Goal: Information Seeking & Learning: Learn about a topic

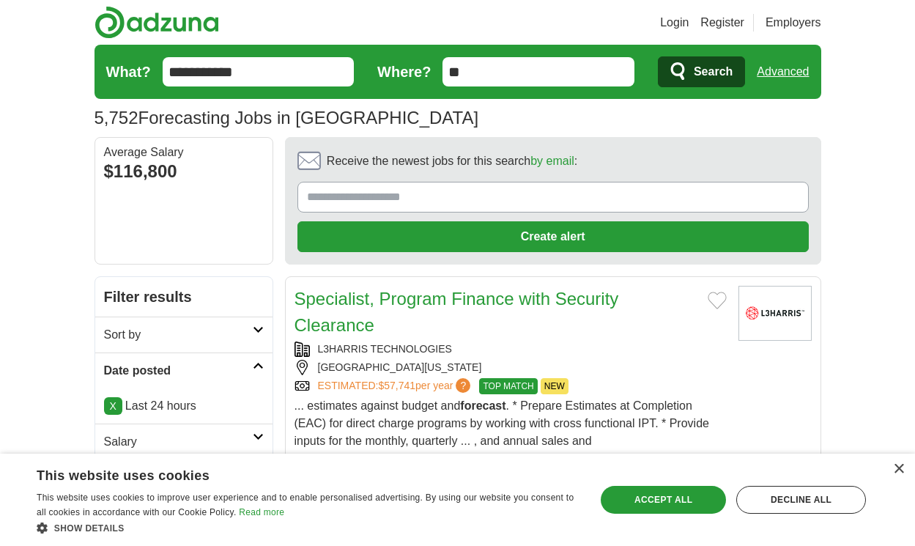
scroll to position [2439, 0]
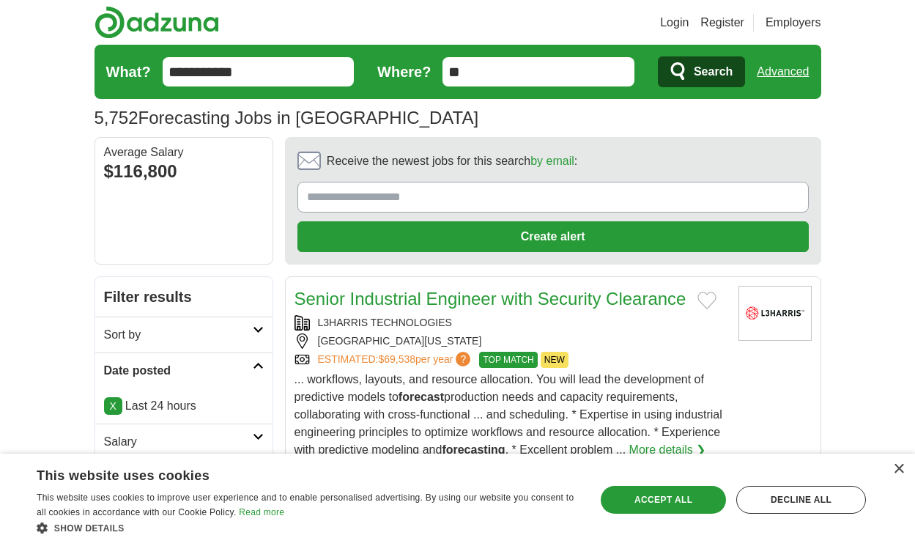
scroll to position [2492, 0]
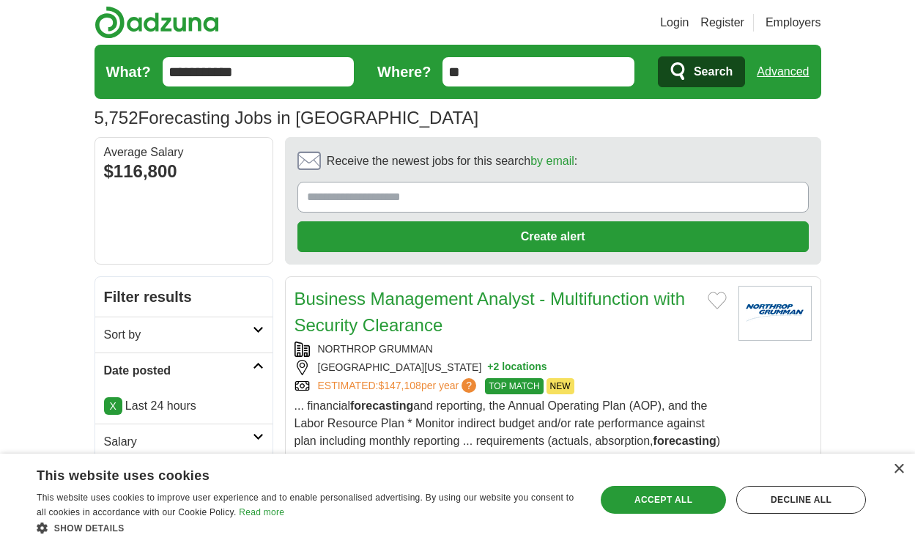
scroll to position [2606, 0]
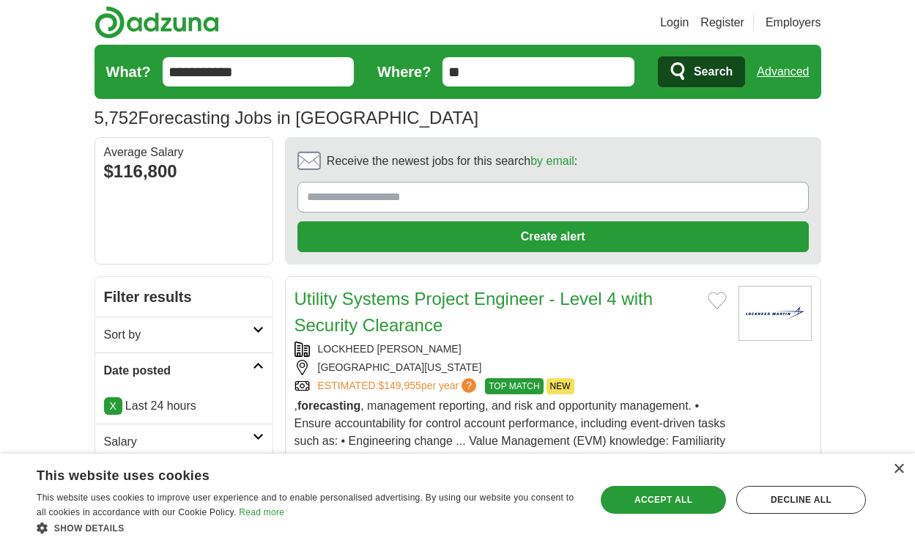
scroll to position [2514, 0]
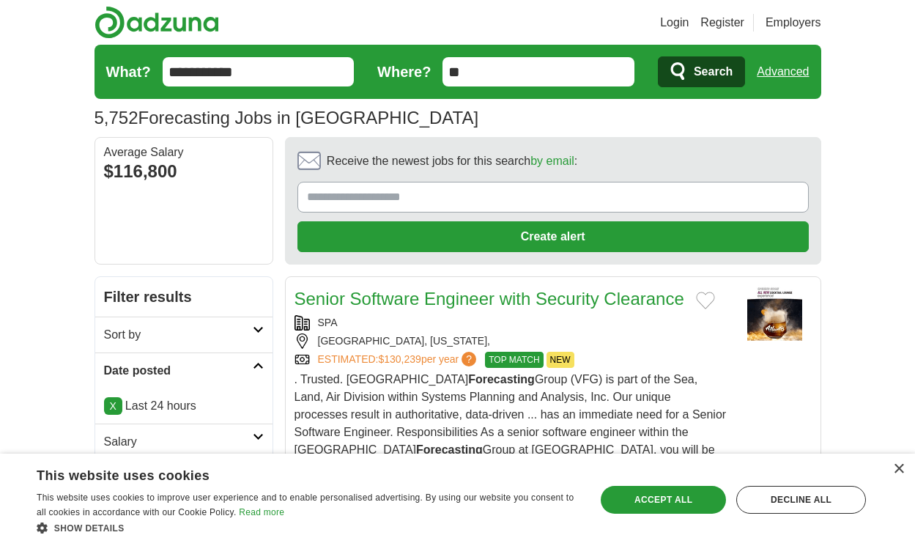
scroll to position [2417, 0]
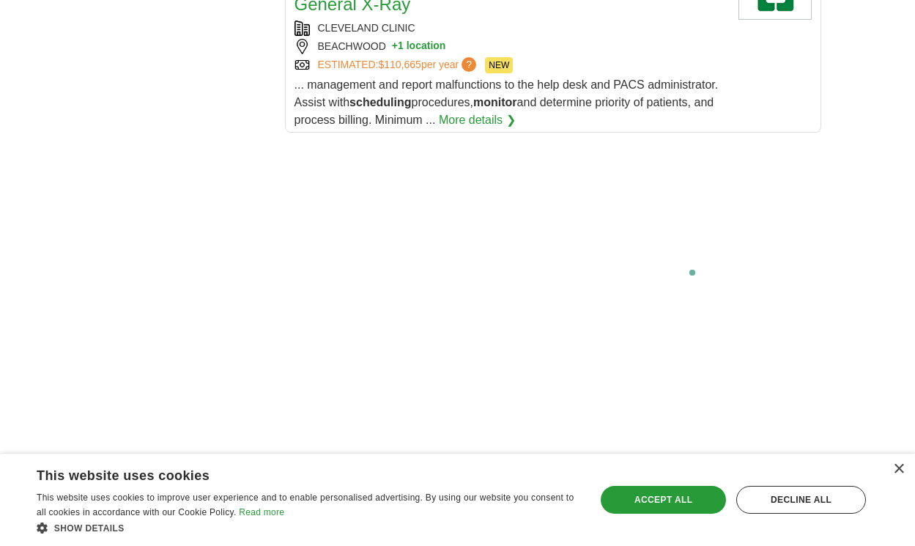
scroll to position [2566, 0]
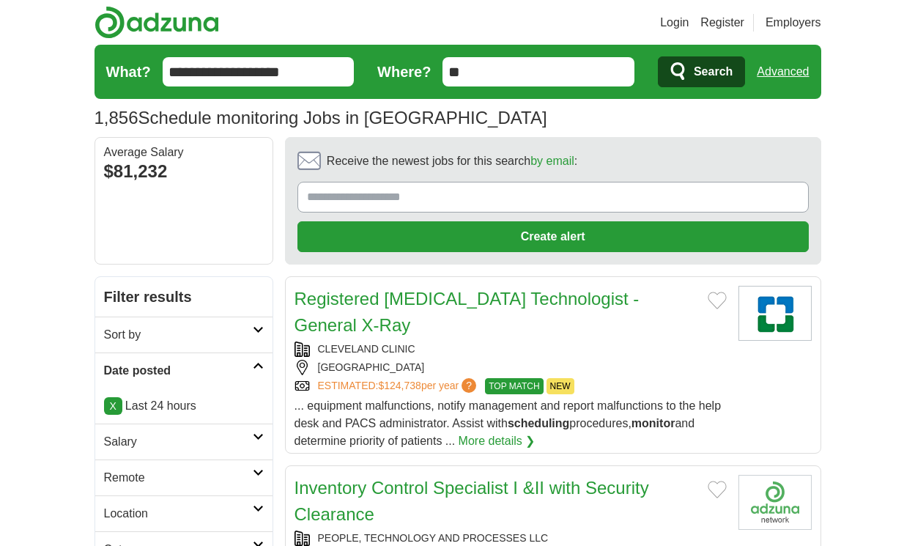
scroll to position [2153, 0]
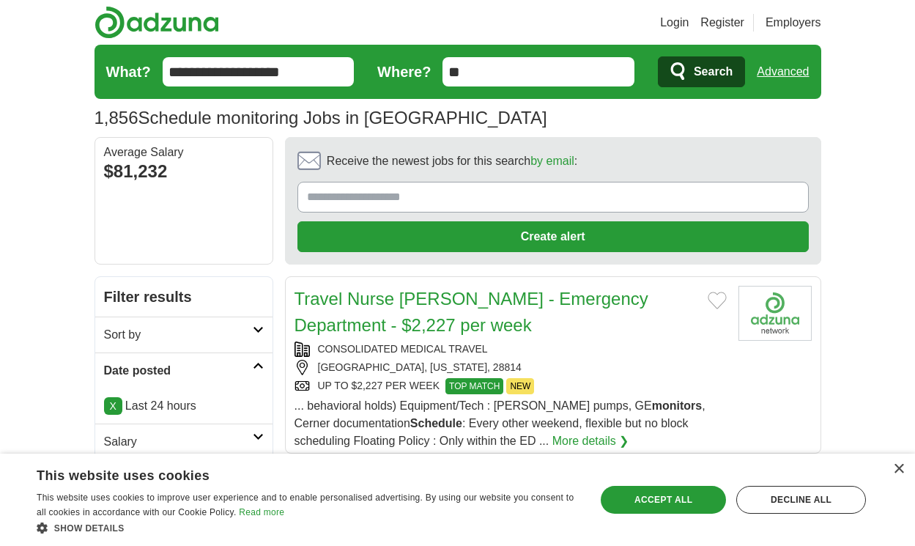
scroll to position [2118, 0]
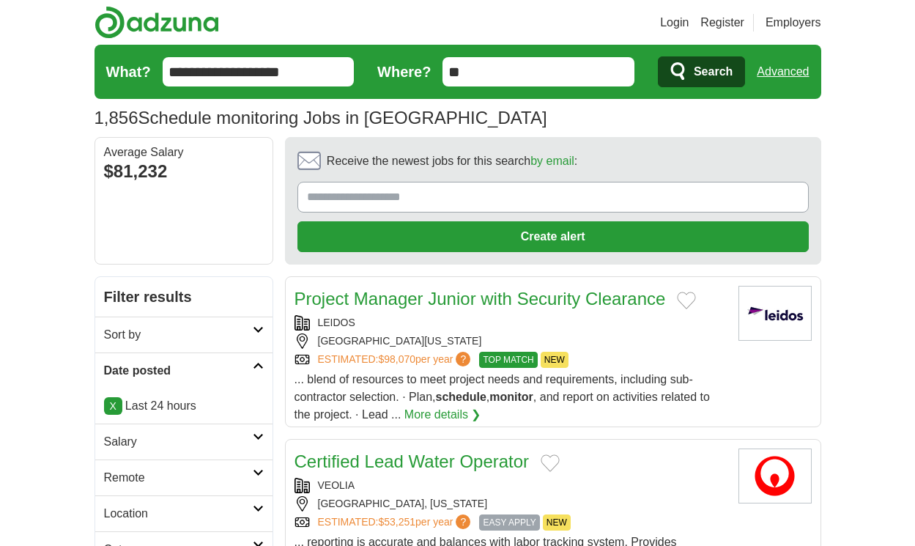
scroll to position [2153, 0]
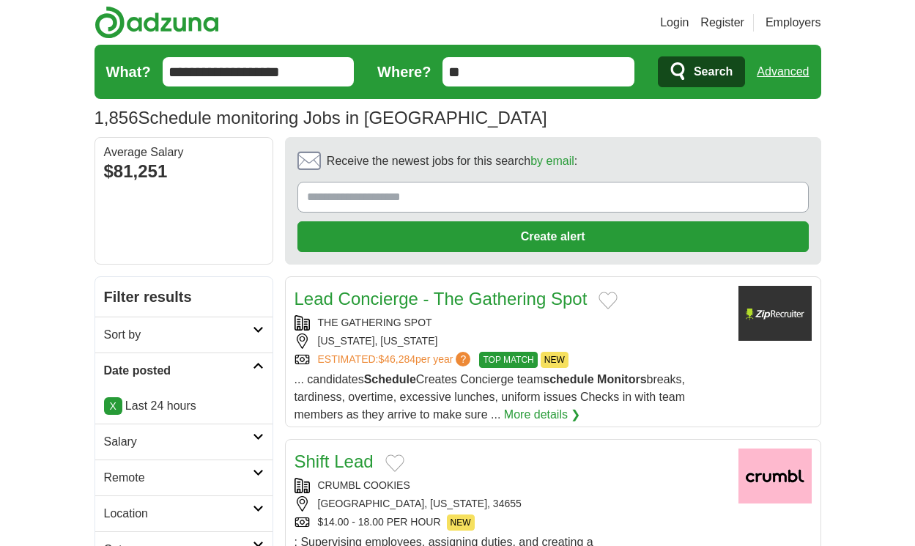
scroll to position [2057, 0]
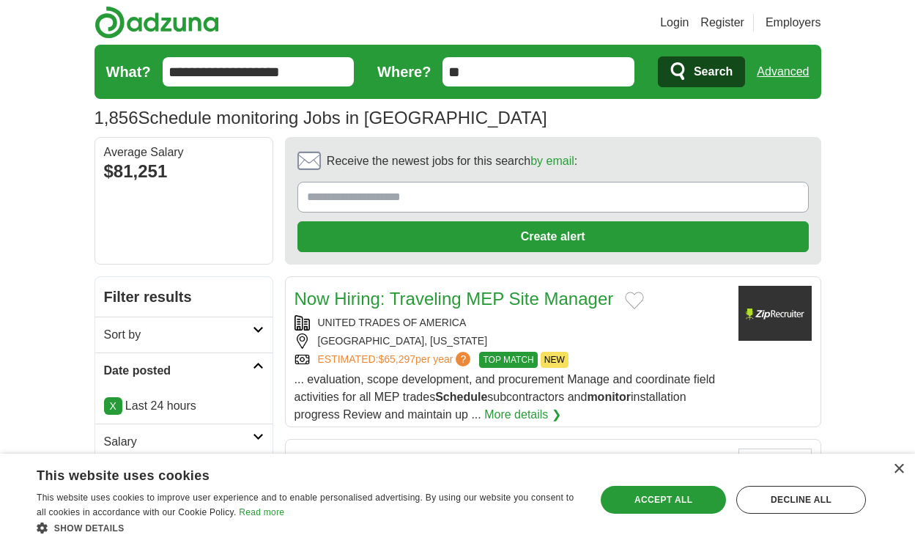
scroll to position [2144, 0]
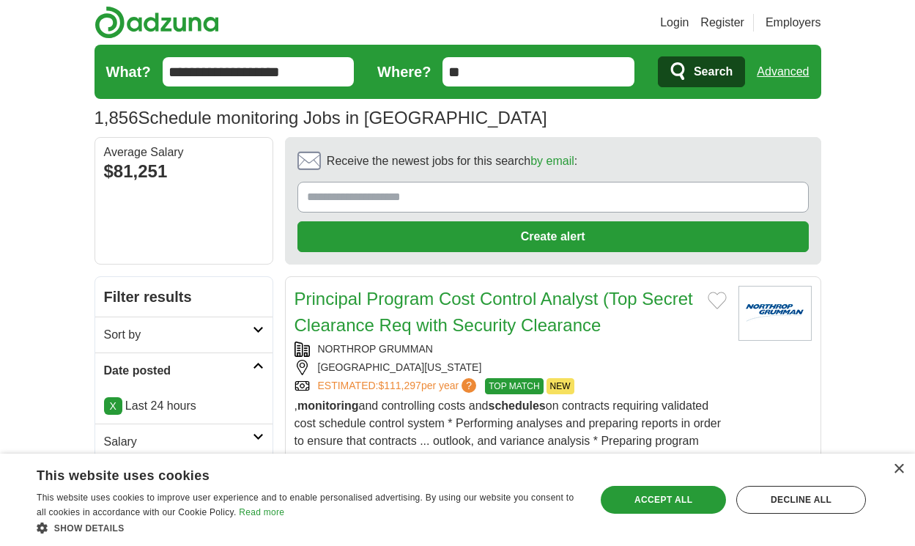
scroll to position [2206, 0]
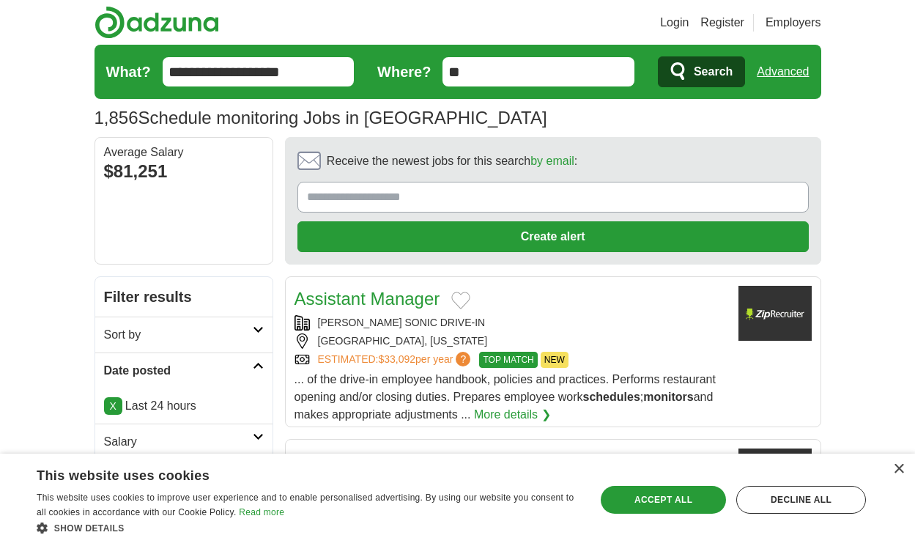
scroll to position [2136, 0]
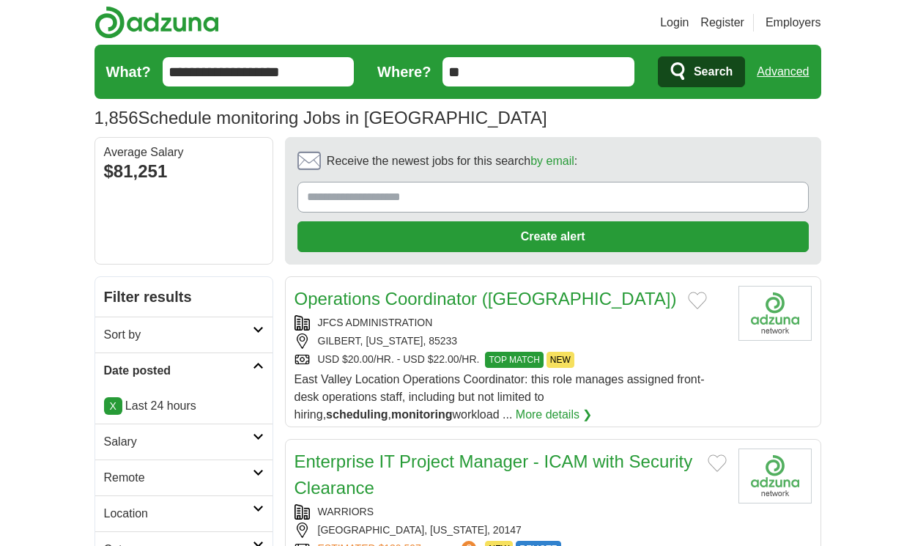
scroll to position [2171, 0]
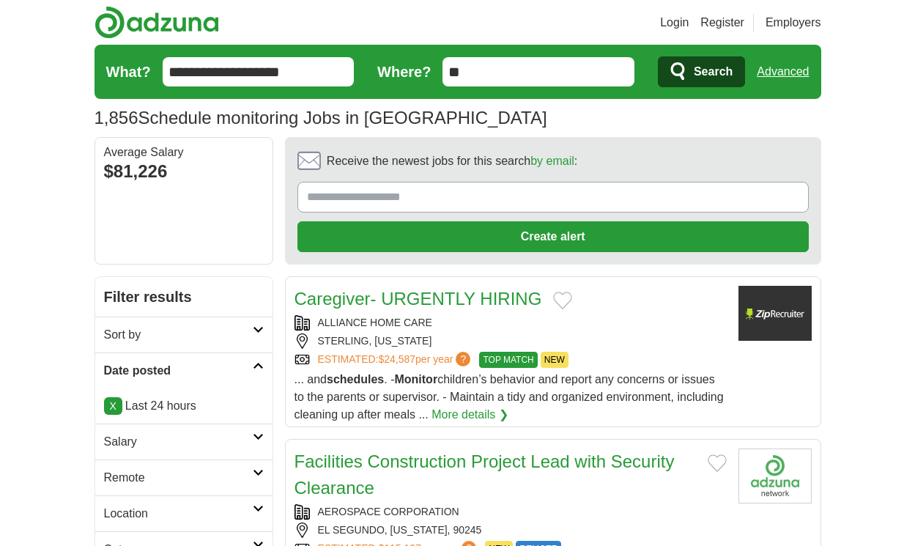
scroll to position [2057, 0]
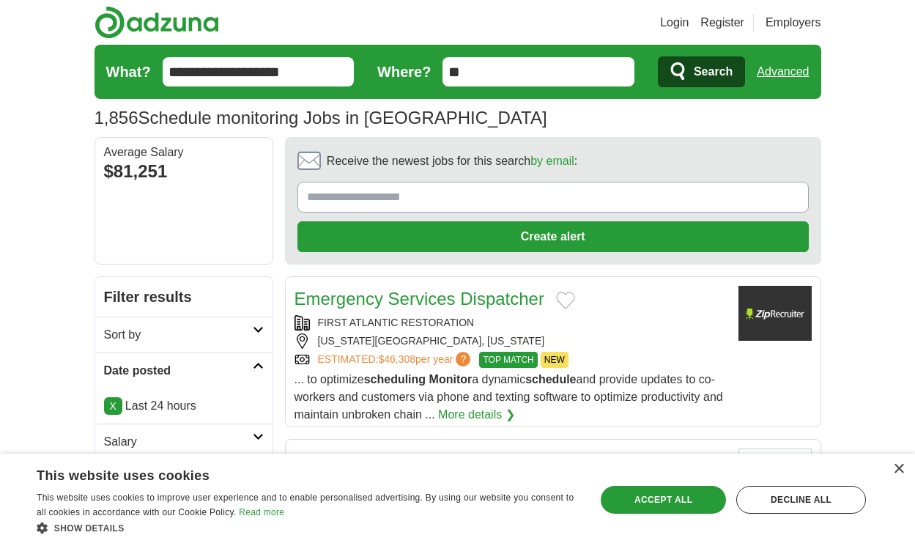
scroll to position [2162, 0]
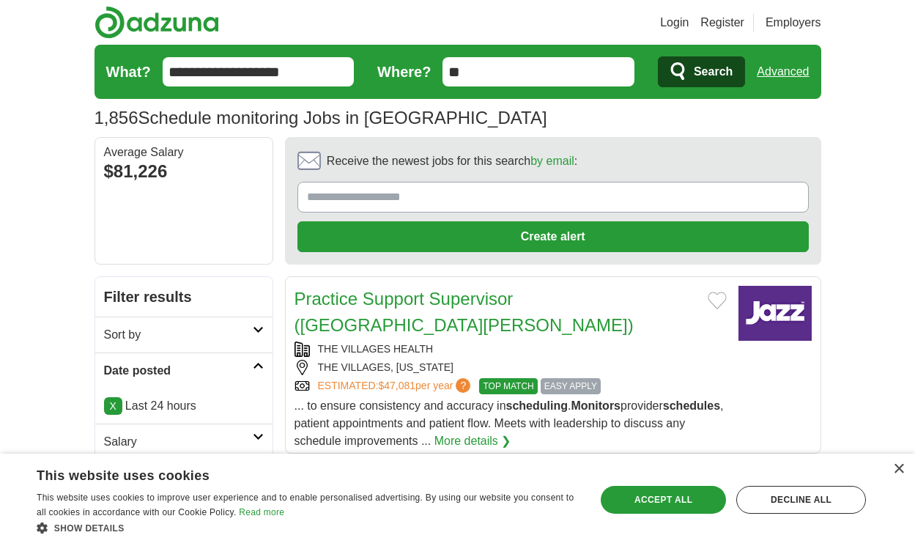
scroll to position [2039, 0]
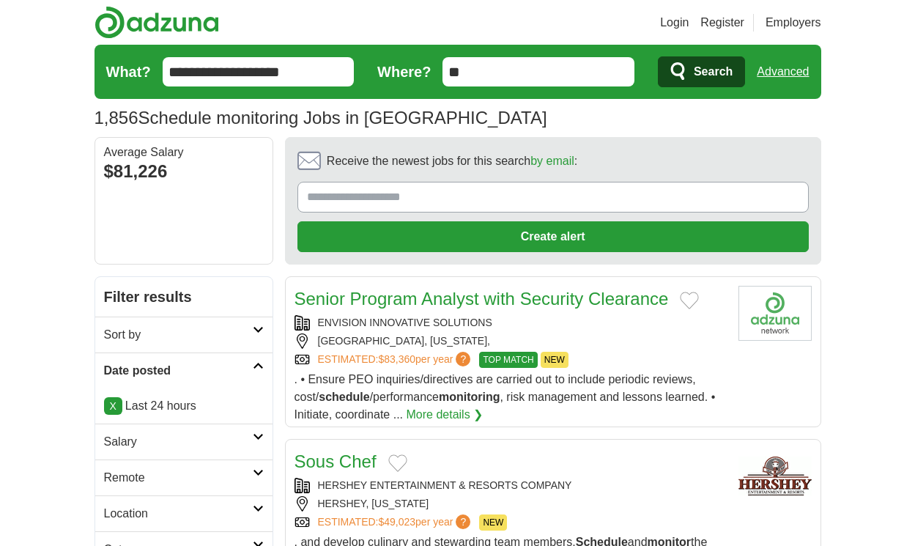
scroll to position [2281, 0]
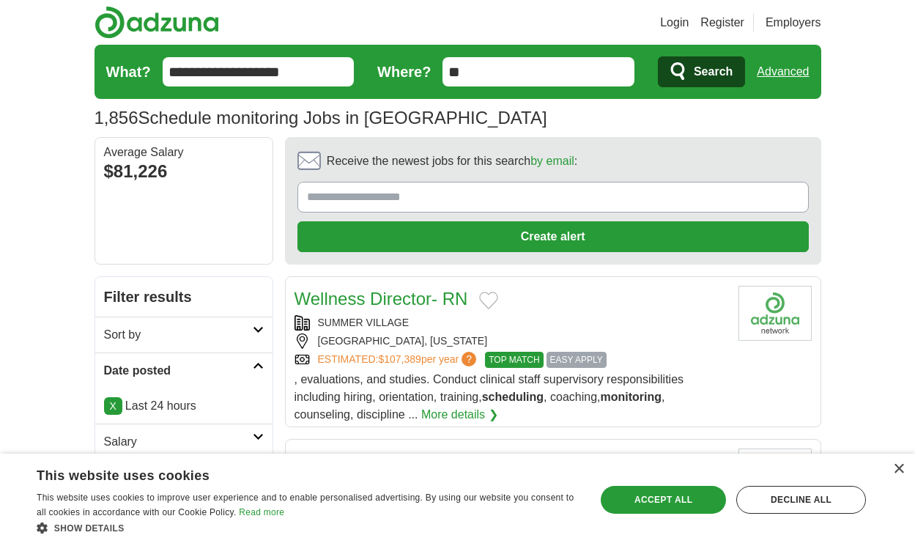
scroll to position [2131, 0]
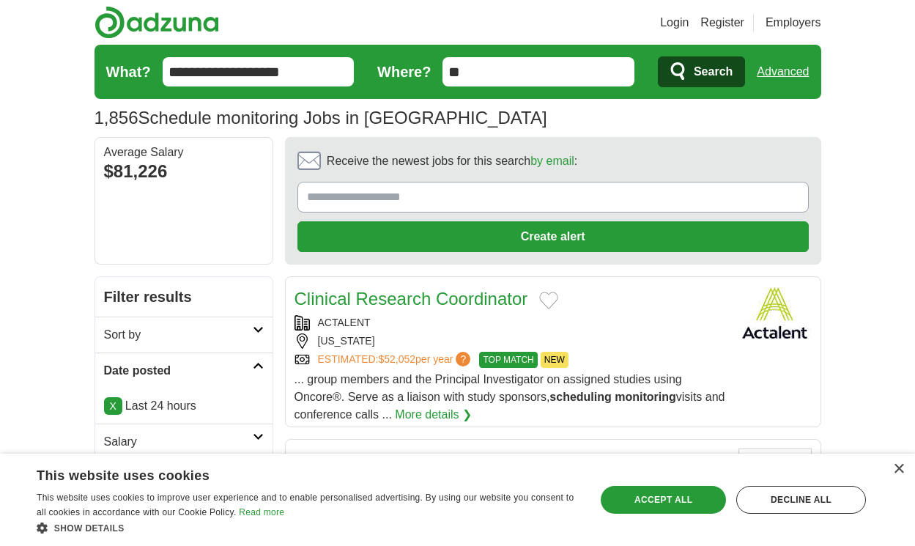
scroll to position [2166, 0]
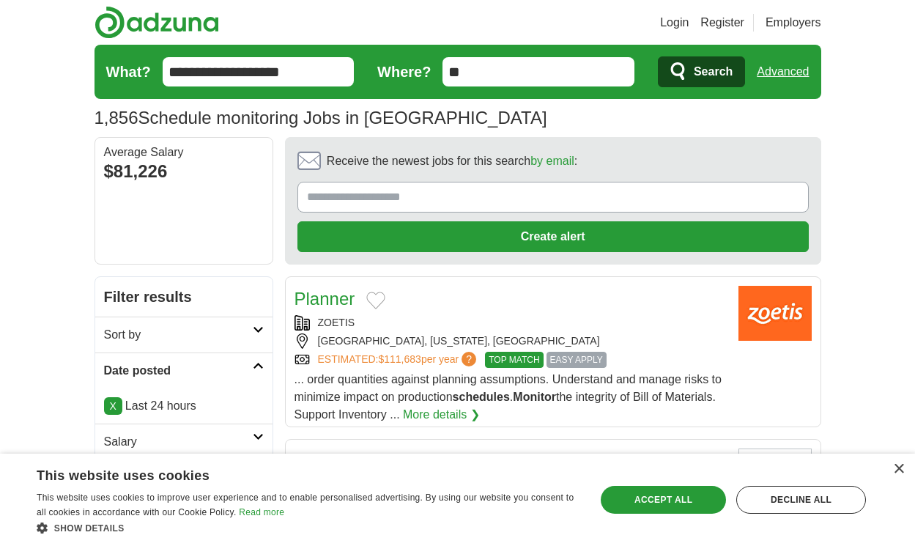
scroll to position [2070, 0]
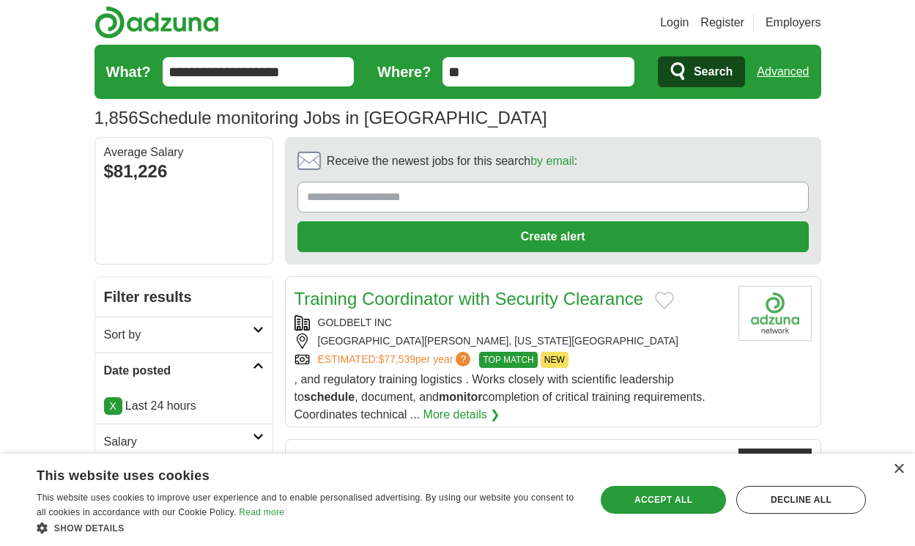
scroll to position [2166, 0]
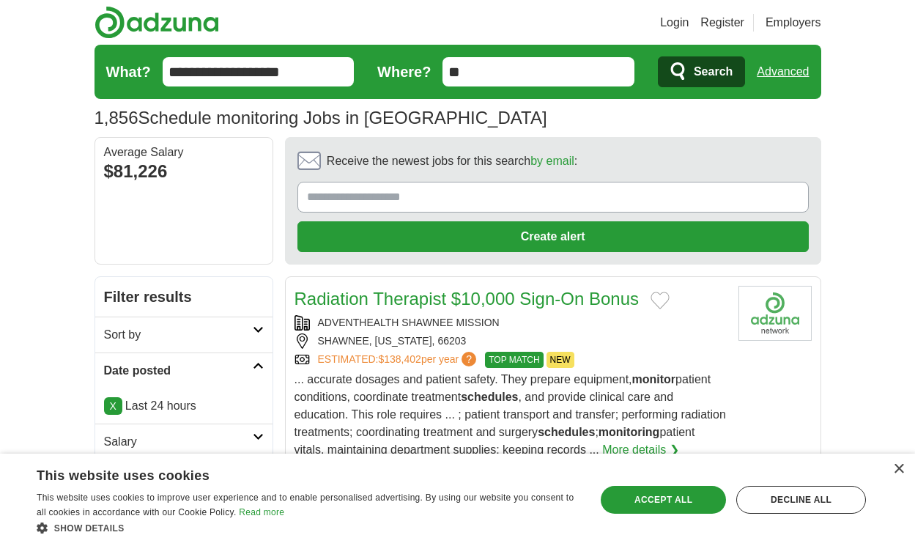
scroll to position [2153, 0]
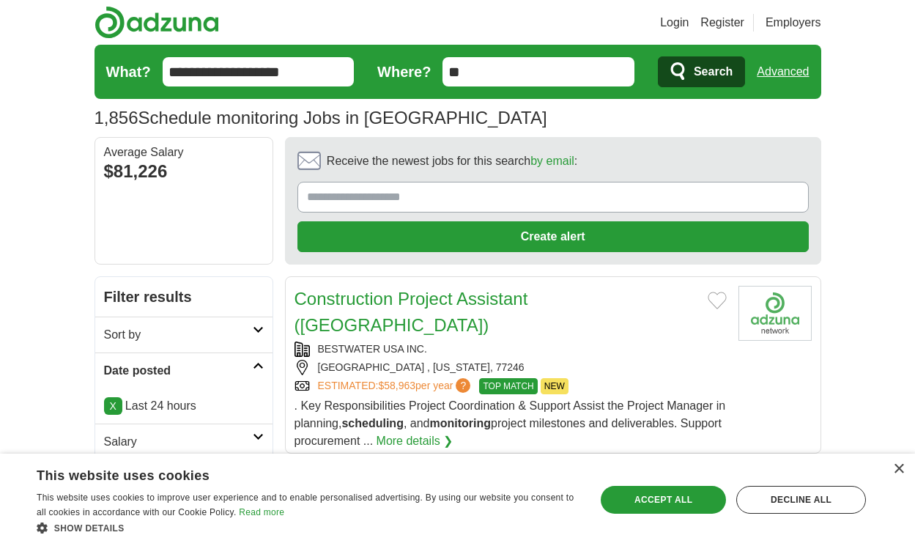
scroll to position [1986, 0]
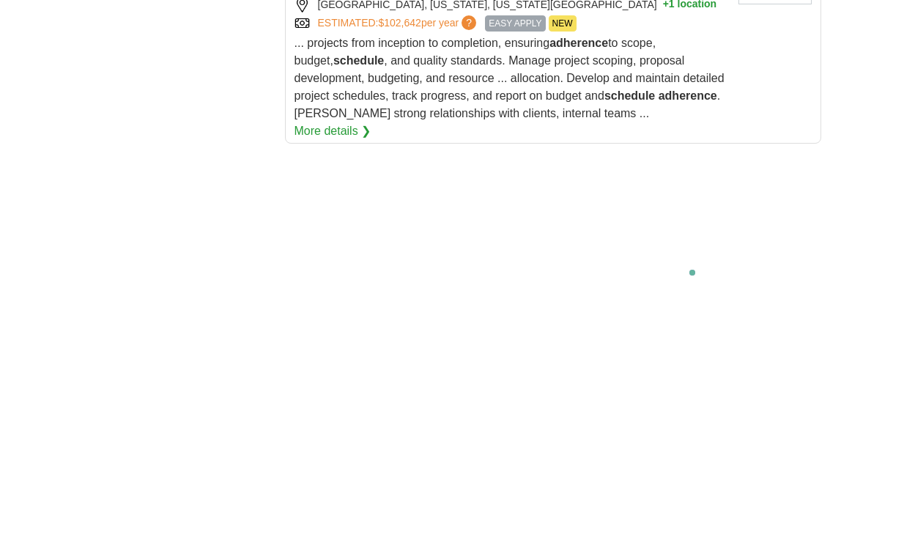
scroll to position [2851, 0]
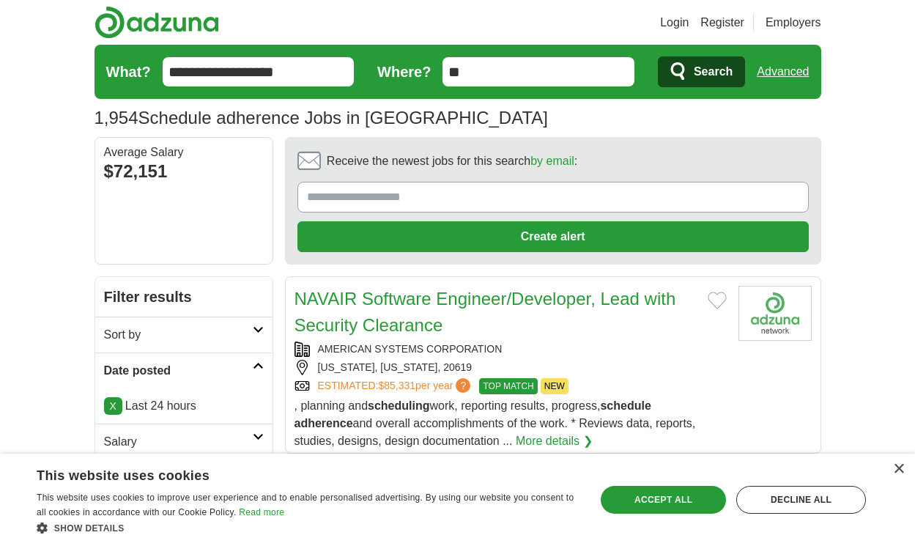
scroll to position [2083, 0]
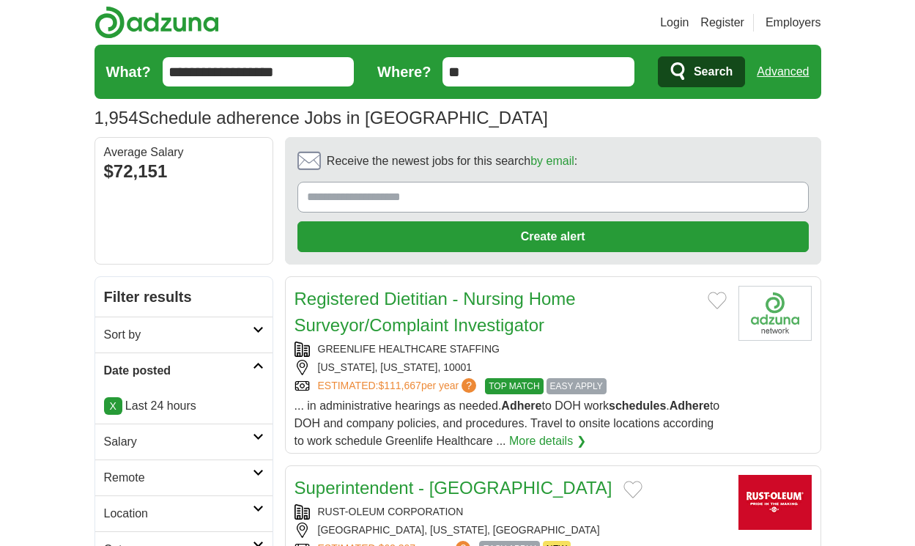
scroll to position [2030, 0]
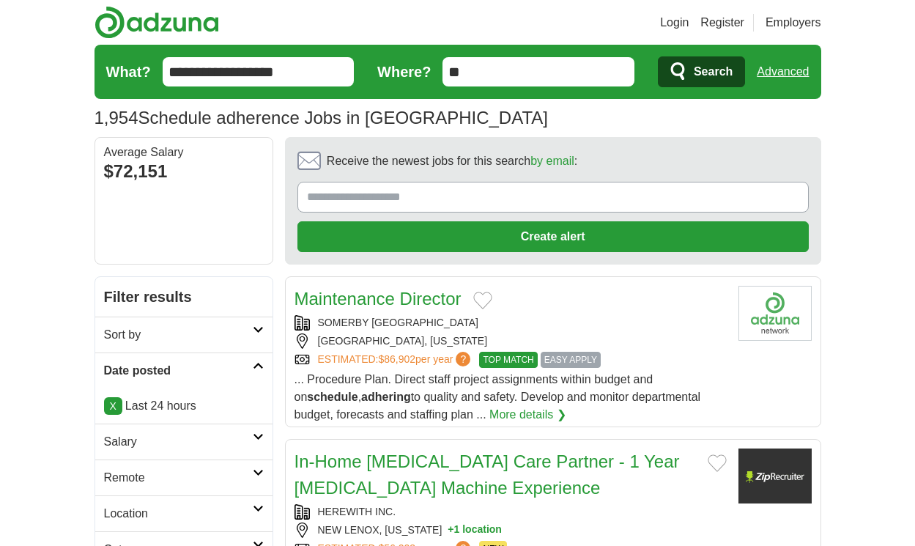
scroll to position [2188, 0]
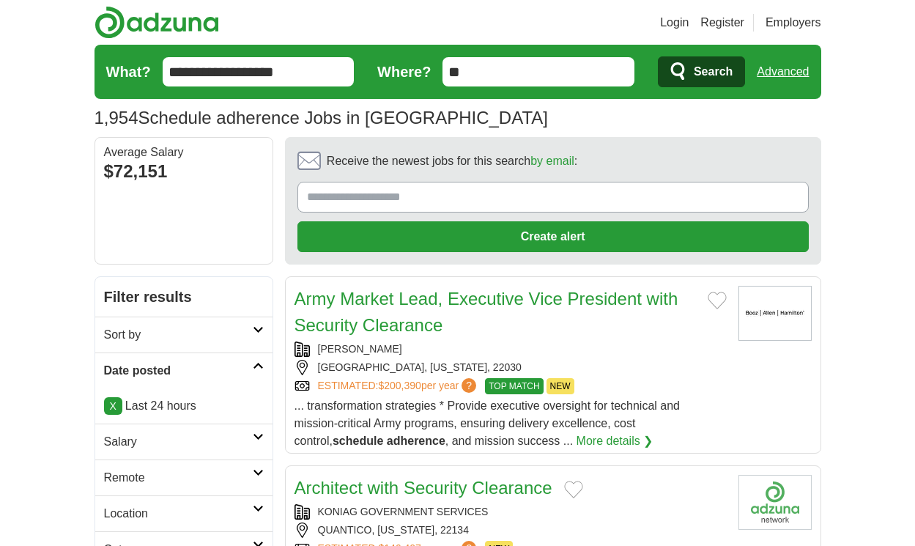
scroll to position [2083, 0]
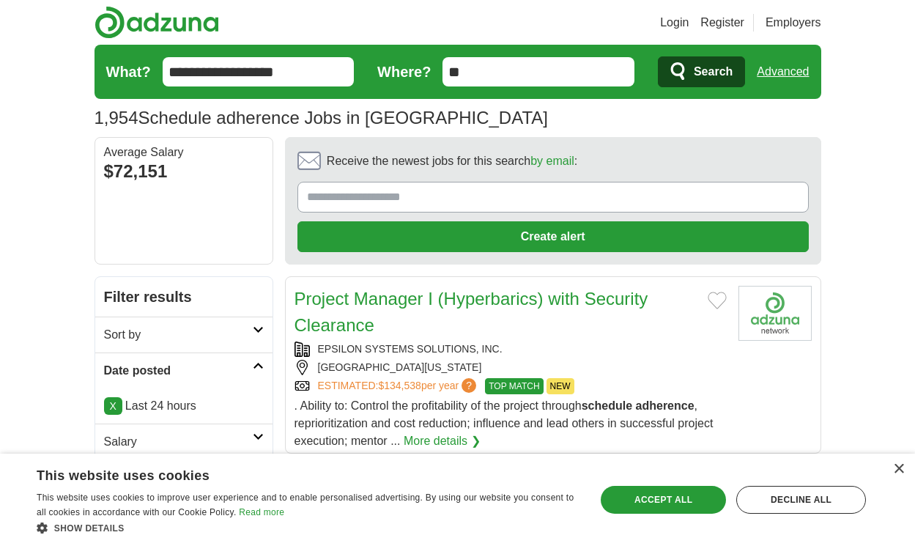
scroll to position [2083, 0]
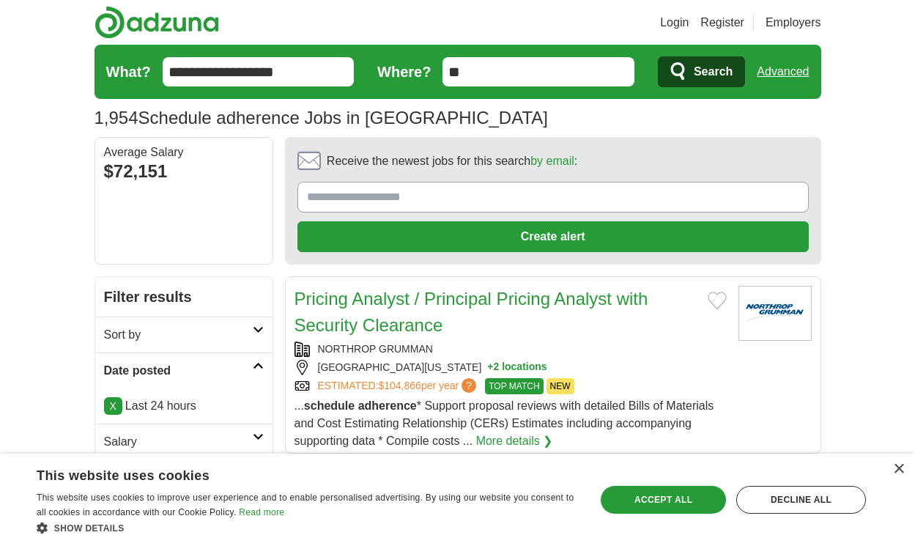
scroll to position [2039, 0]
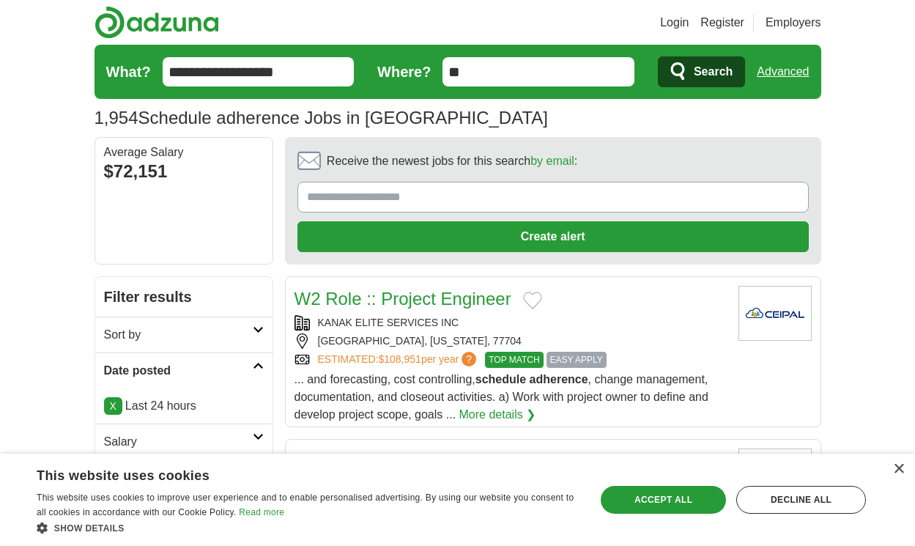
scroll to position [2065, 0]
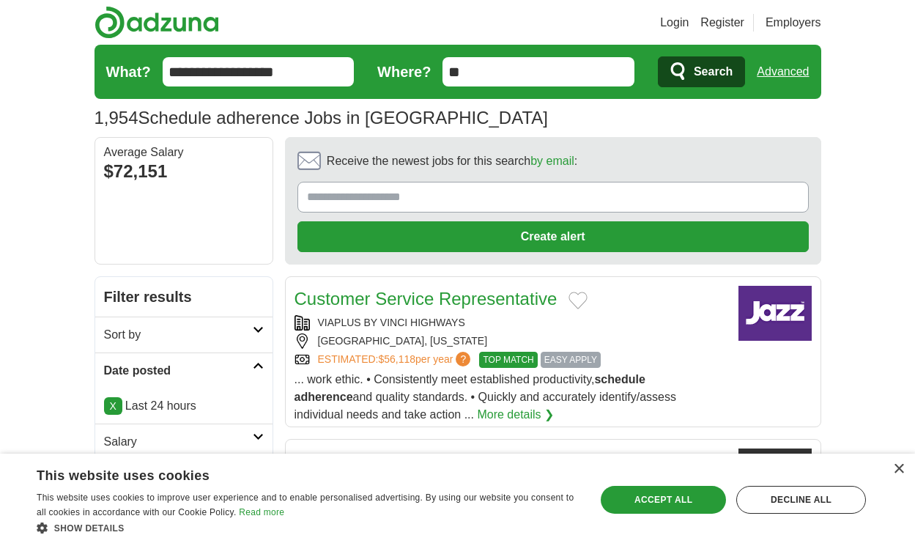
scroll to position [2057, 0]
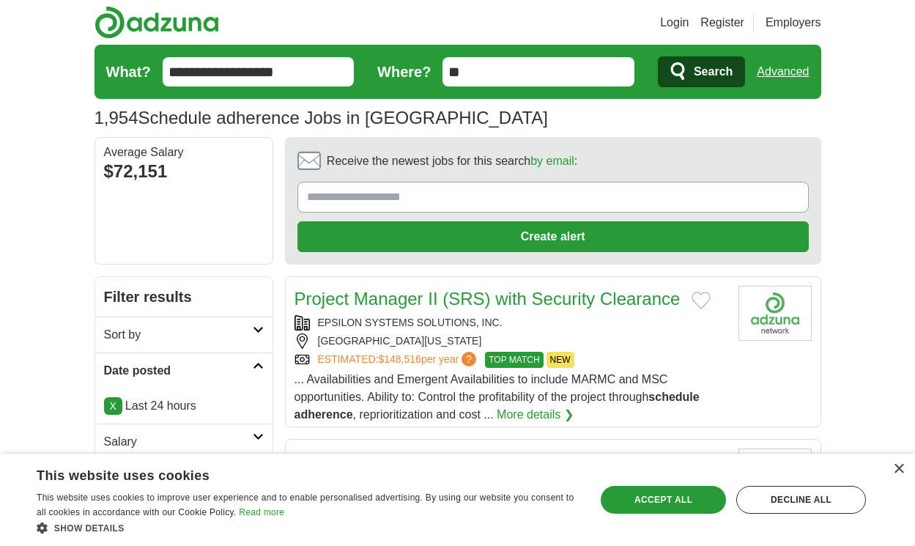
scroll to position [2004, 0]
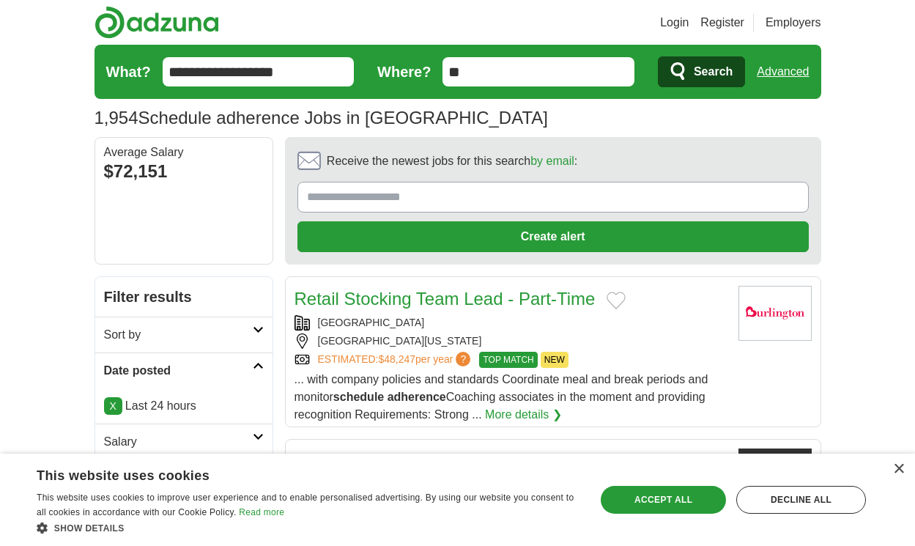
scroll to position [2083, 0]
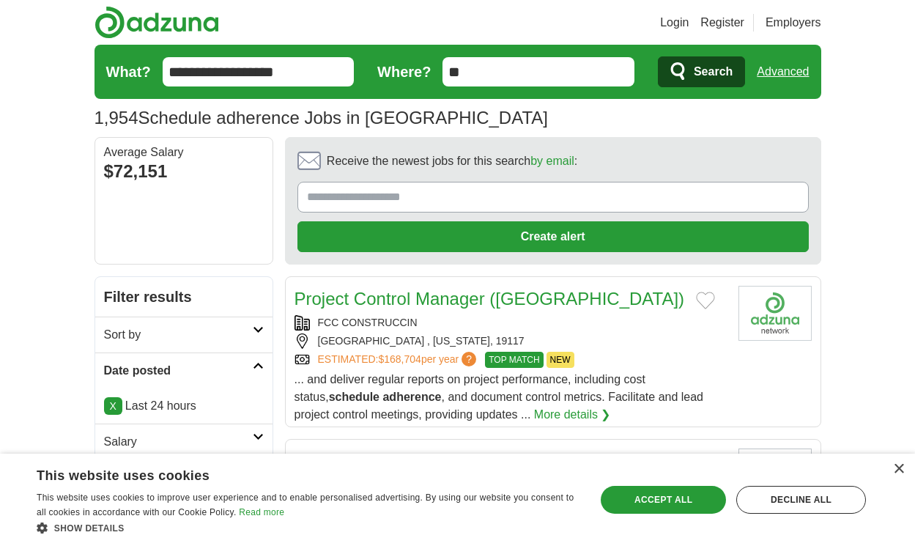
scroll to position [2039, 0]
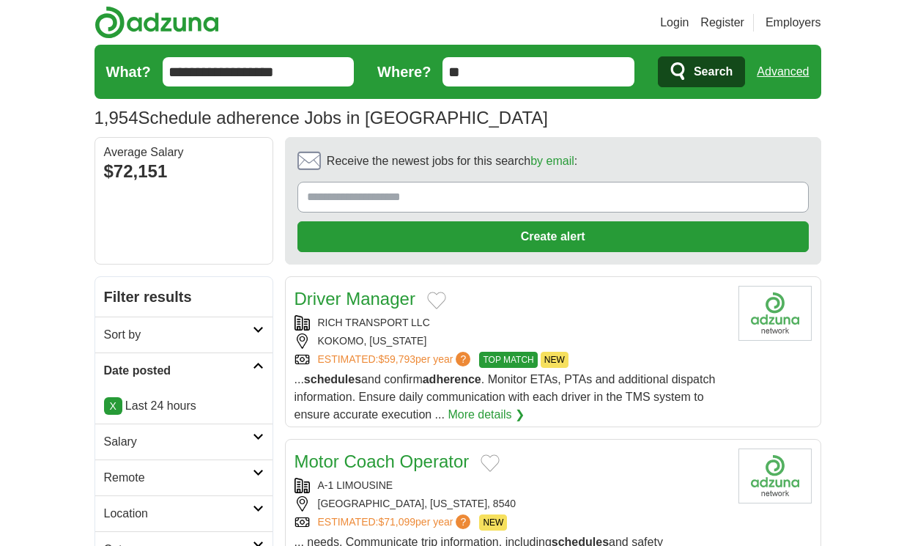
scroll to position [2105, 0]
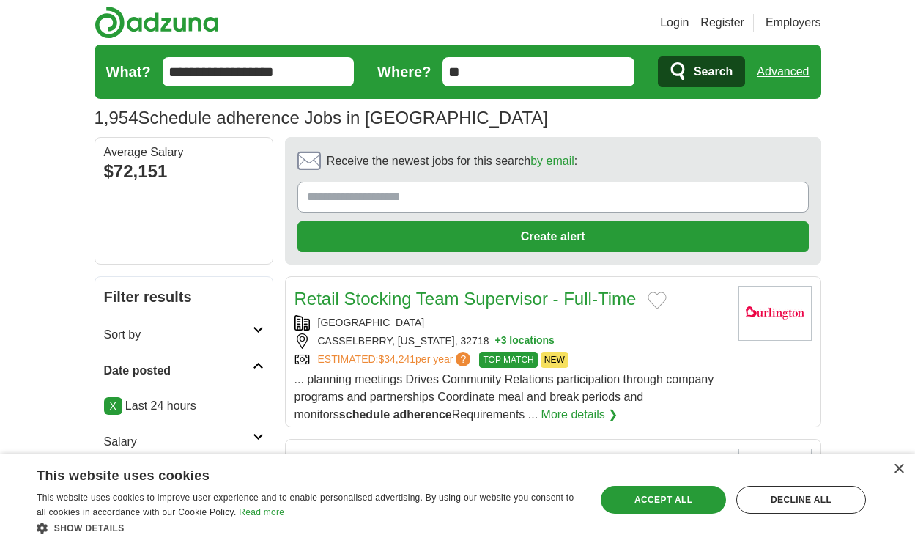
scroll to position [2017, 0]
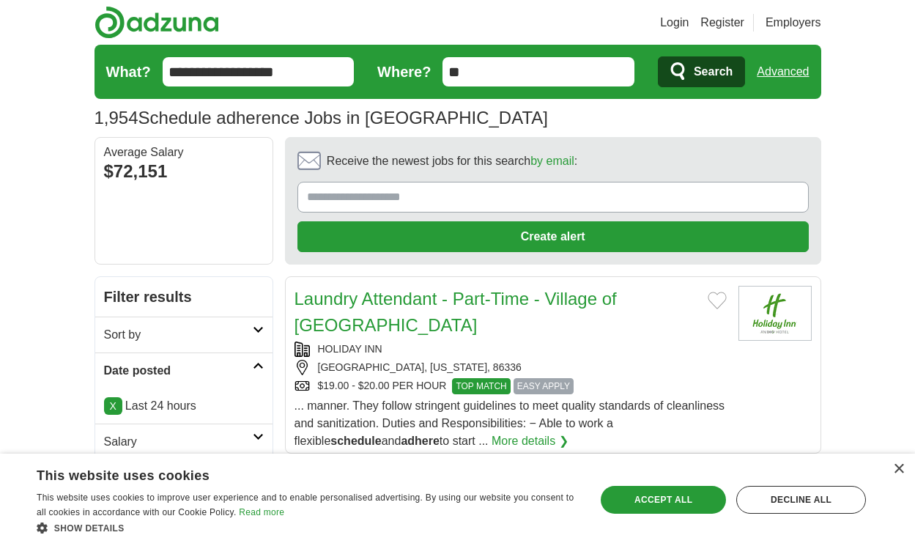
scroll to position [2079, 0]
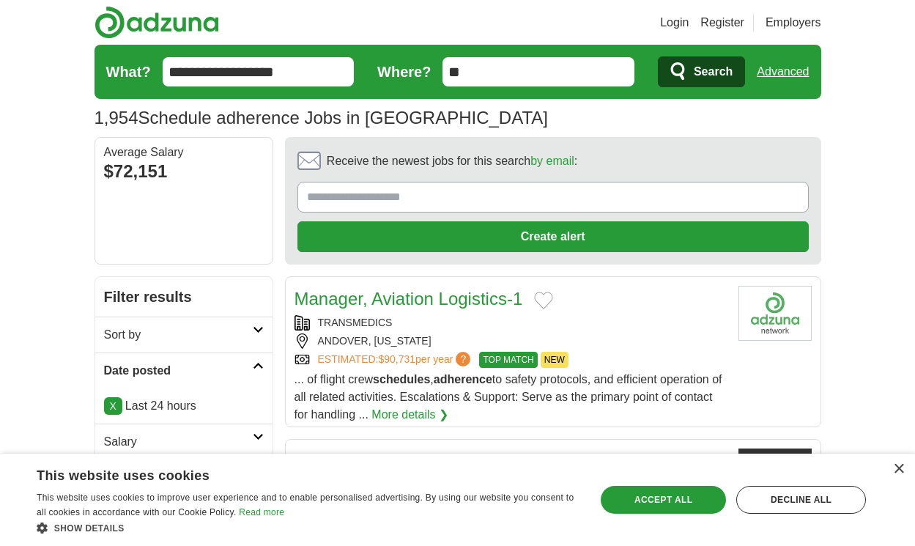
scroll to position [2193, 0]
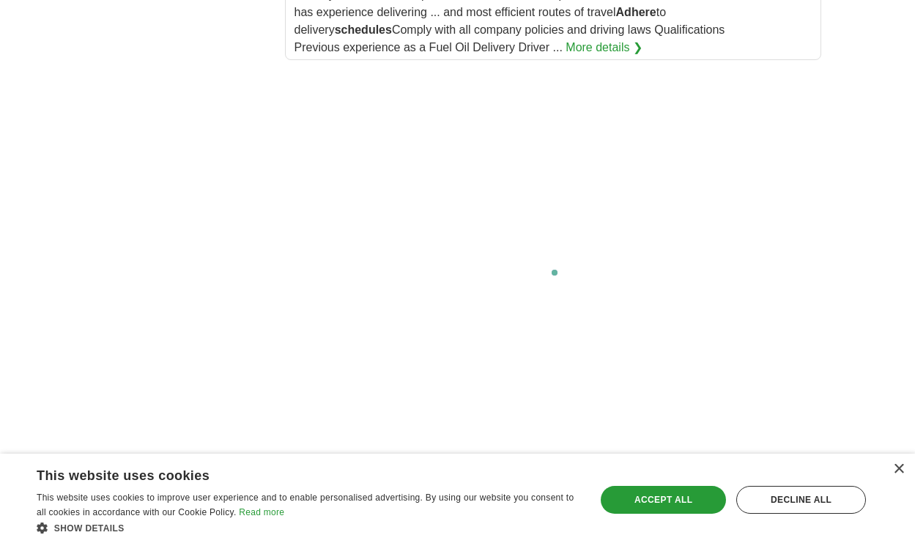
scroll to position [2949, 0]
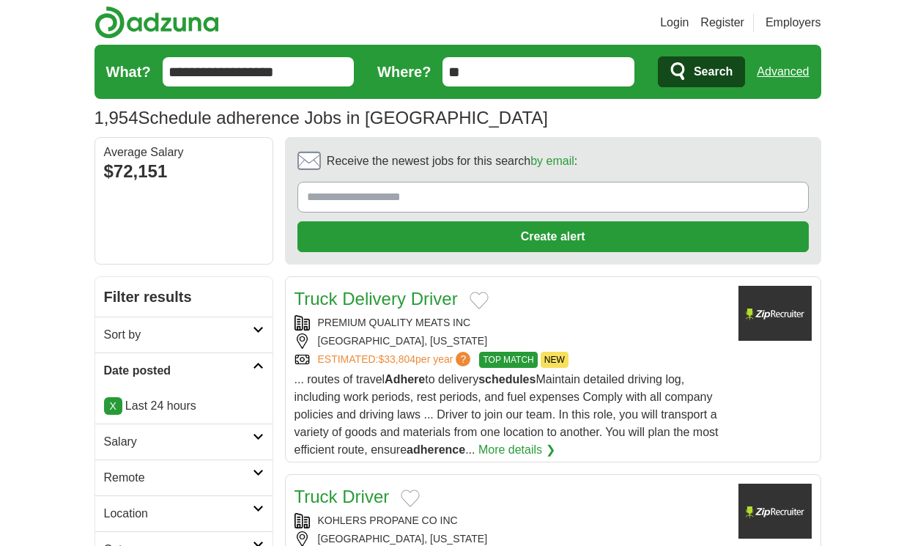
scroll to position [2136, 0]
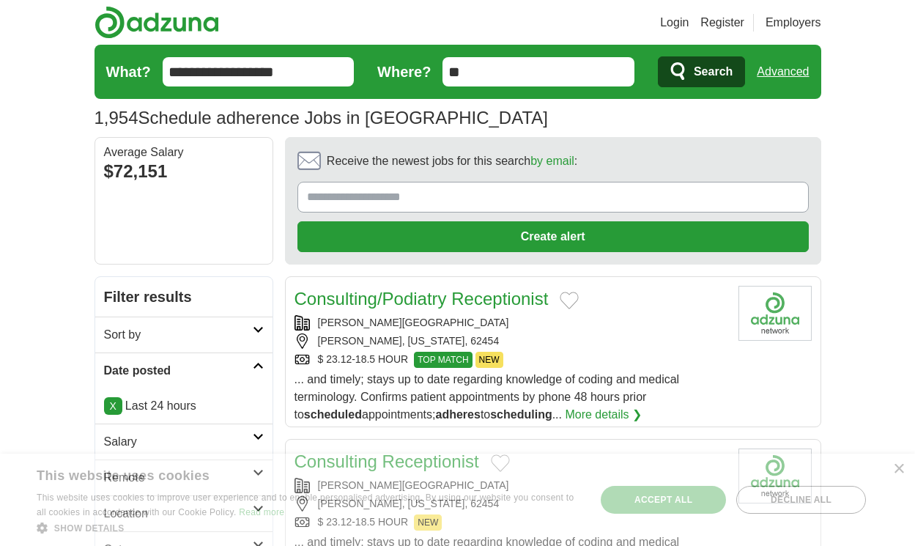
scroll to position [2153, 0]
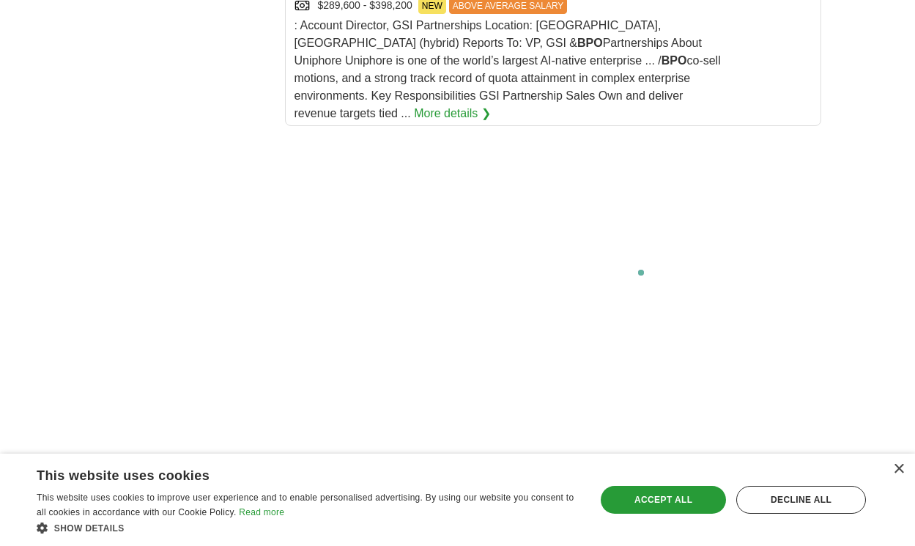
scroll to position [2987, 0]
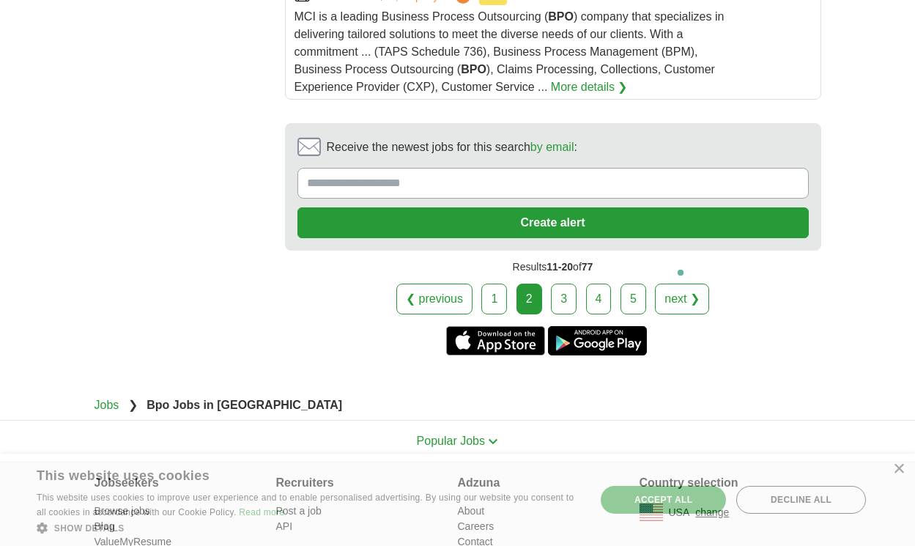
scroll to position [2995, 0]
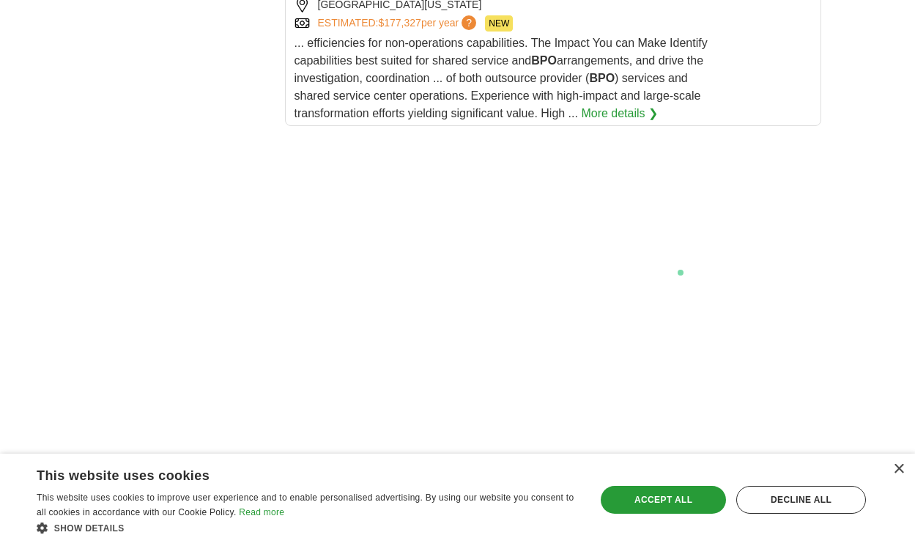
scroll to position [3024, 0]
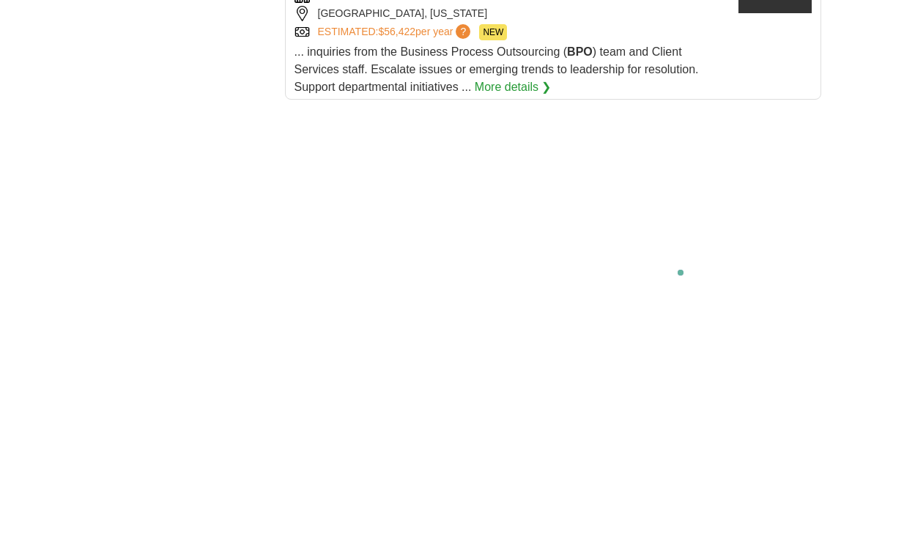
scroll to position [2790, 0]
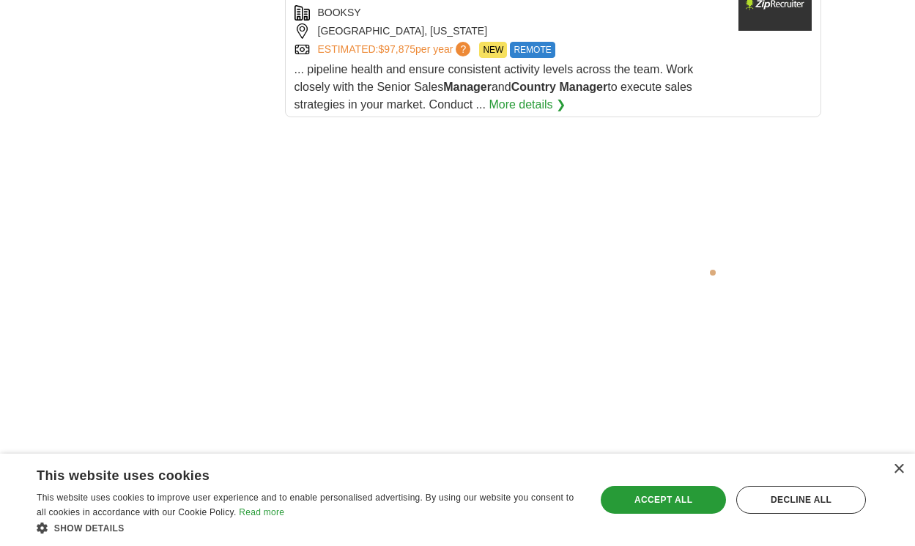
scroll to position [3105, 0]
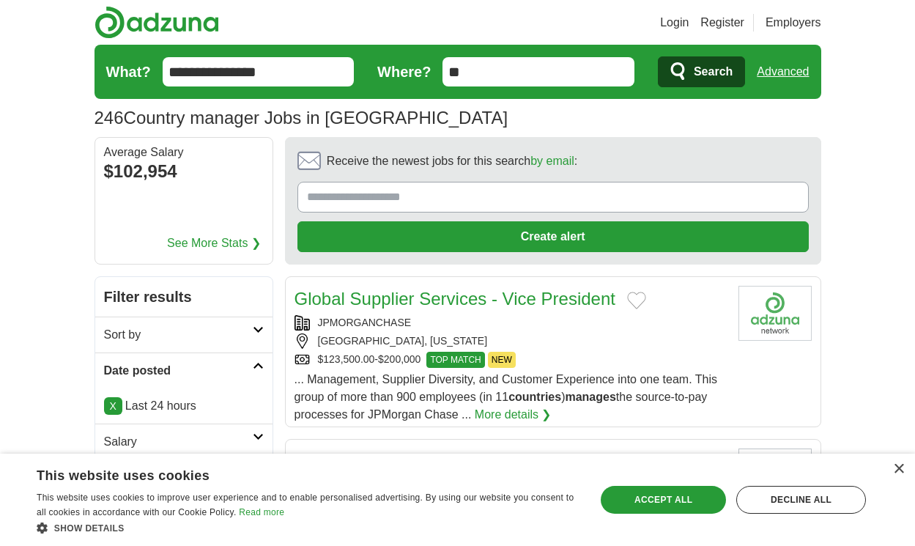
scroll to position [2039, 0]
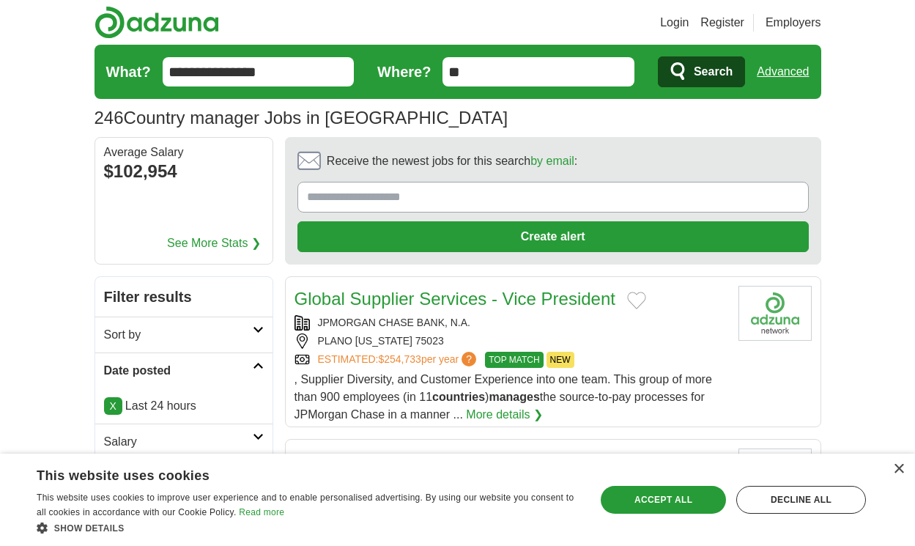
scroll to position [2118, 0]
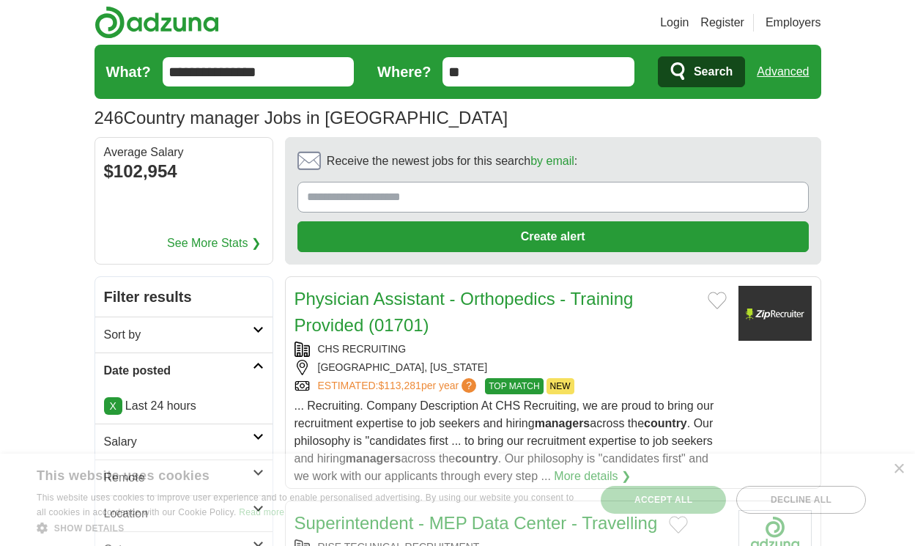
scroll to position [2065, 0]
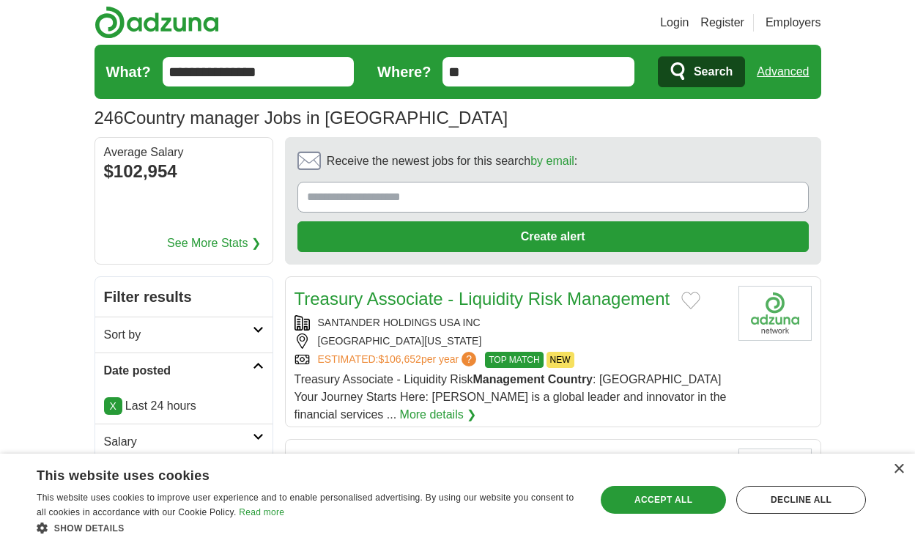
scroll to position [2083, 0]
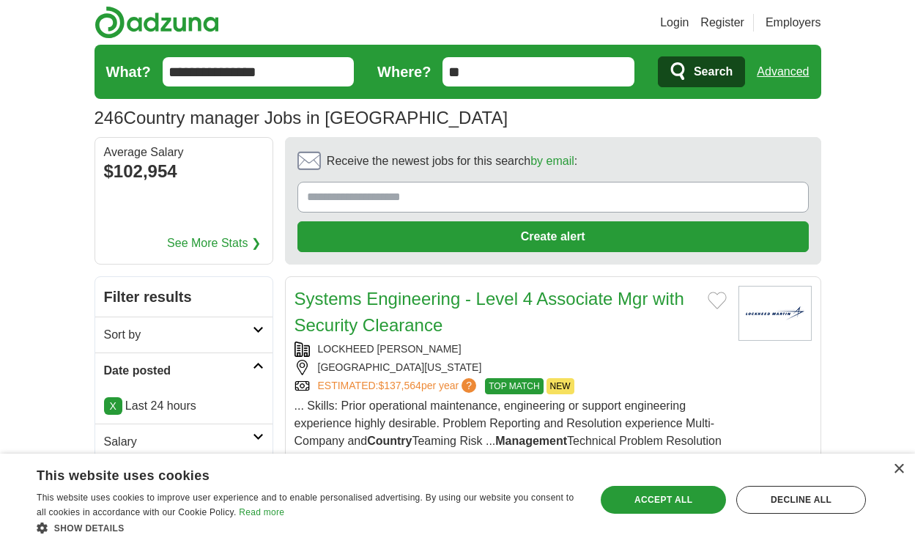
scroll to position [2030, 0]
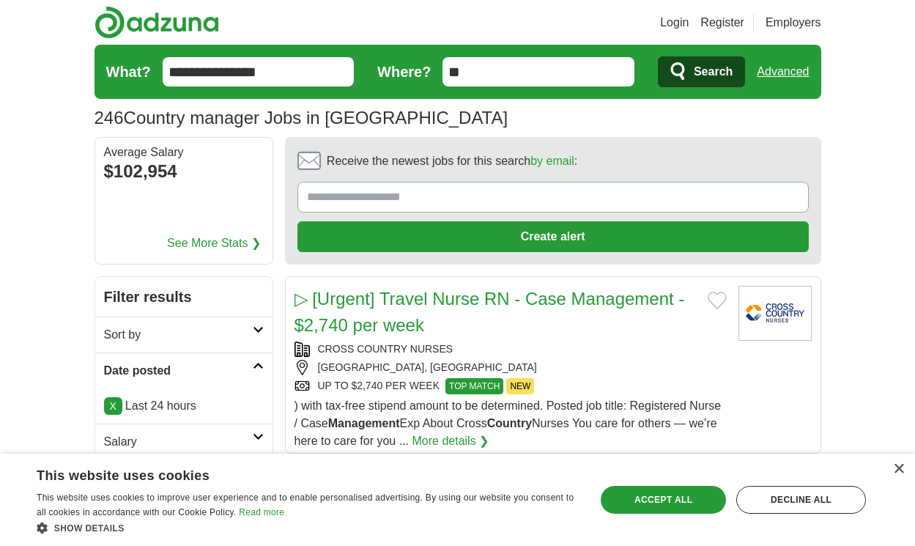
scroll to position [2061, 0]
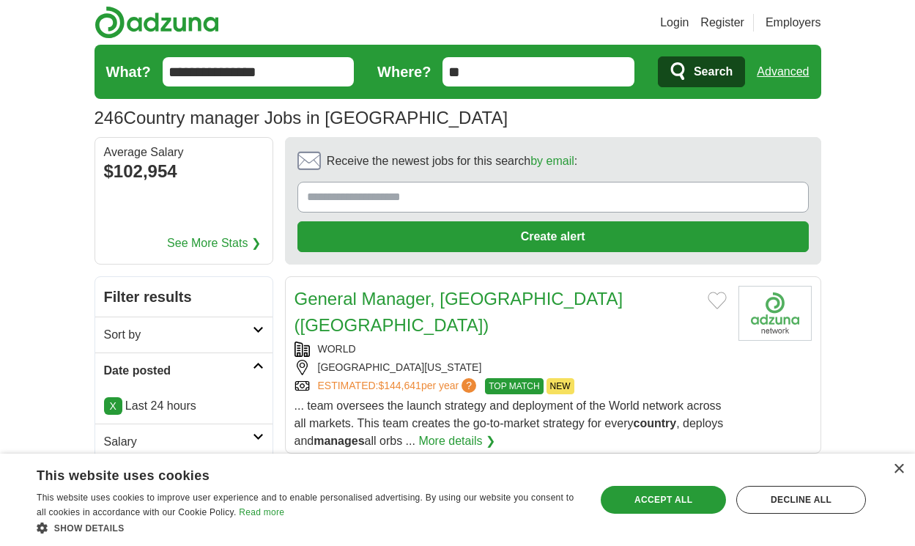
scroll to position [2131, 0]
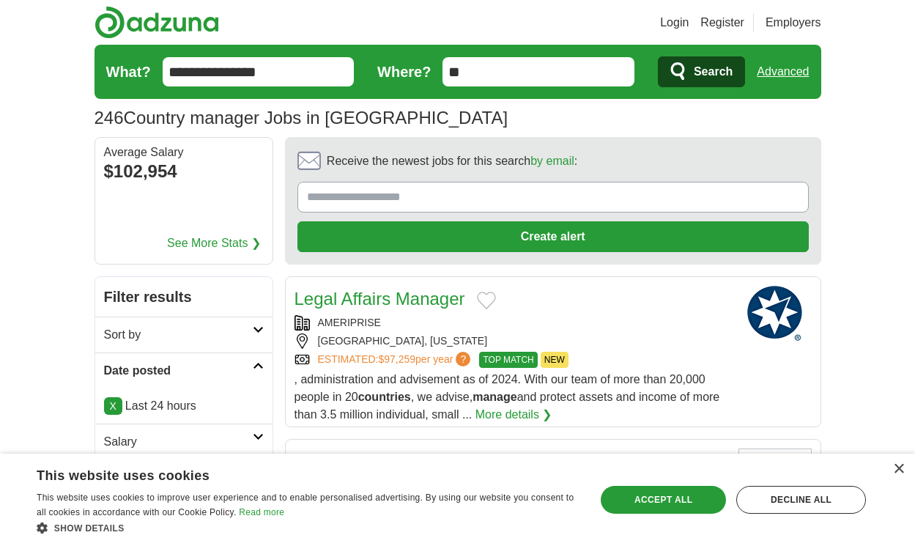
scroll to position [2096, 0]
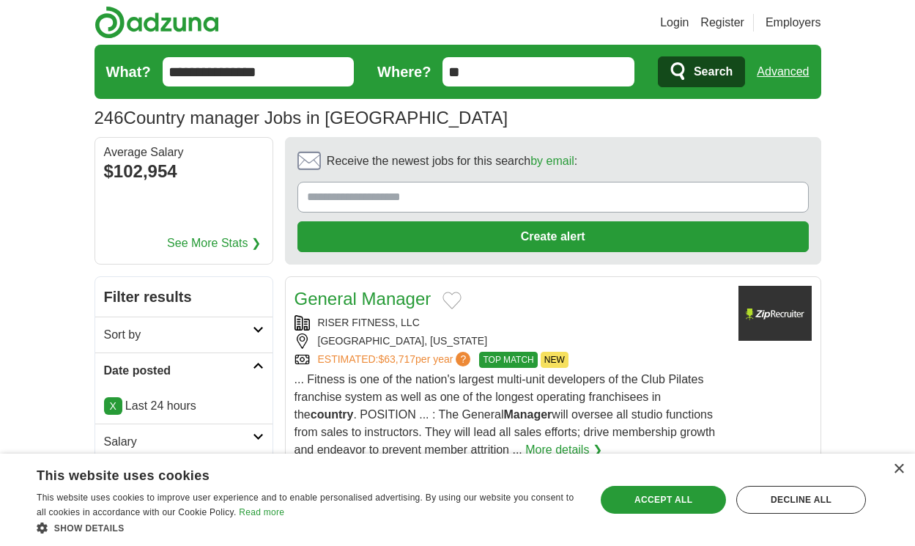
scroll to position [2158, 0]
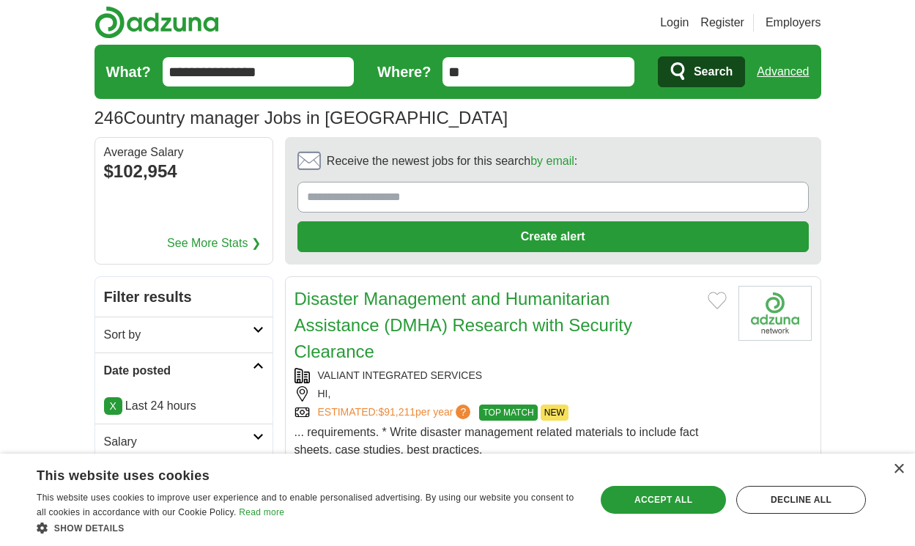
scroll to position [2140, 0]
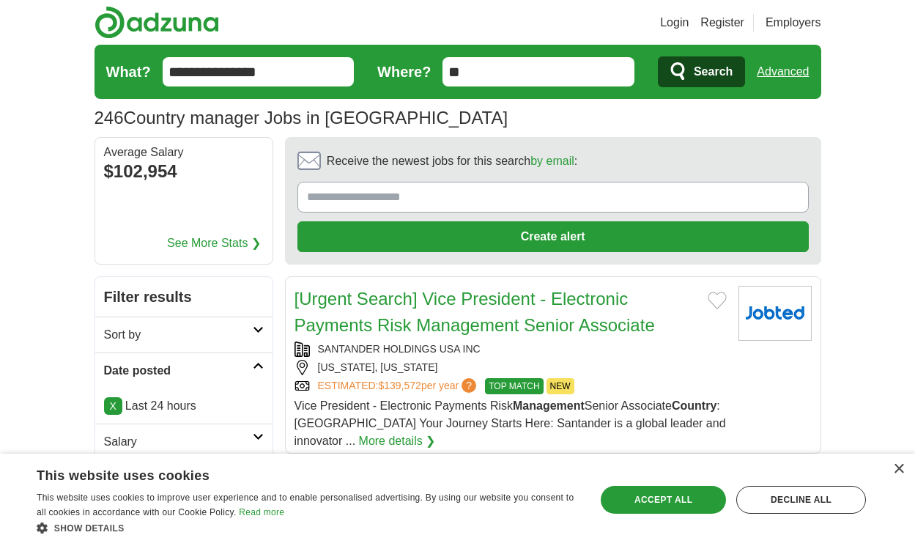
scroll to position [2096, 0]
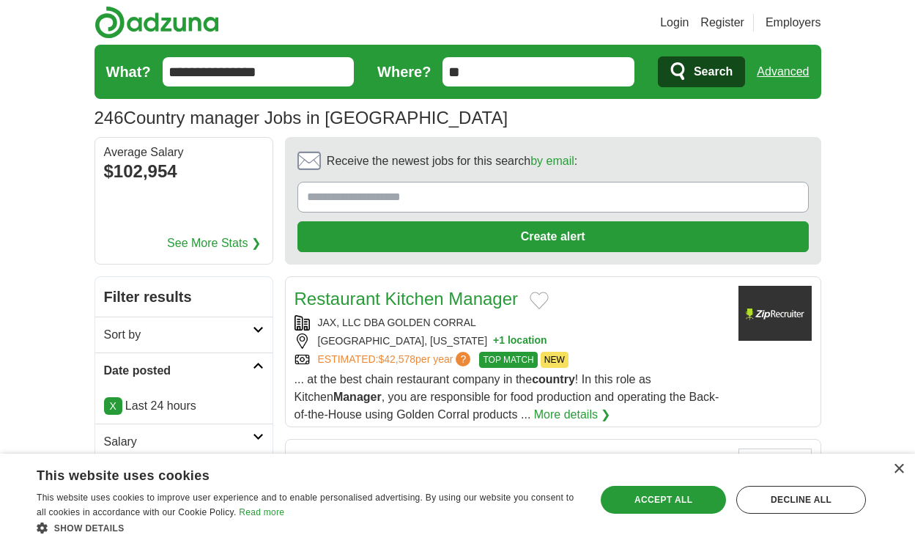
scroll to position [2131, 0]
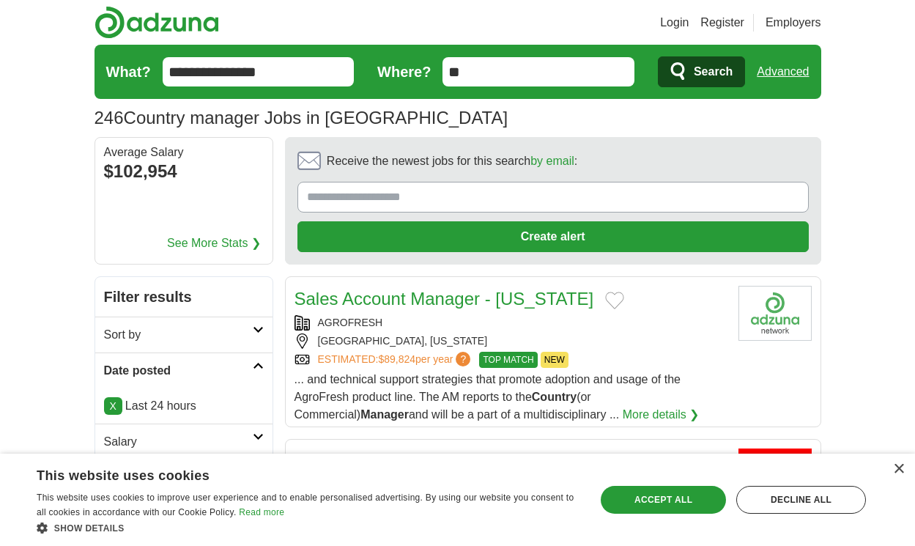
scroll to position [2123, 0]
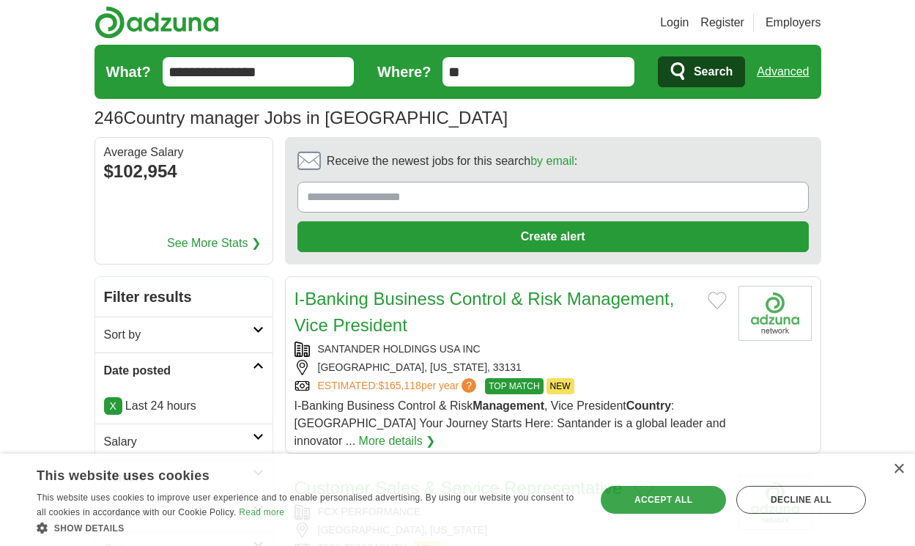
scroll to position [2254, 0]
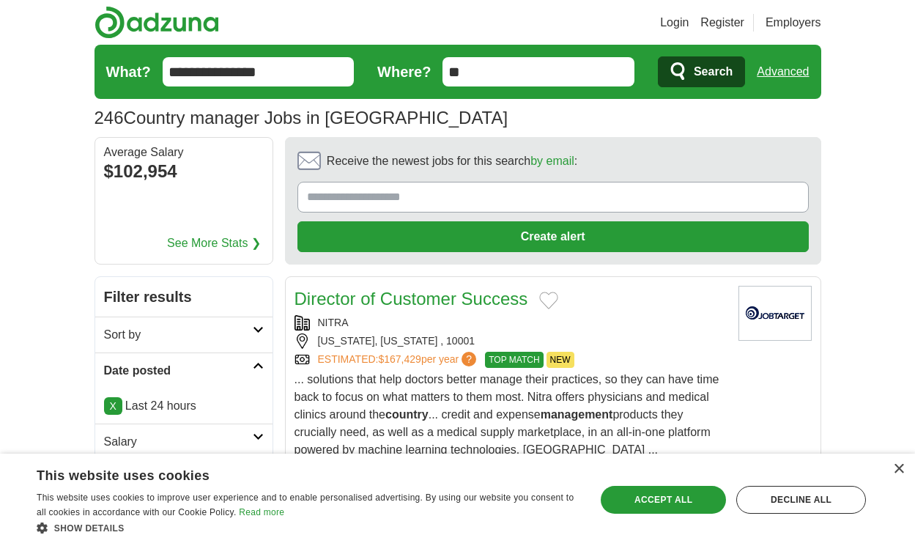
scroll to position [2114, 0]
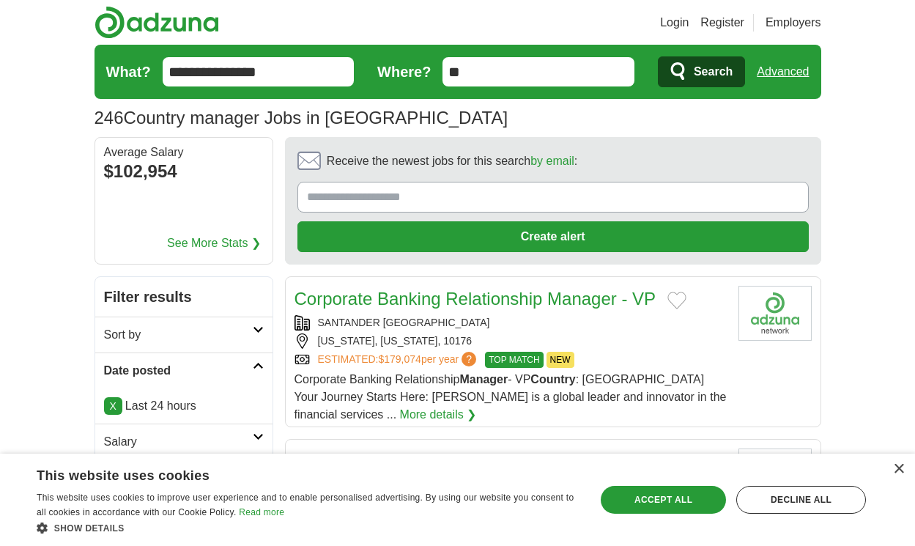
scroll to position [2184, 0]
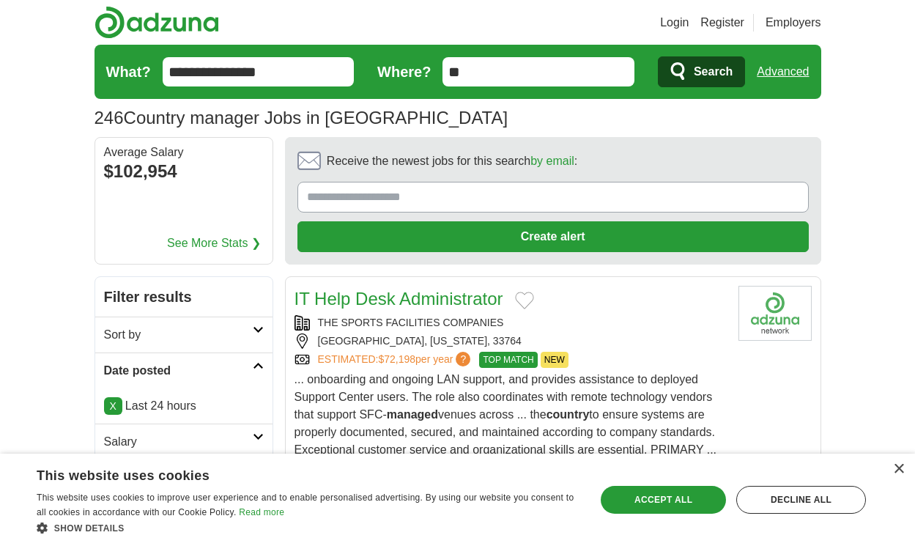
scroll to position [2228, 0]
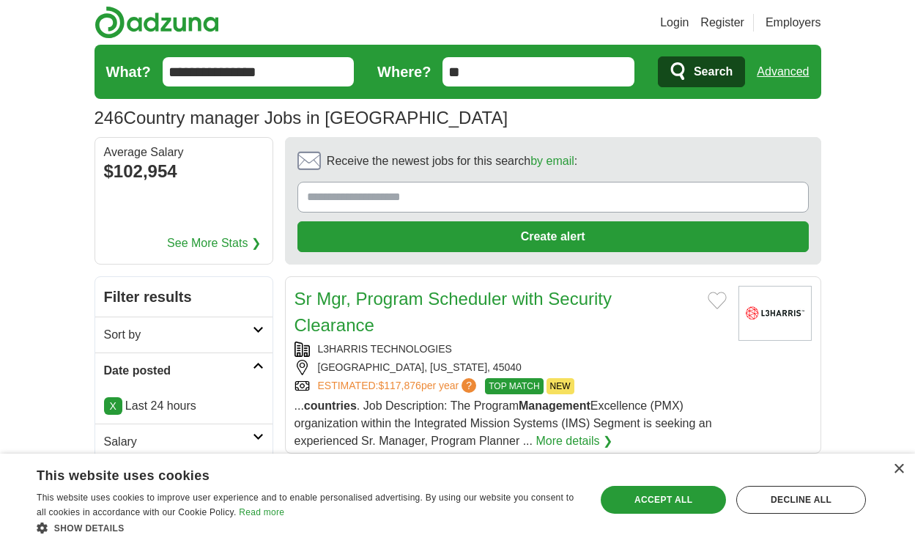
scroll to position [2131, 0]
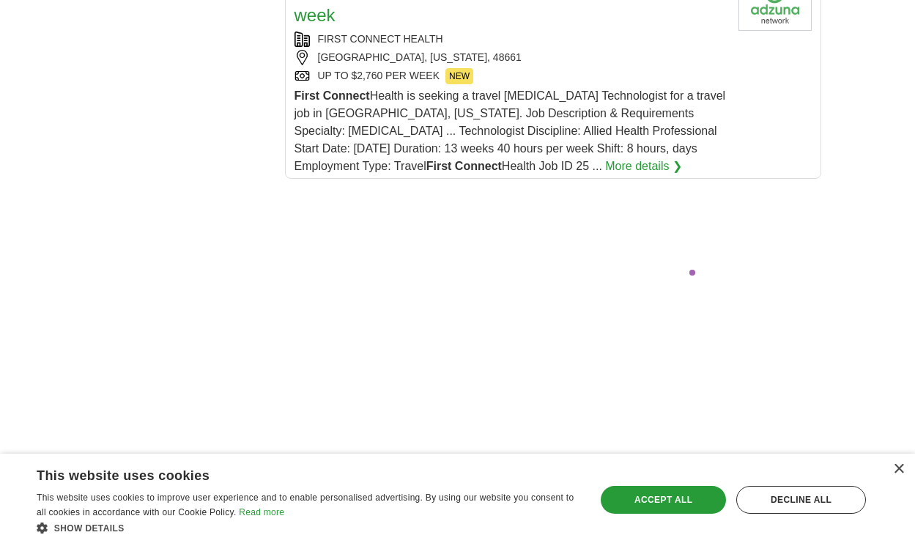
scroll to position [3121, 0]
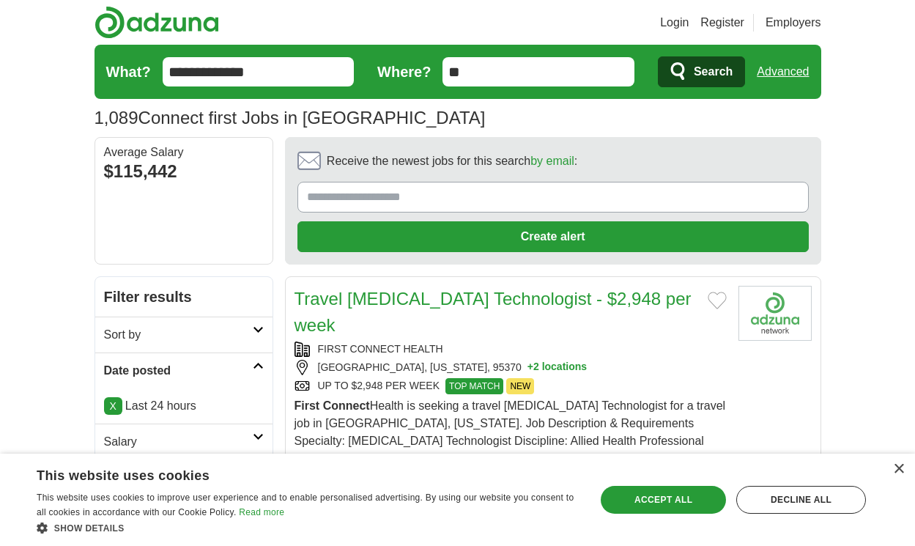
scroll to position [2435, 0]
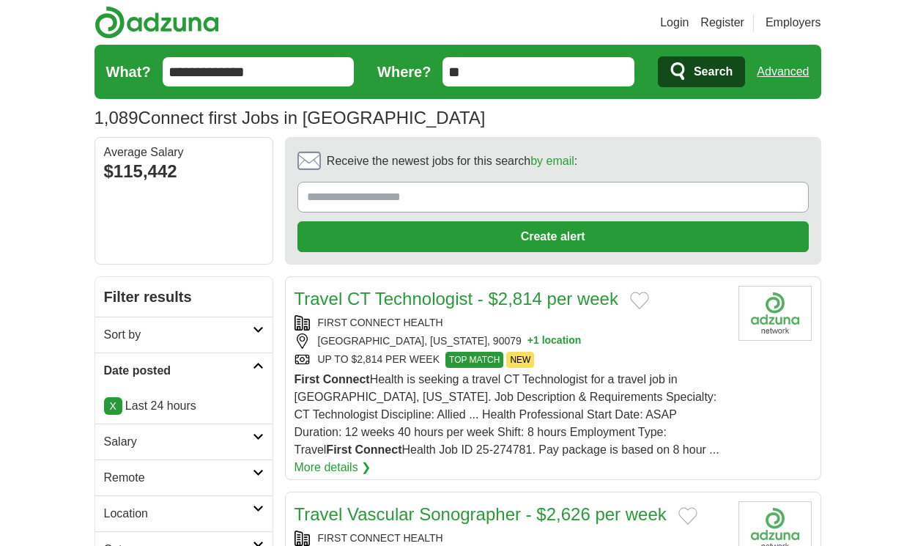
scroll to position [2329, 0]
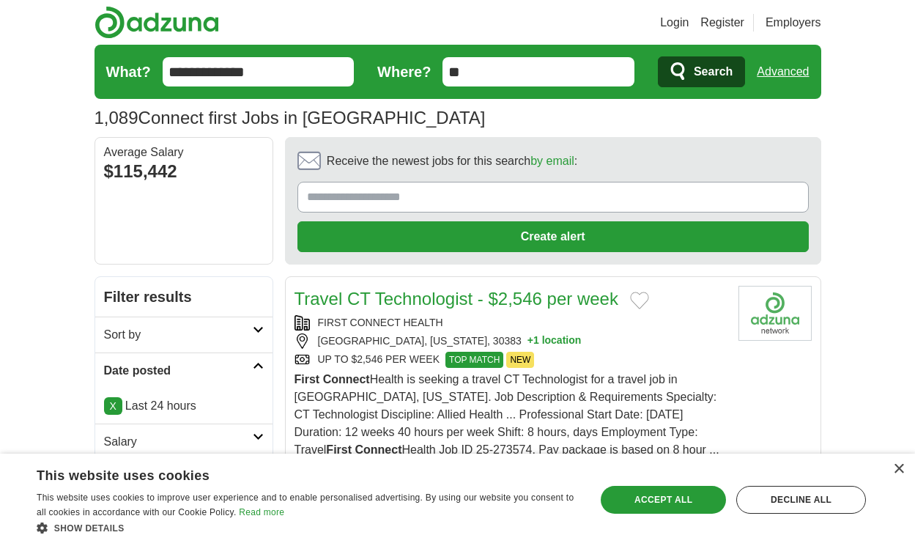
scroll to position [2408, 0]
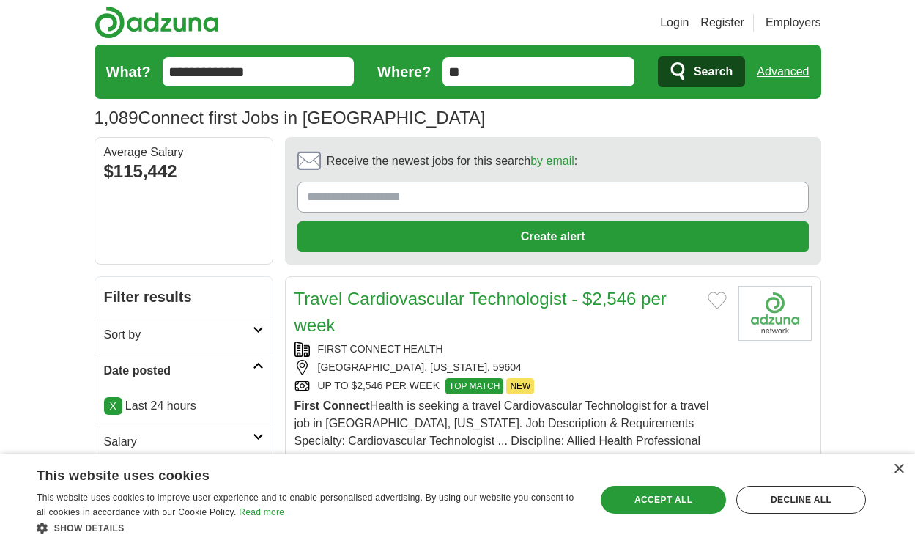
scroll to position [2496, 0]
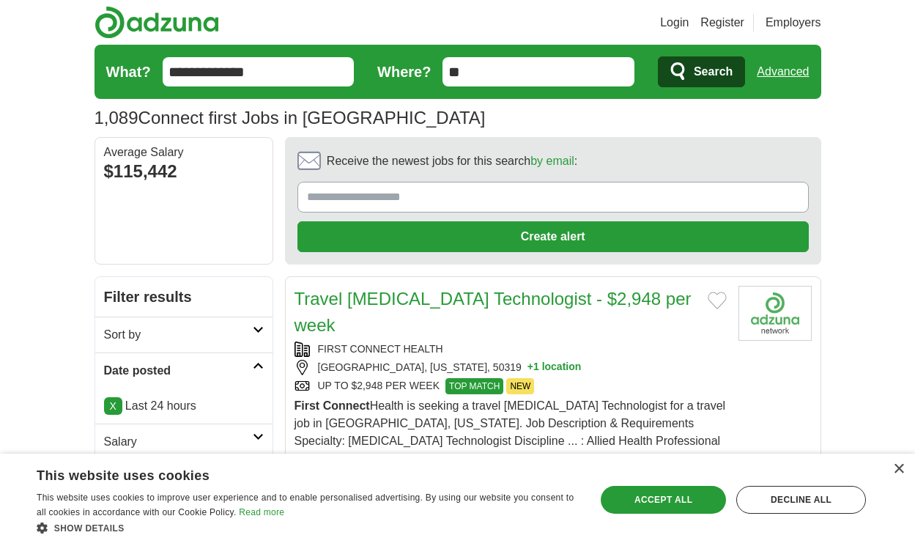
scroll to position [2399, 0]
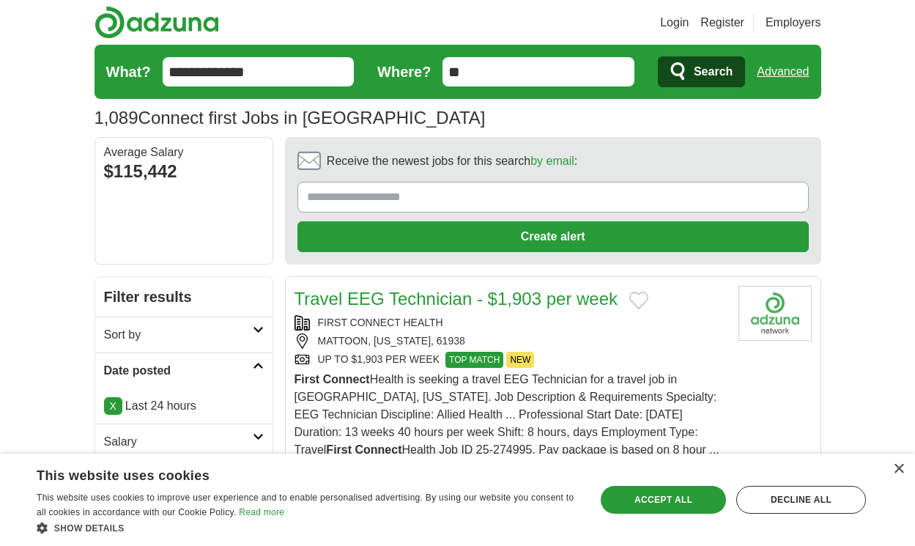
scroll to position [2382, 0]
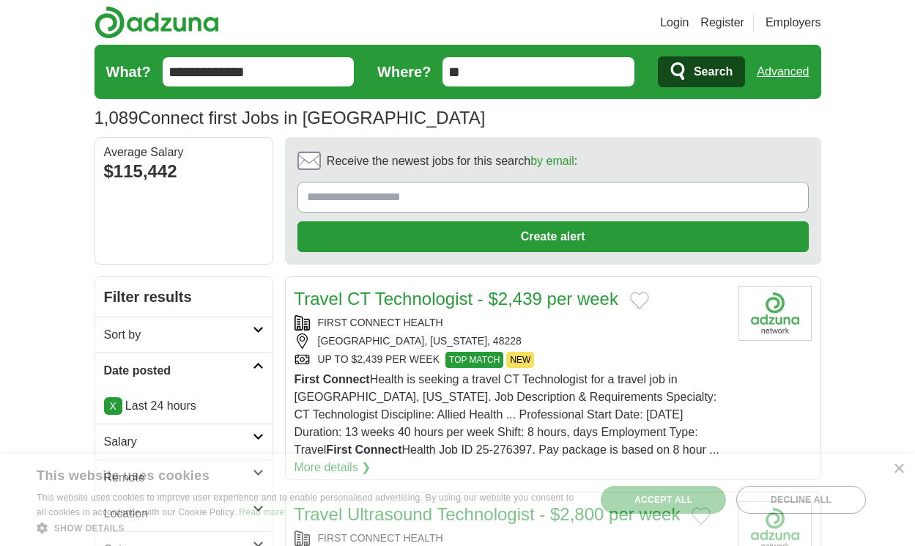
scroll to position [2329, 0]
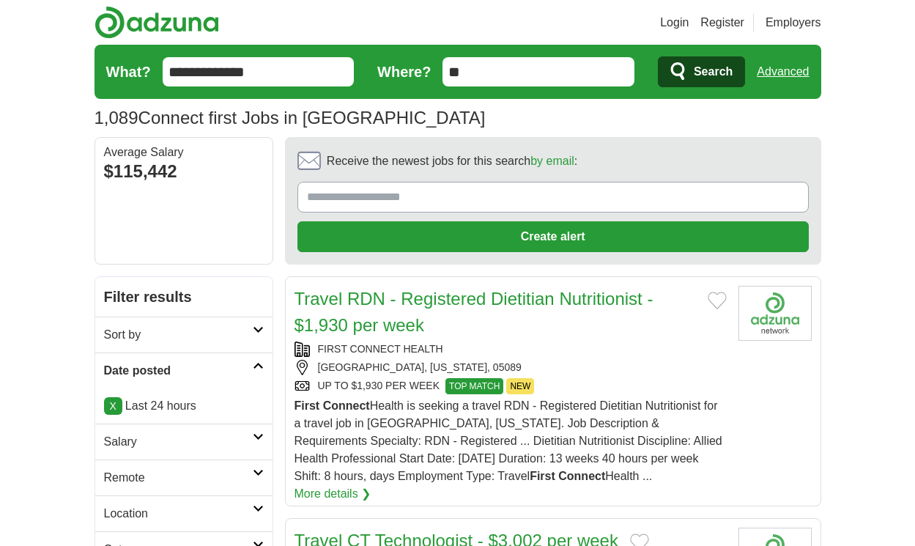
scroll to position [2430, 0]
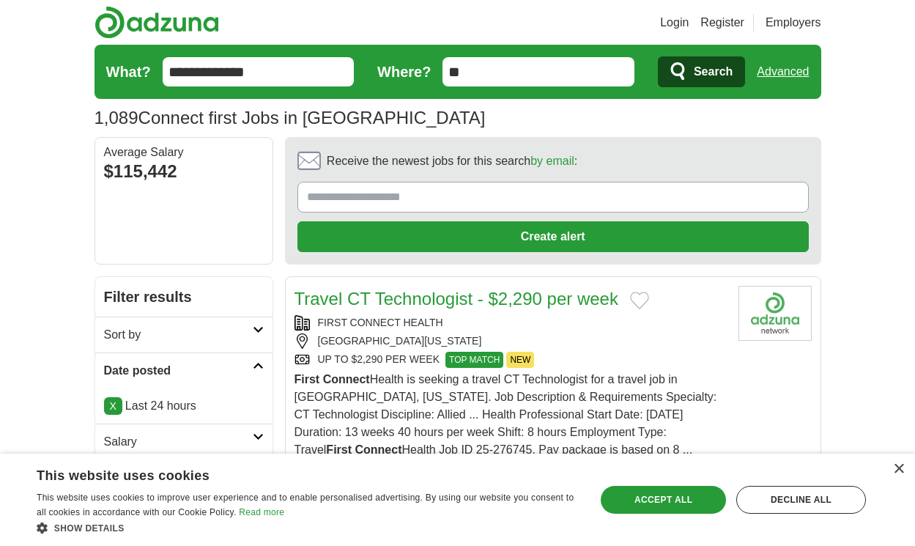
scroll to position [2483, 0]
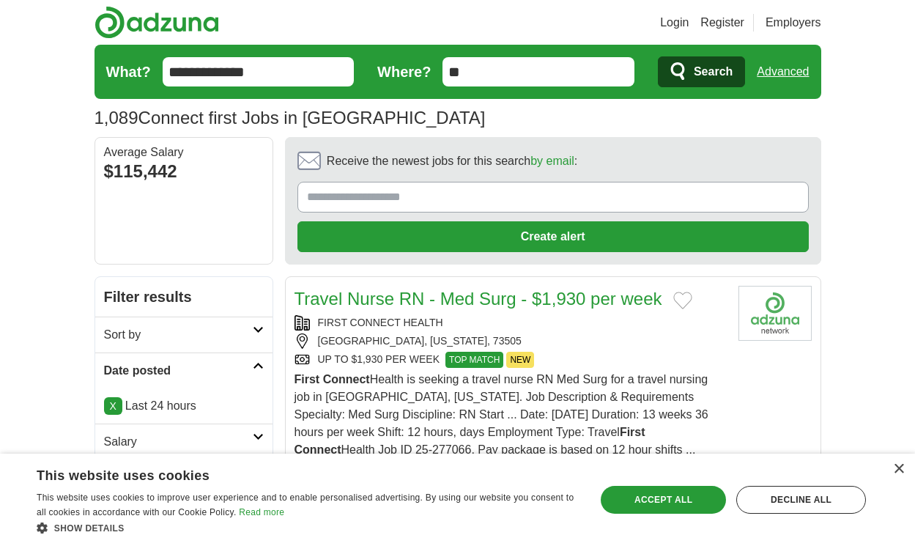
scroll to position [2360, 0]
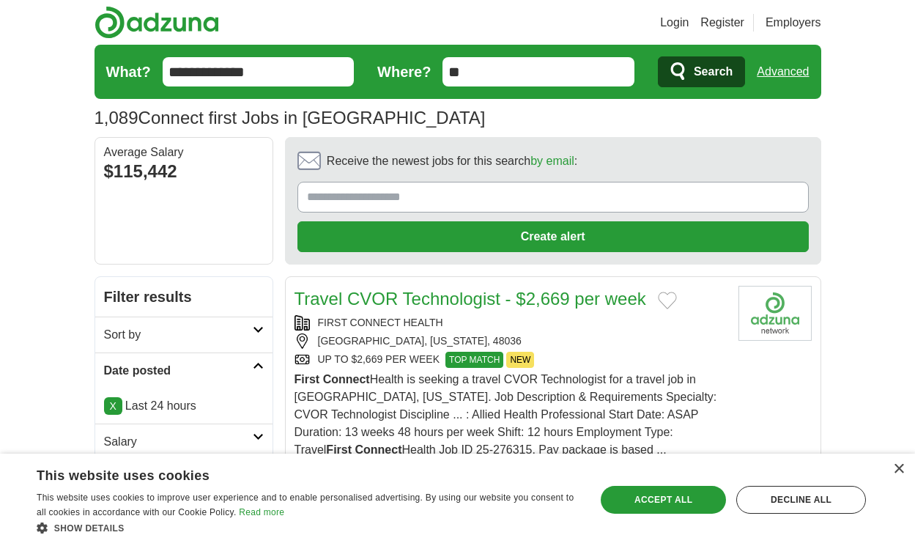
scroll to position [2413, 0]
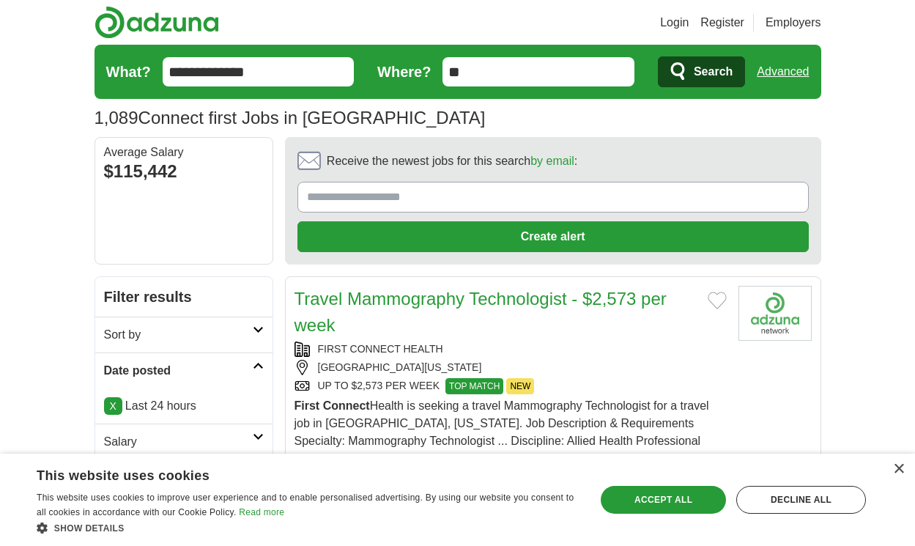
scroll to position [2483, 0]
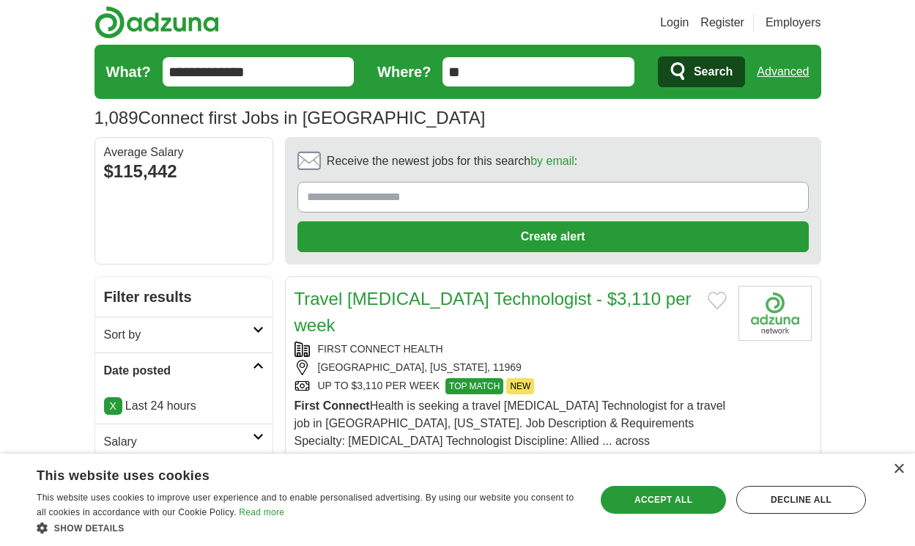
scroll to position [2531, 0]
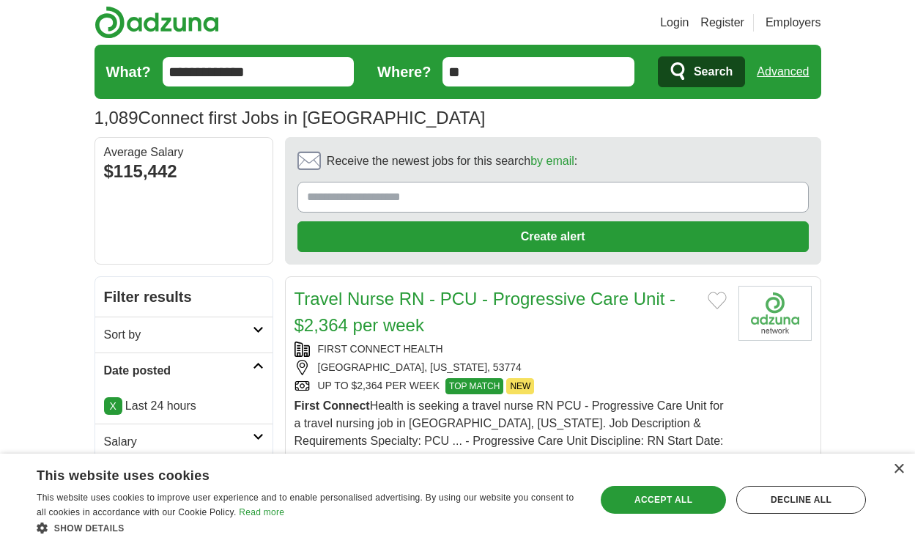
scroll to position [2522, 0]
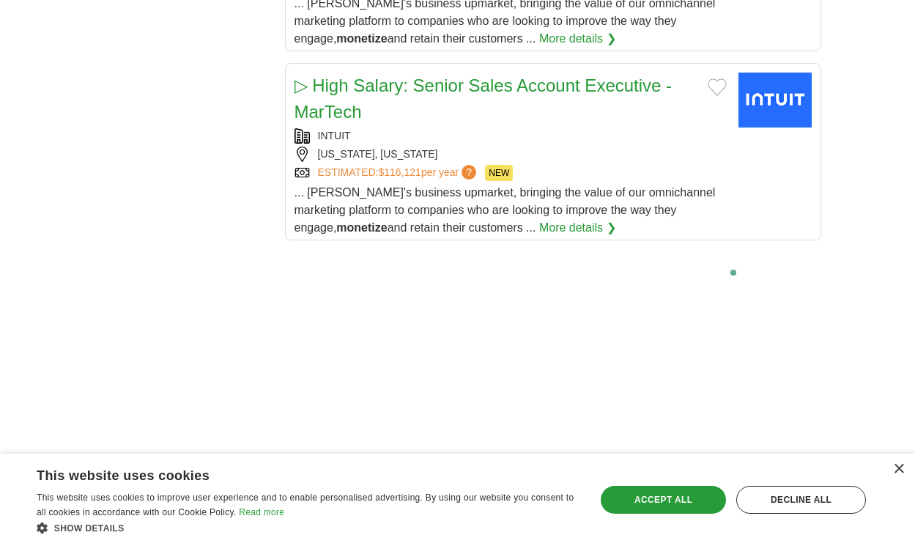
scroll to position [3188, 0]
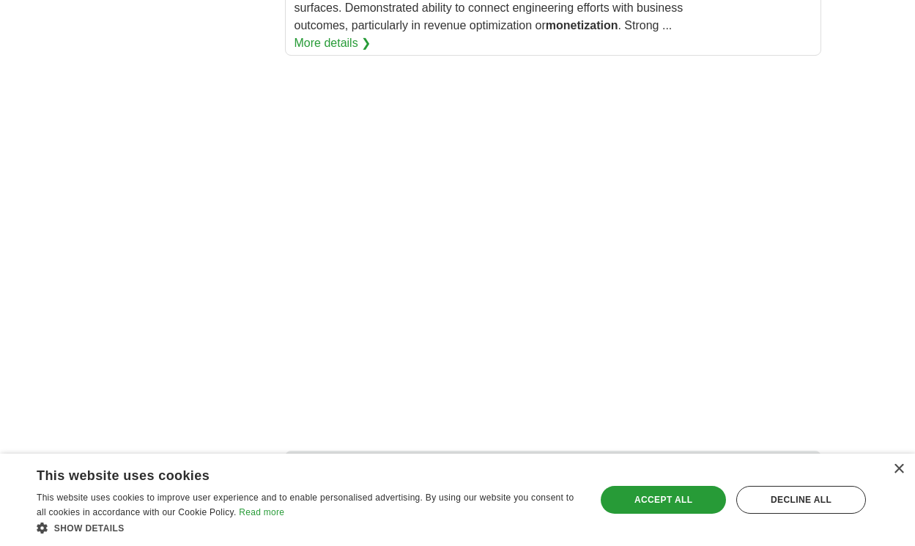
scroll to position [2709, 0]
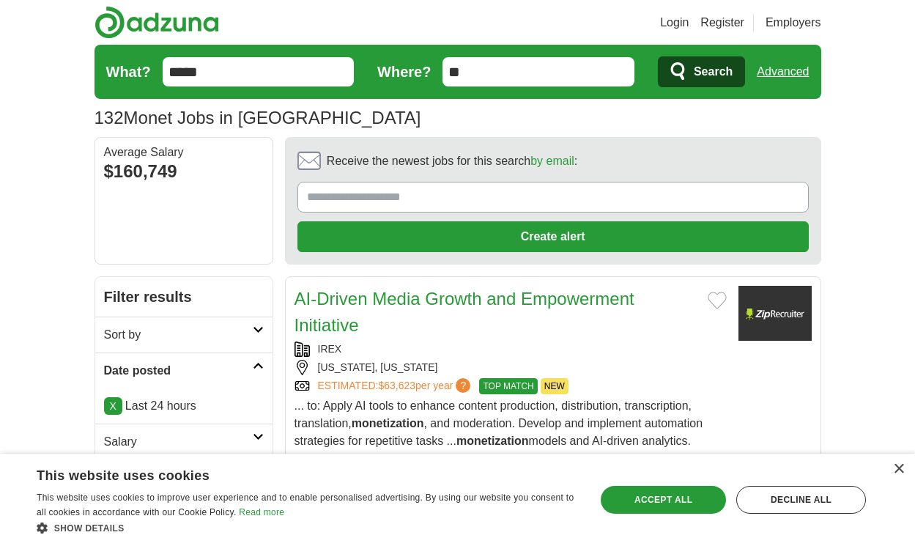
scroll to position [2417, 0]
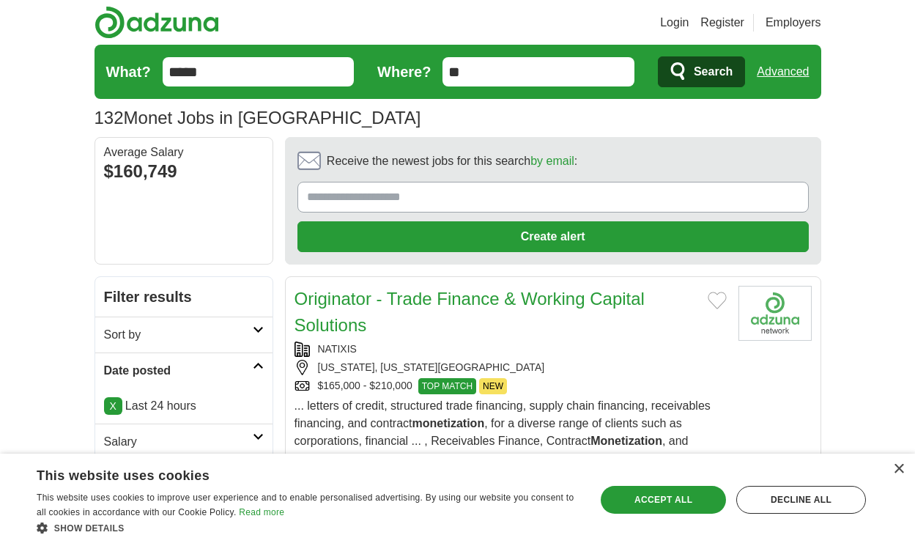
scroll to position [2285, 0]
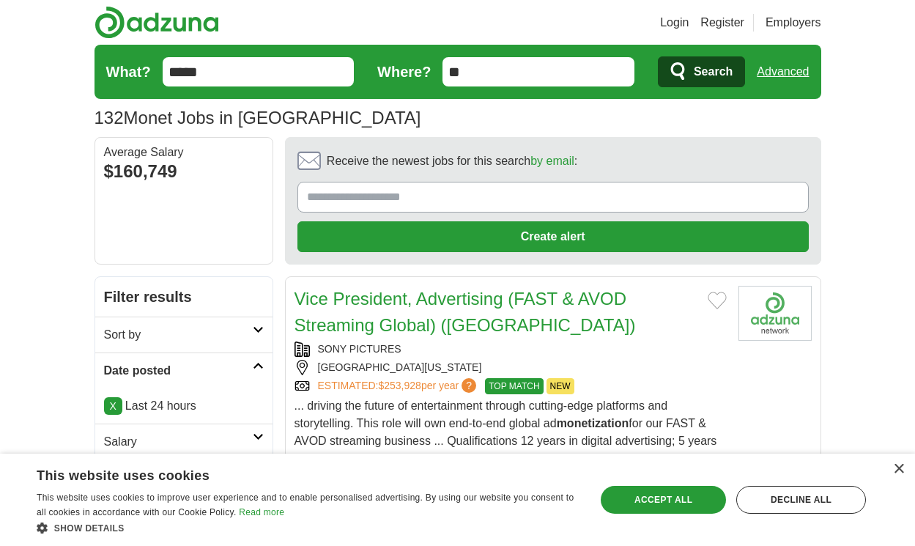
scroll to position [2483, 0]
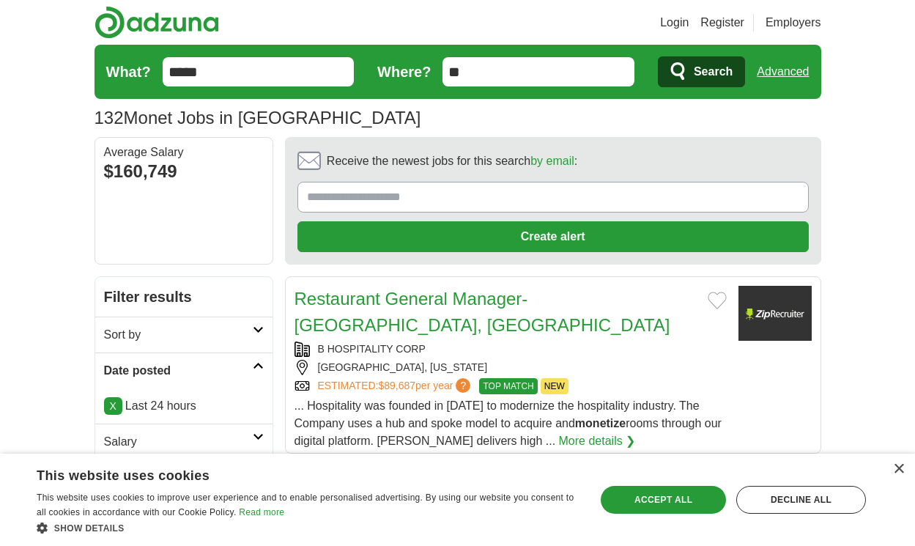
scroll to position [2131, 0]
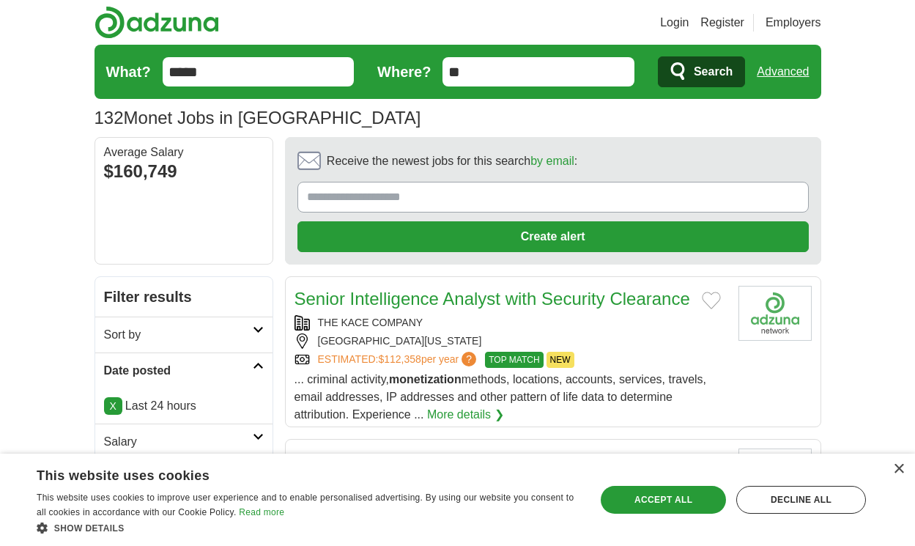
scroll to position [2070, 0]
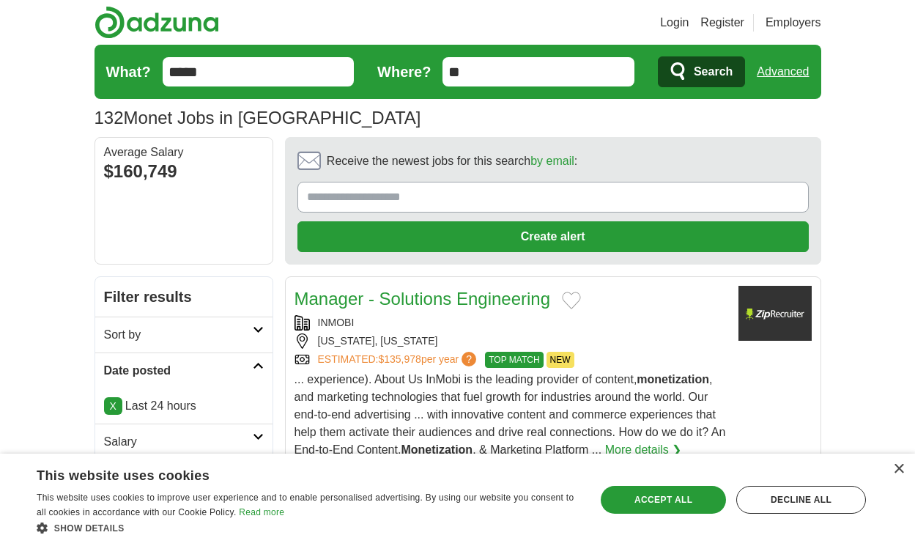
scroll to position [2184, 0]
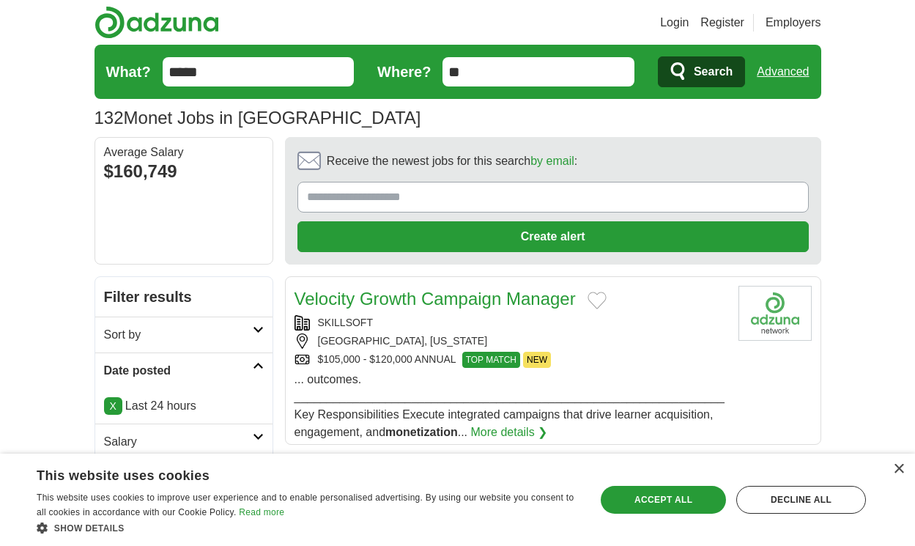
scroll to position [2026, 0]
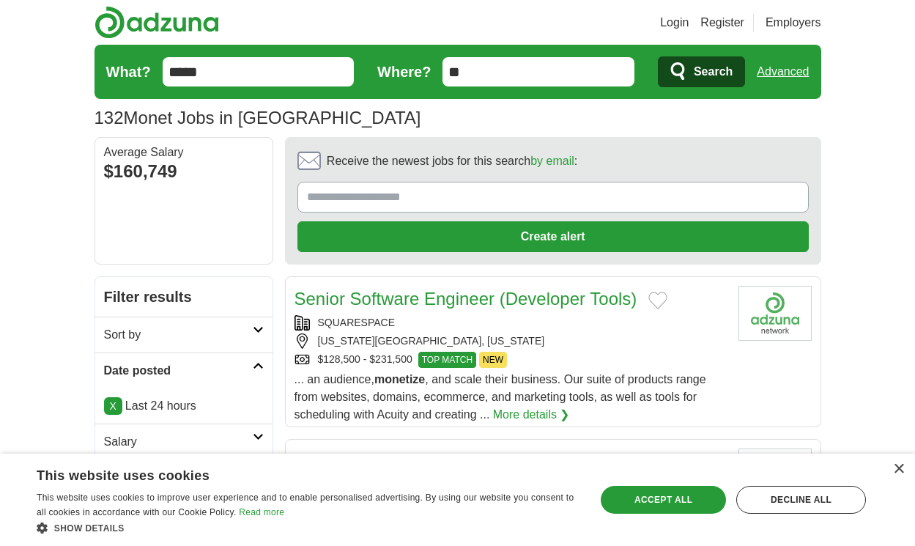
scroll to position [1982, 0]
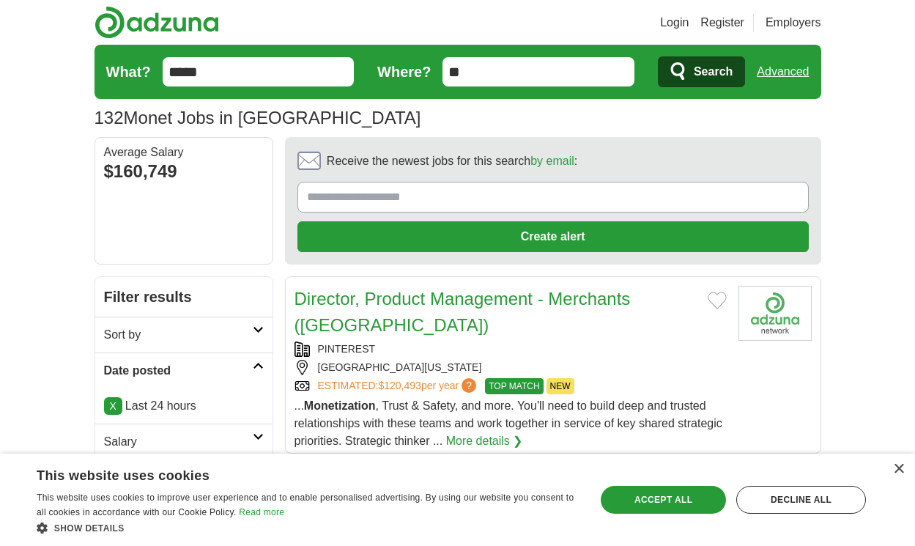
scroll to position [2061, 0]
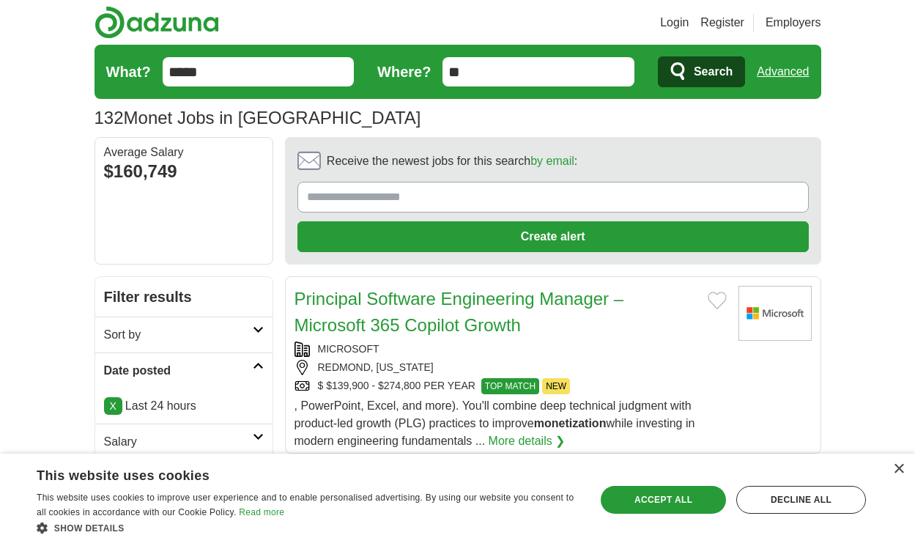
scroll to position [2035, 0]
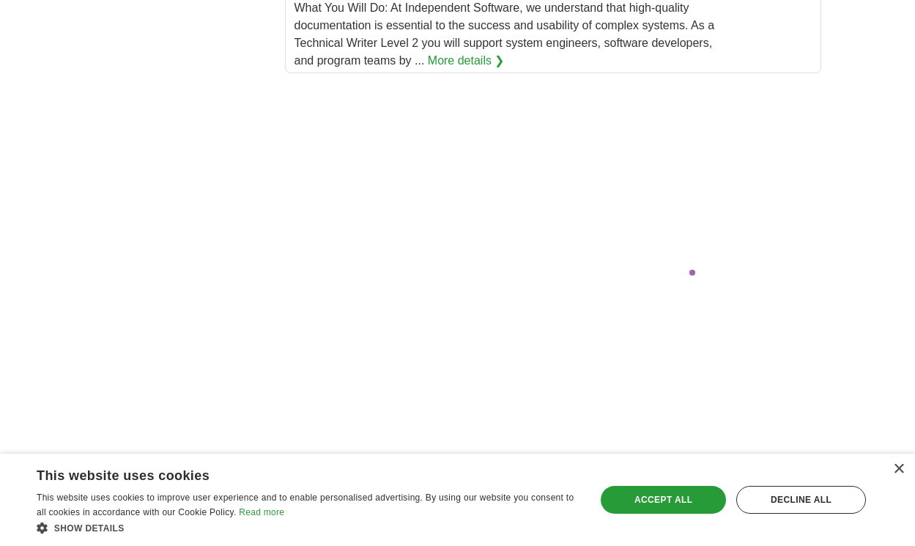
scroll to position [3184, 0]
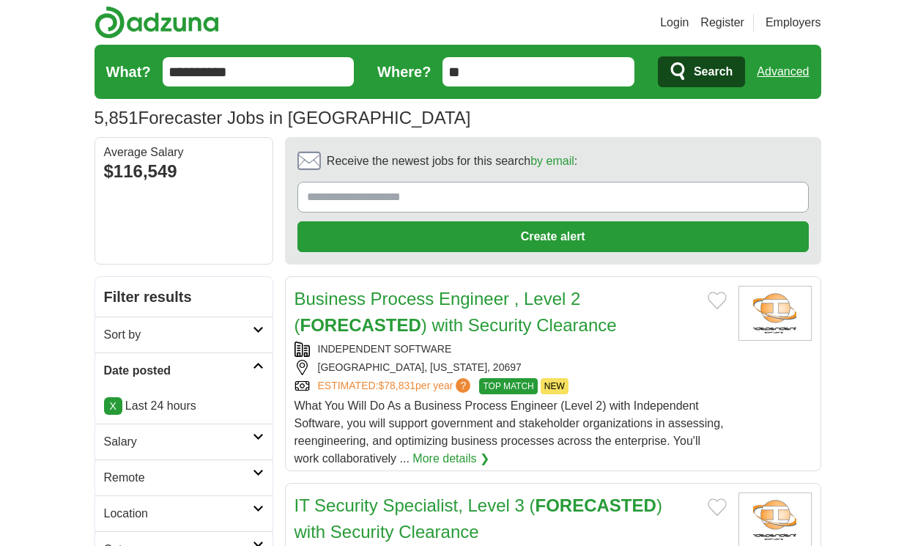
scroll to position [2399, 0]
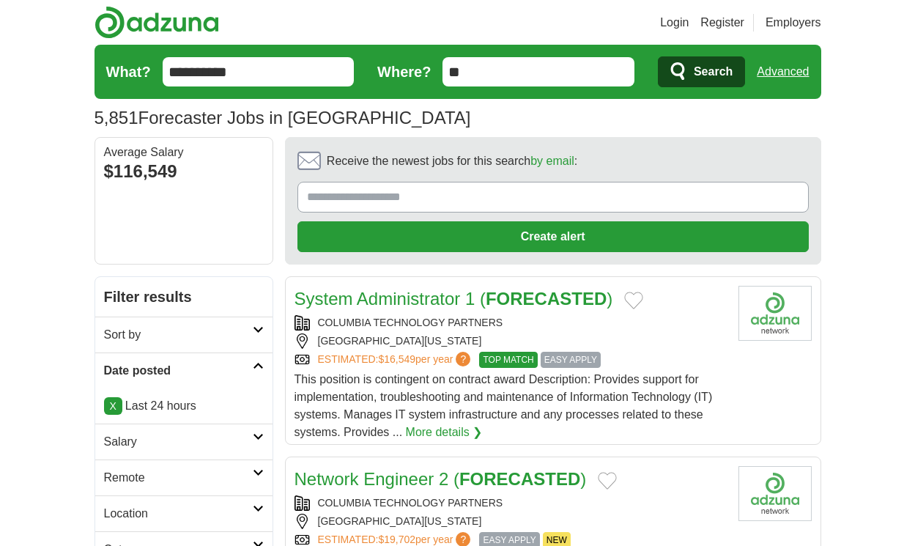
scroll to position [2232, 0]
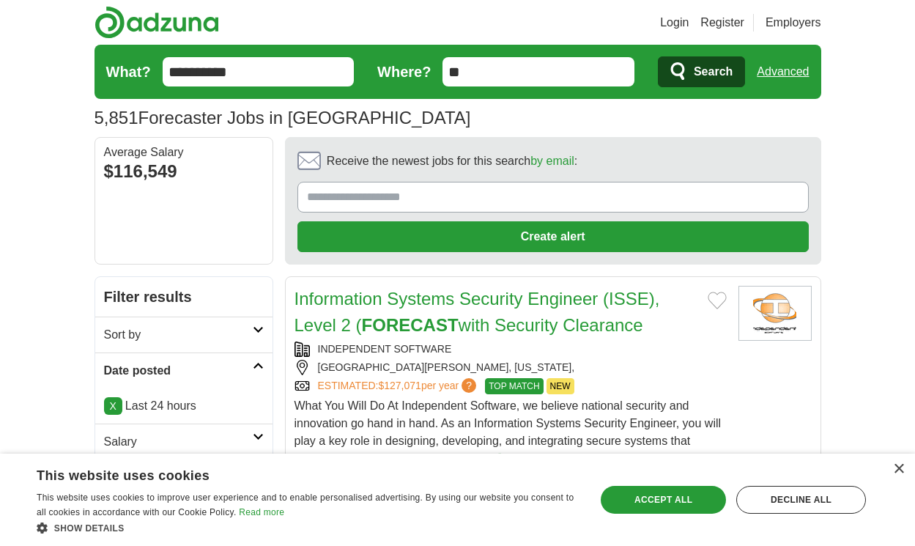
scroll to position [2364, 0]
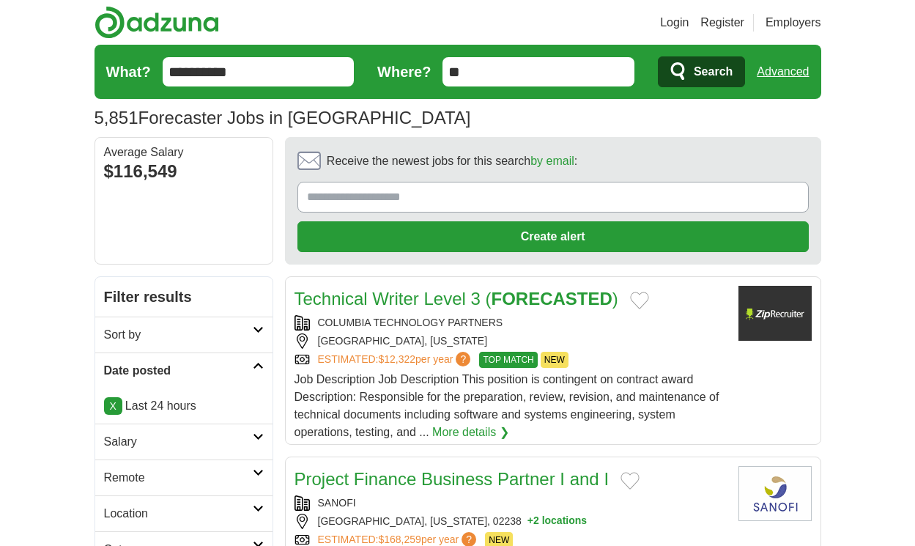
scroll to position [2285, 0]
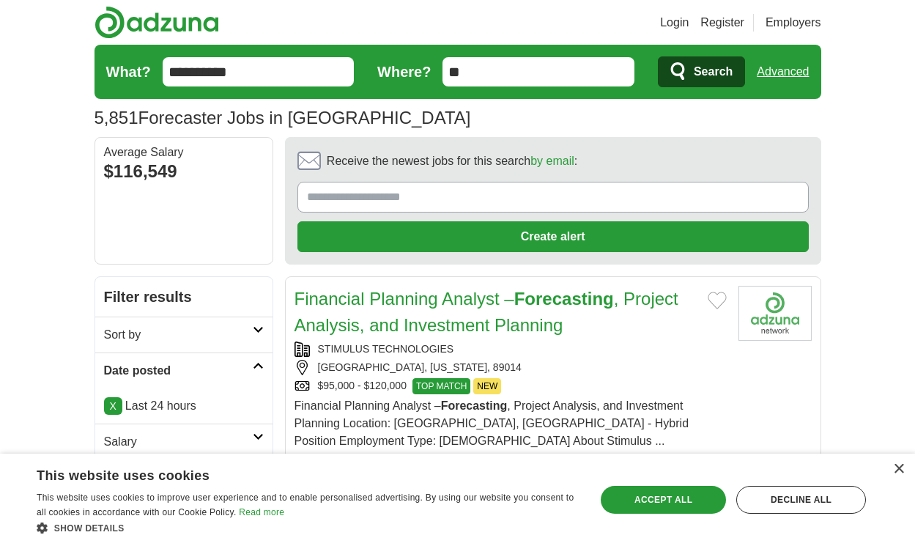
scroll to position [2363, 0]
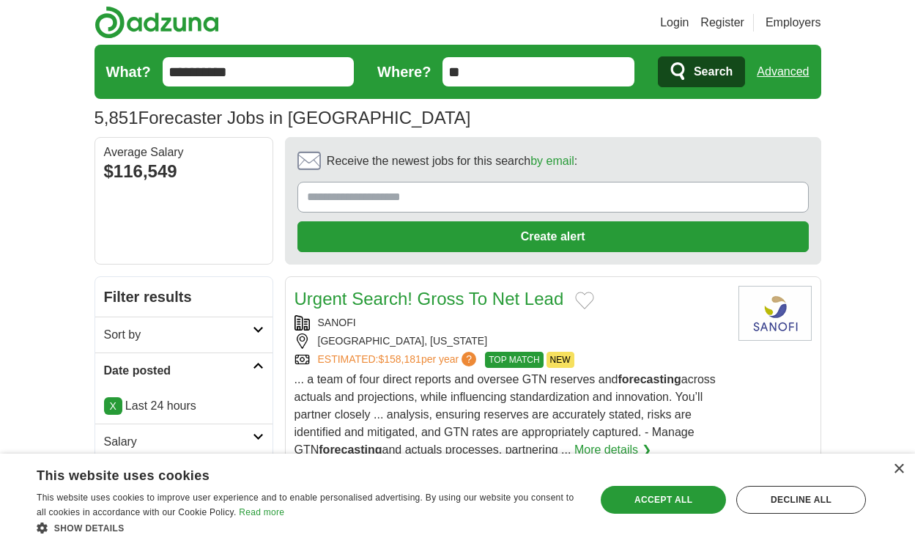
scroll to position [2443, 0]
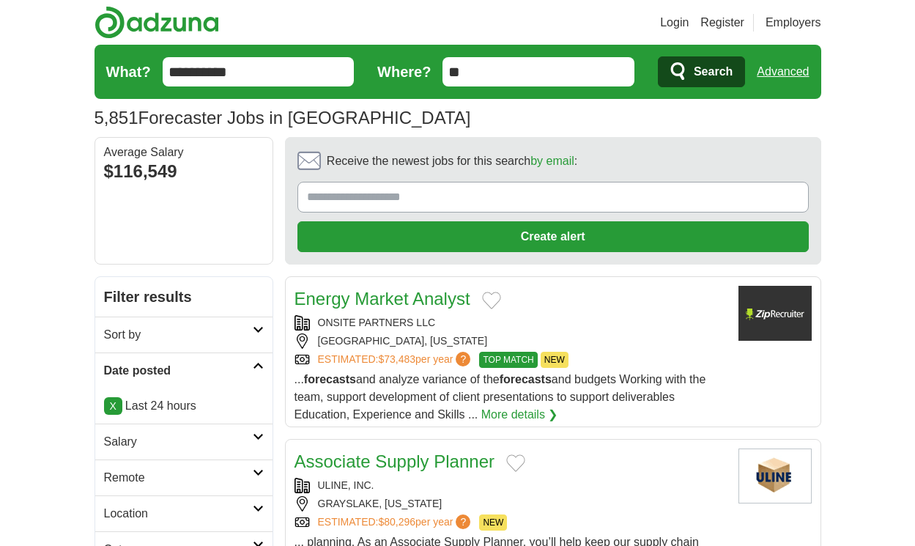
scroll to position [2408, 0]
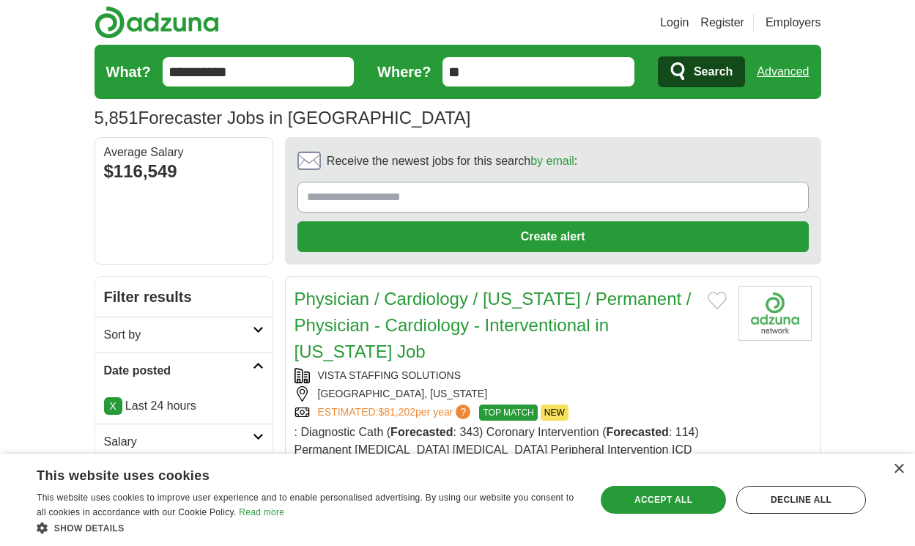
scroll to position [2311, 0]
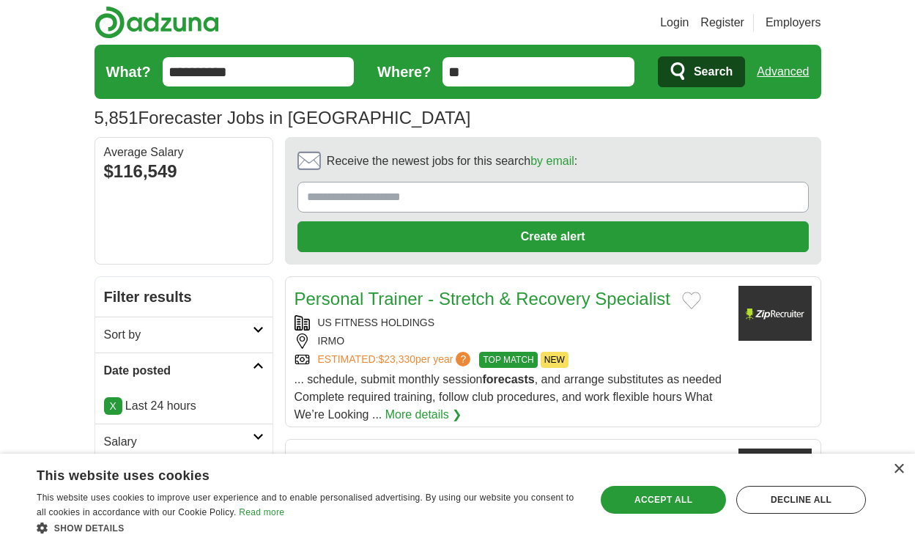
scroll to position [2268, 0]
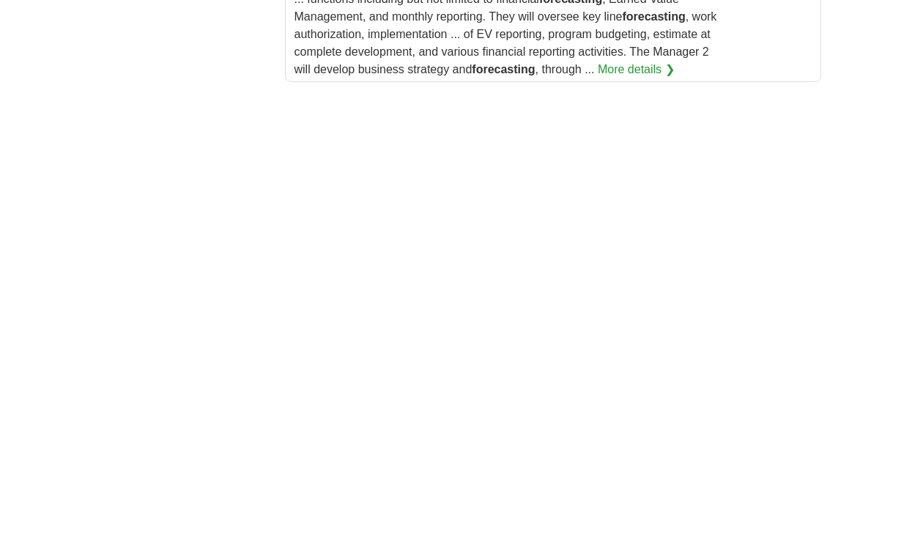
scroll to position [3585, 0]
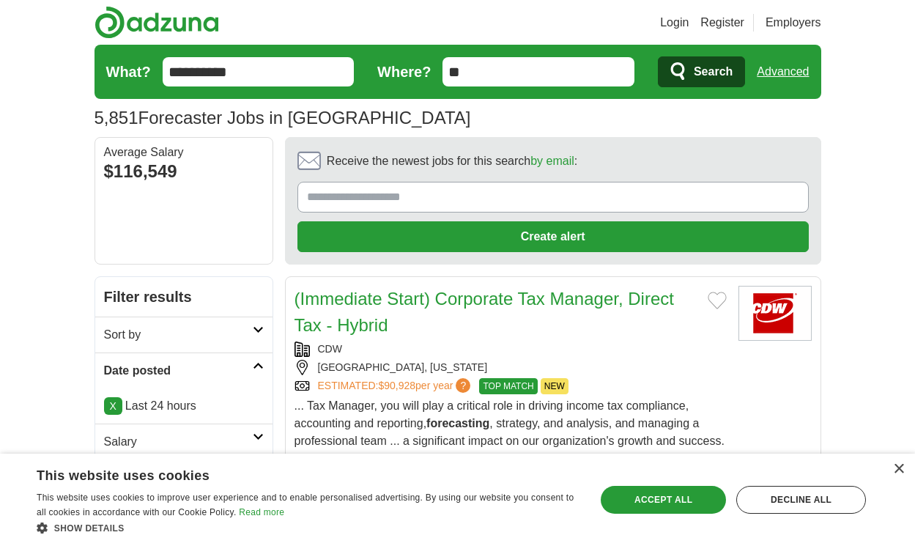
scroll to position [2206, 0]
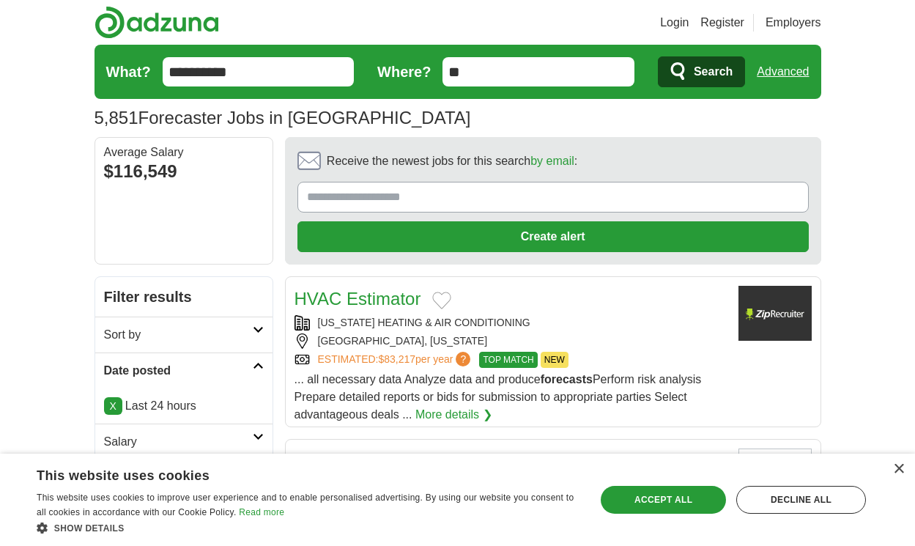
scroll to position [2500, 0]
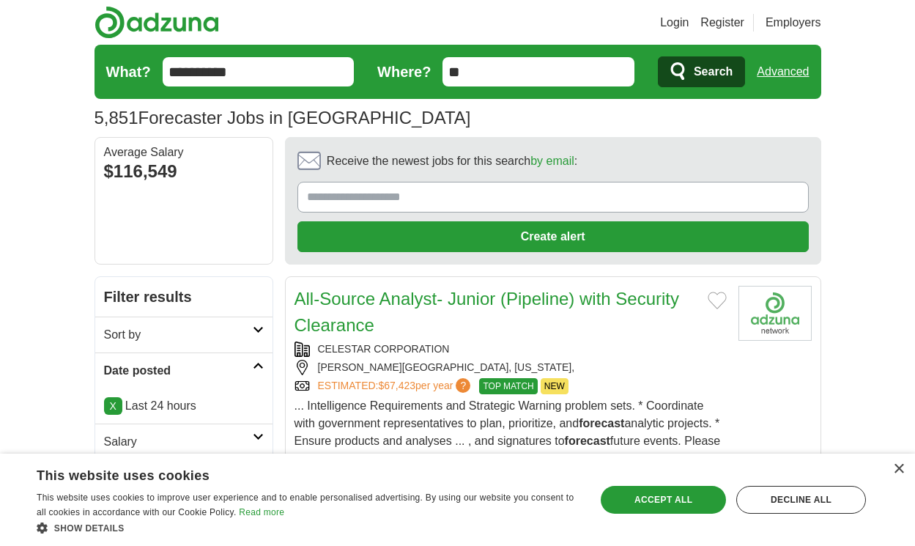
scroll to position [2483, 0]
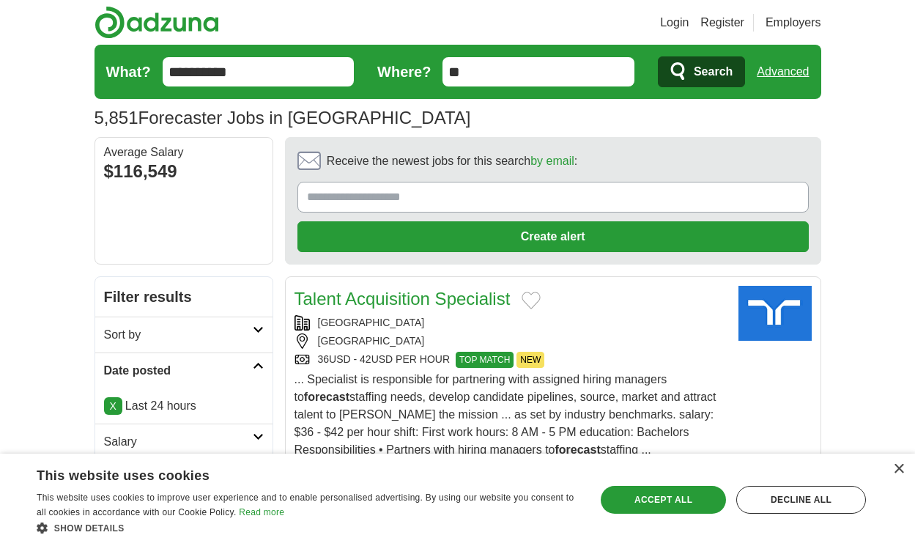
scroll to position [2395, 0]
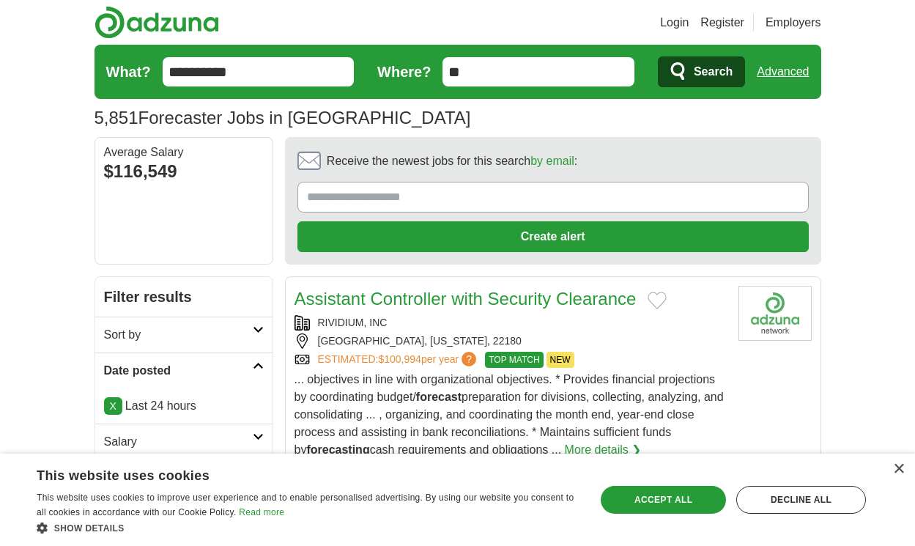
scroll to position [2553, 0]
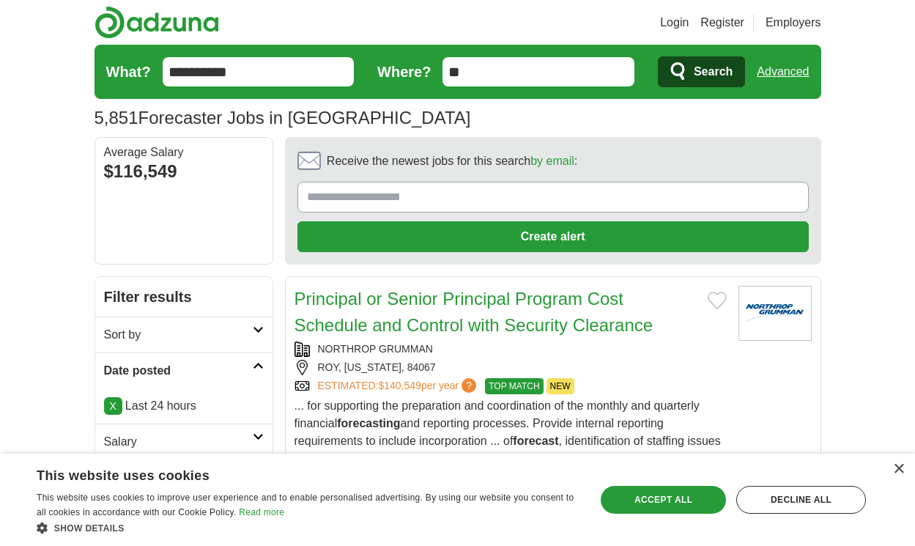
scroll to position [2588, 0]
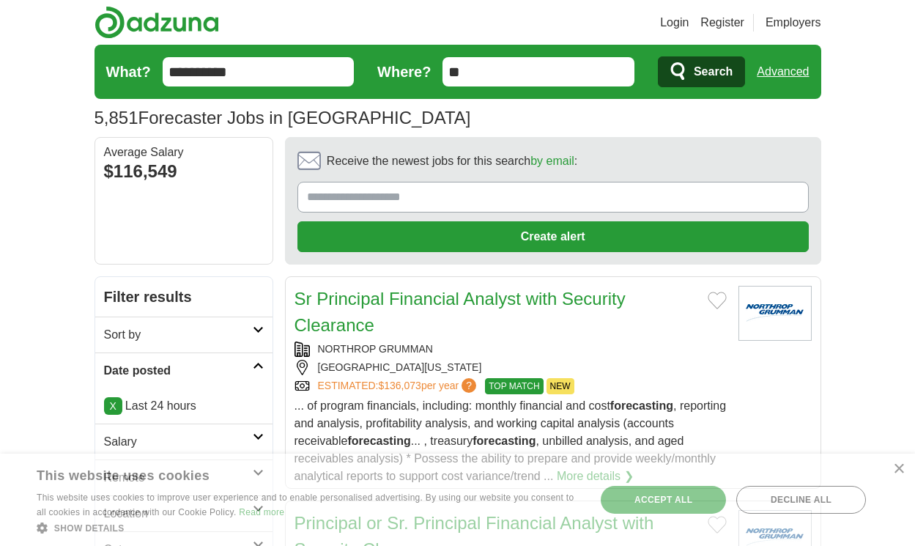
scroll to position [2461, 0]
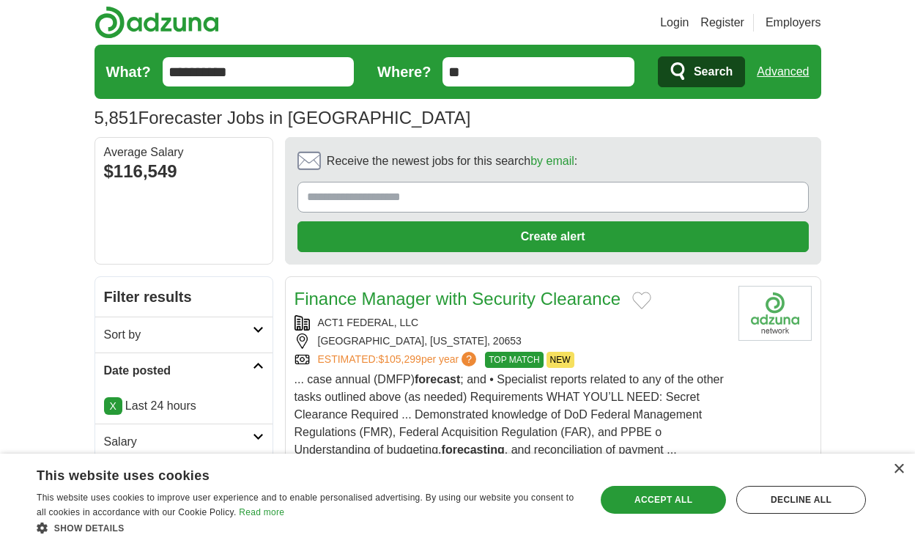
scroll to position [2443, 0]
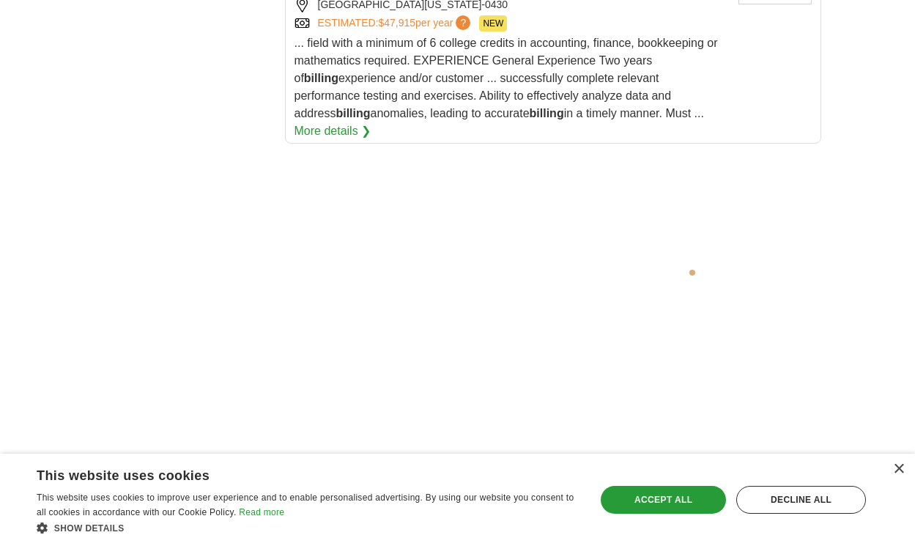
scroll to position [3097, 0]
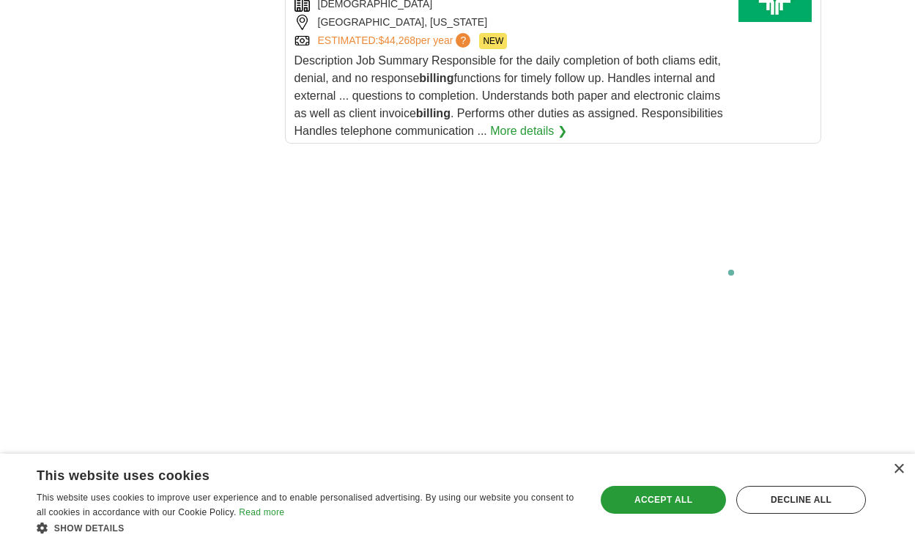
scroll to position [3034, 0]
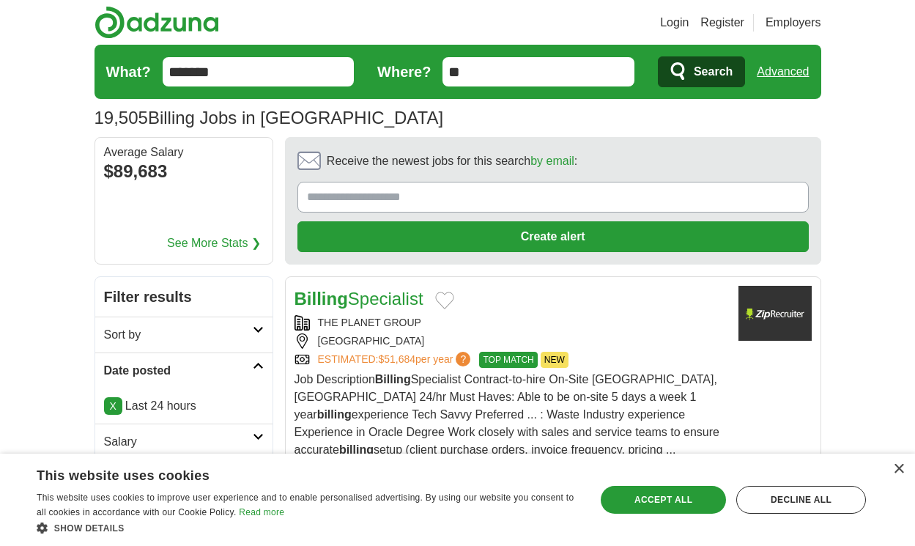
scroll to position [2303, 0]
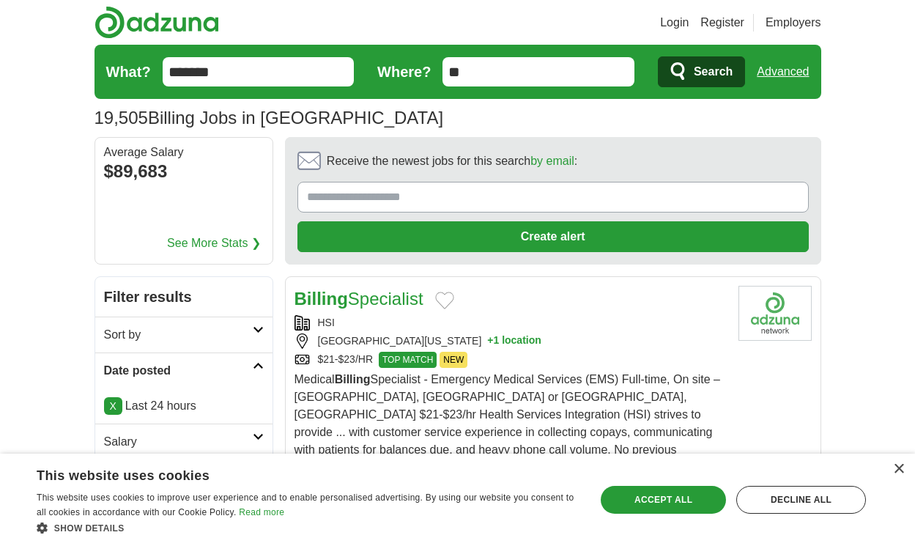
scroll to position [2320, 0]
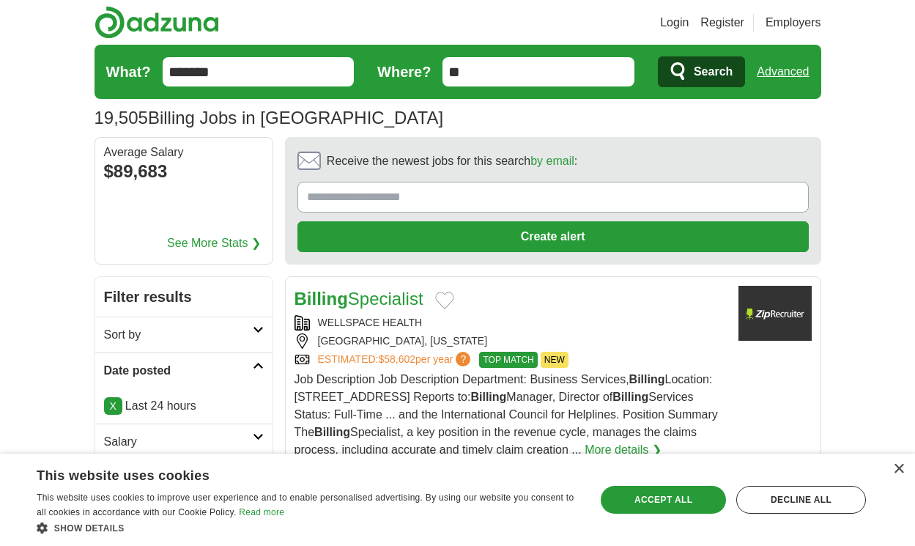
scroll to position [2320, 0]
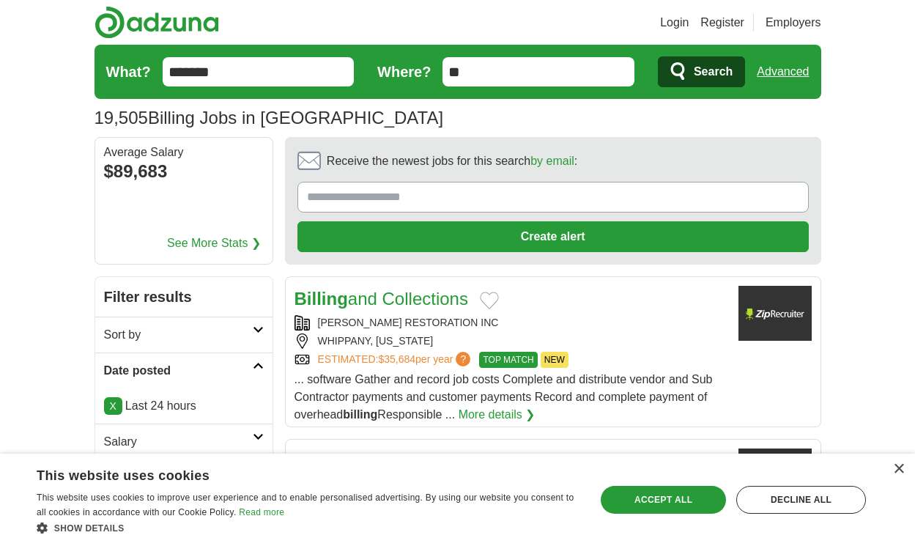
scroll to position [2364, 0]
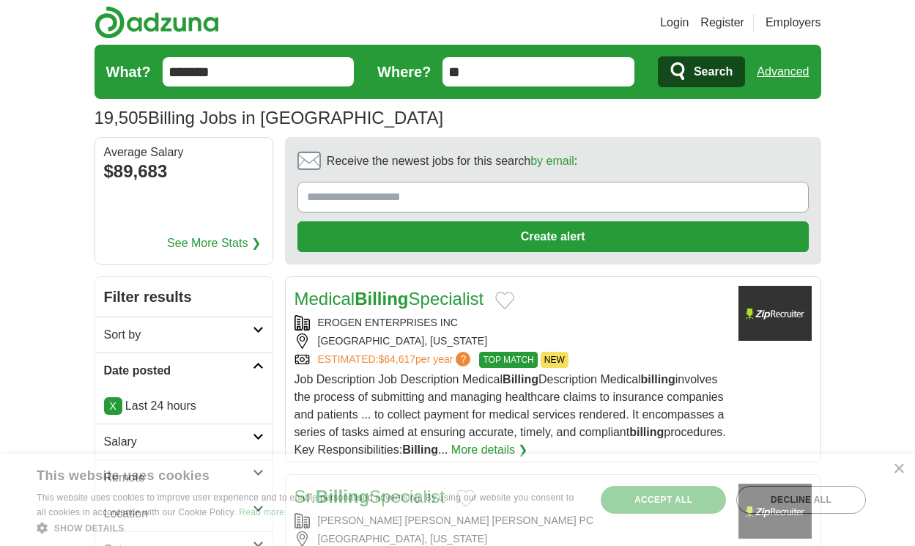
scroll to position [2303, 0]
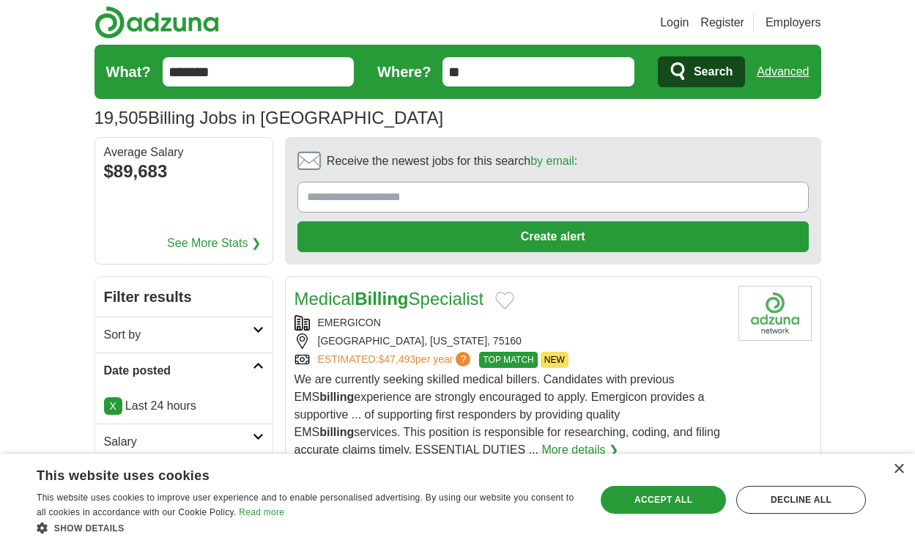
scroll to position [2303, 0]
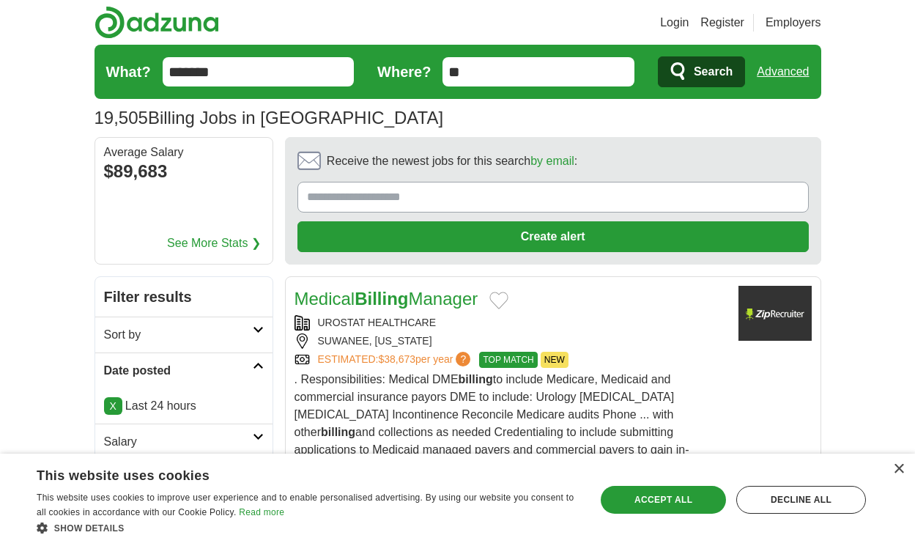
scroll to position [2268, 0]
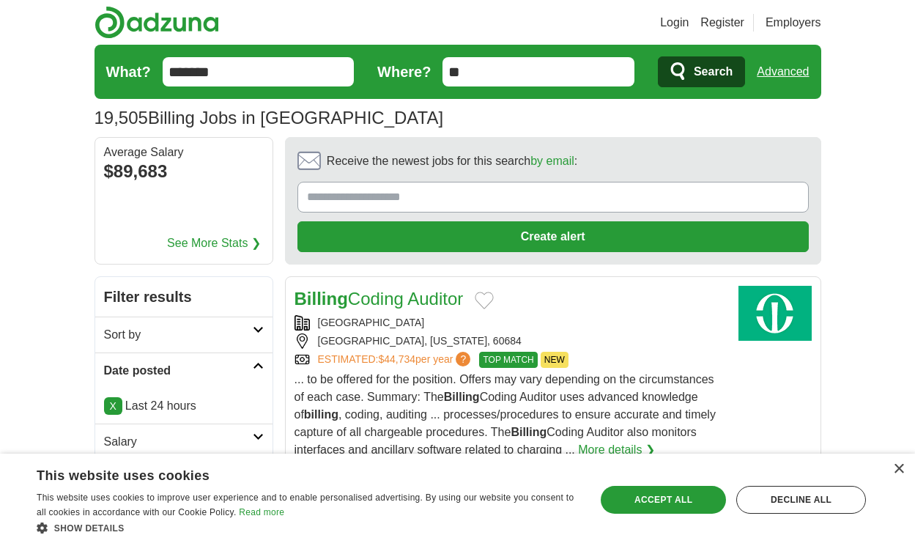
scroll to position [2338, 0]
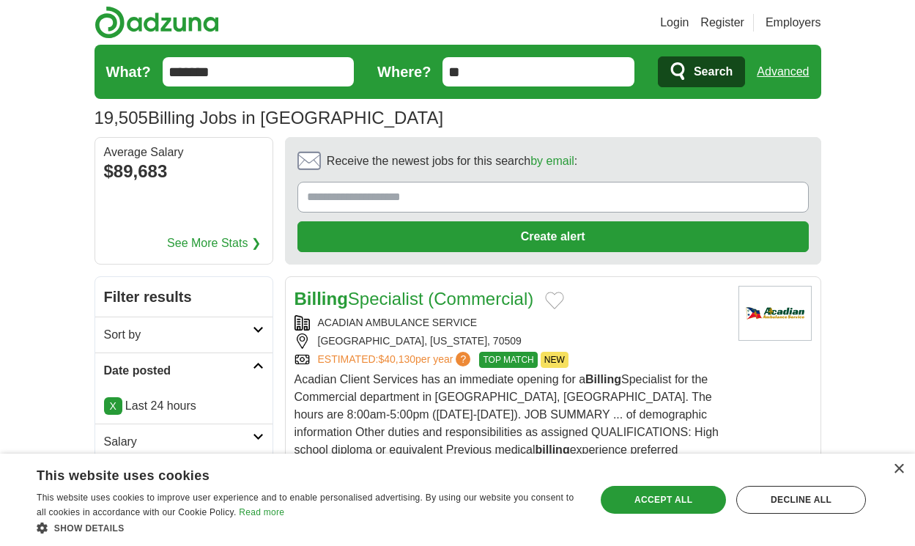
scroll to position [2180, 0]
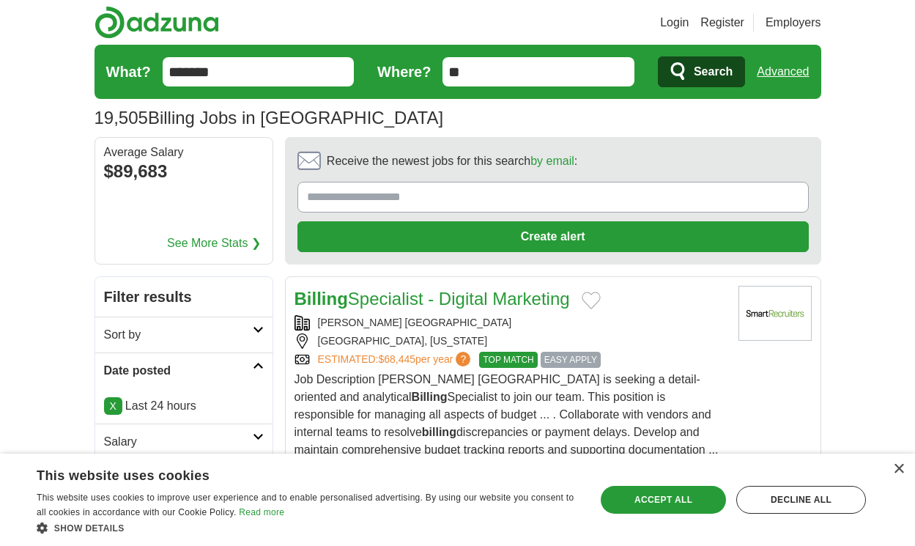
scroll to position [2303, 0]
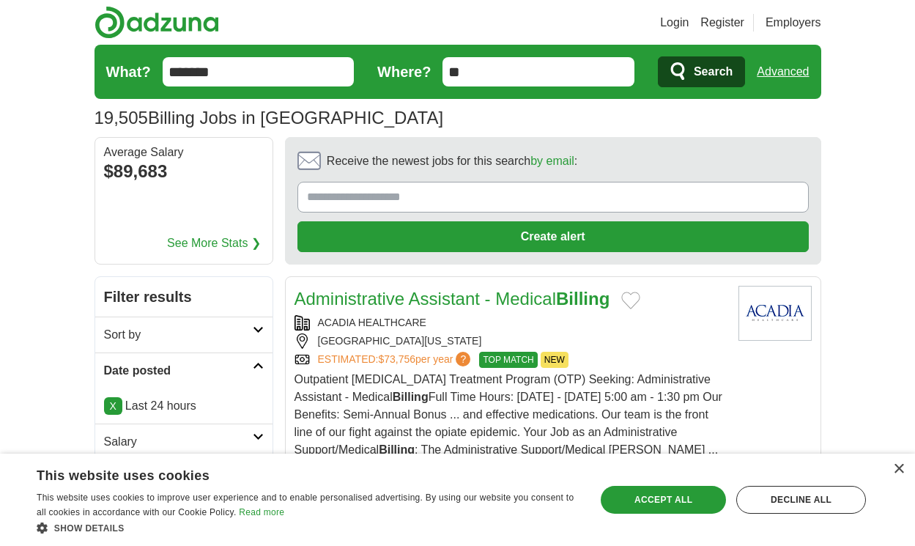
scroll to position [2351, 0]
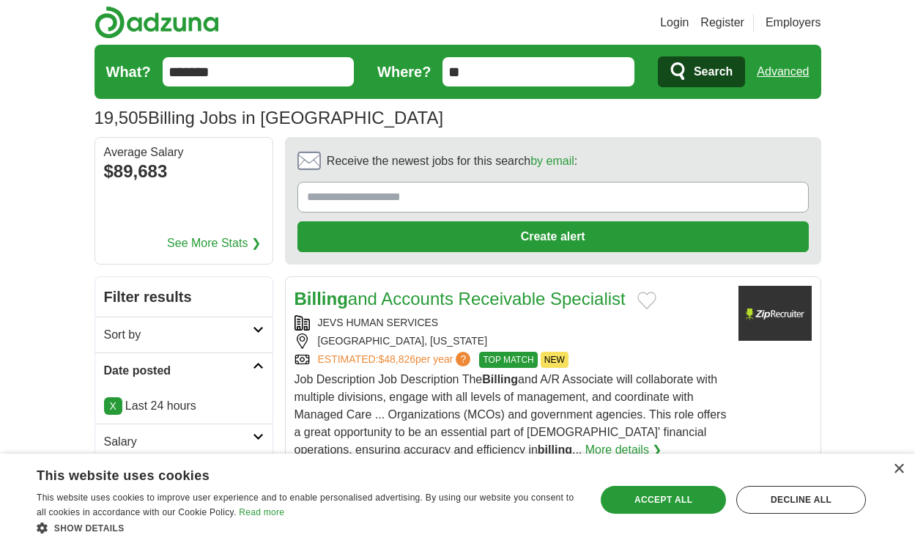
scroll to position [2333, 0]
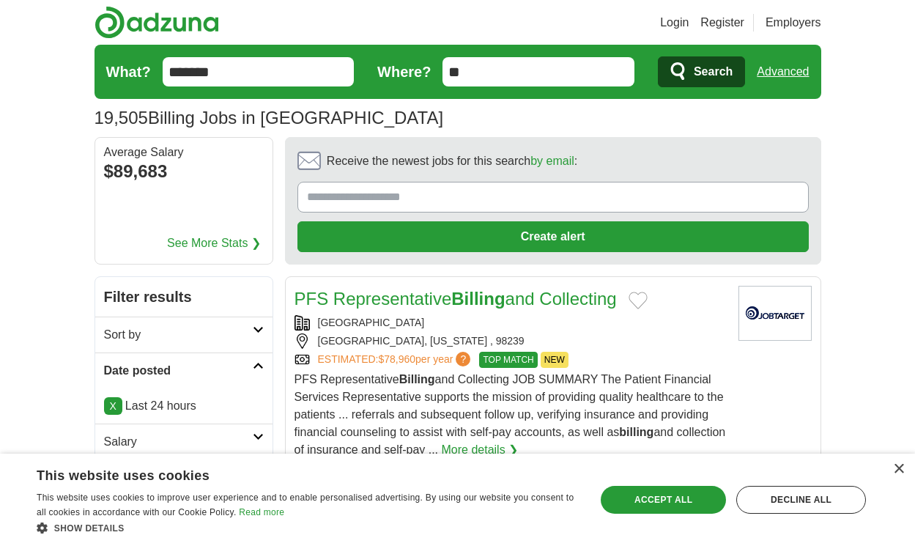
scroll to position [2263, 0]
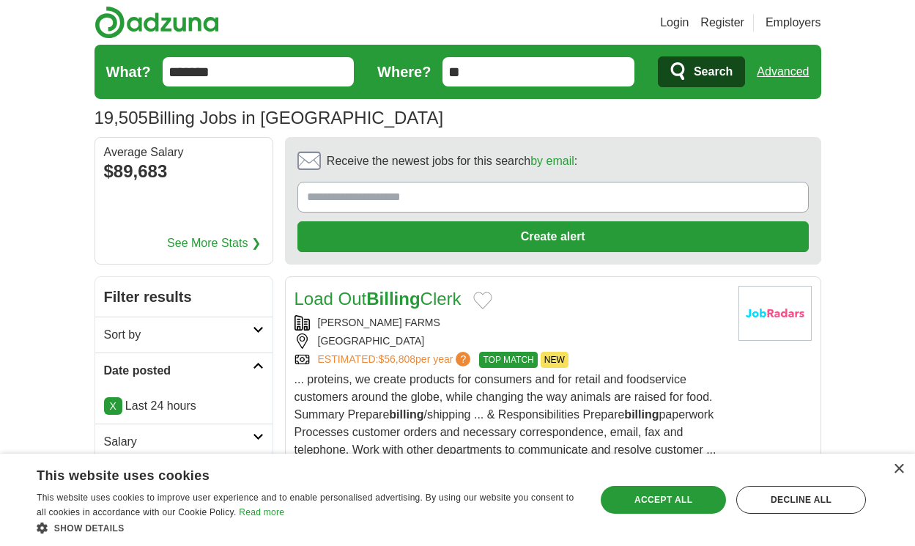
scroll to position [2228, 0]
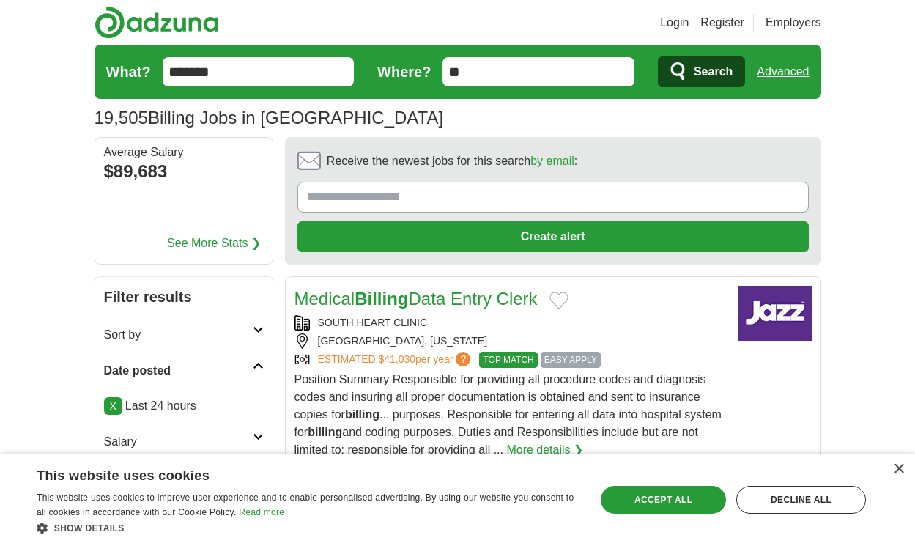
scroll to position [2281, 0]
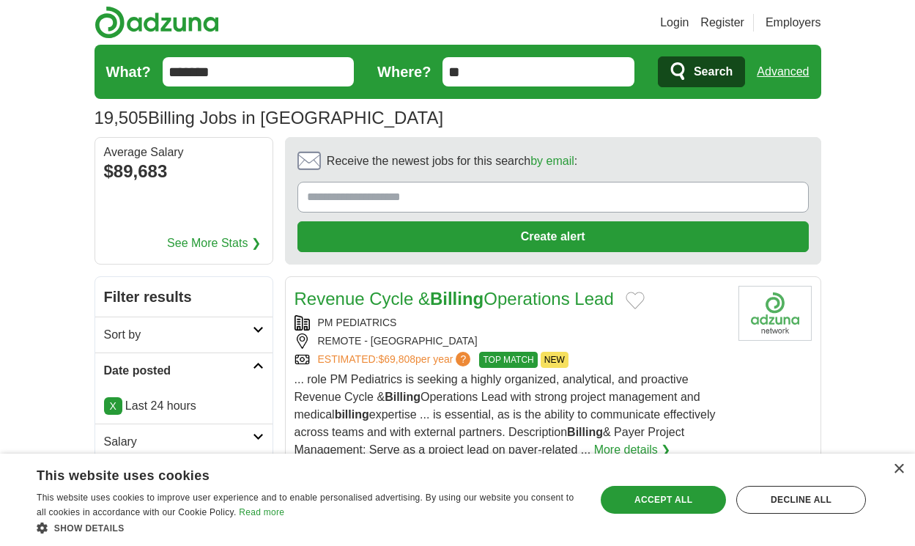
scroll to position [2338, 0]
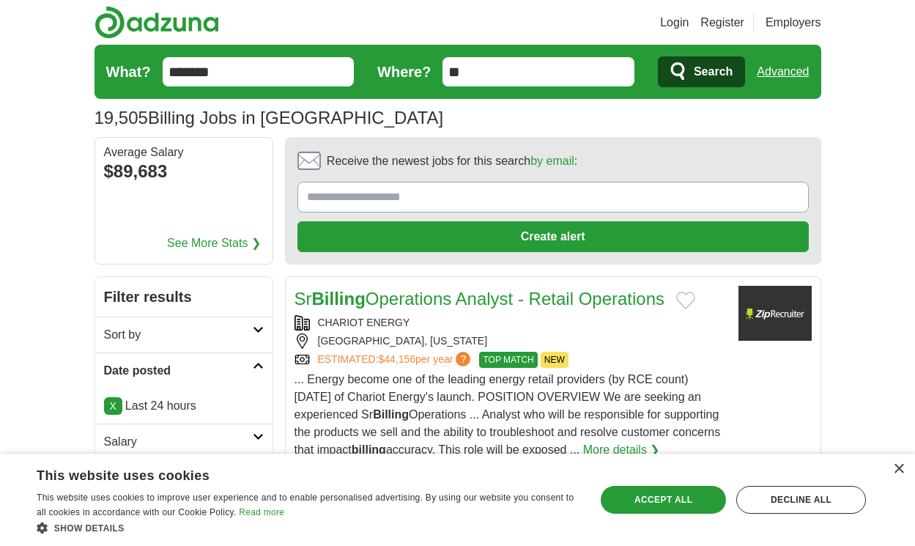
scroll to position [2373, 0]
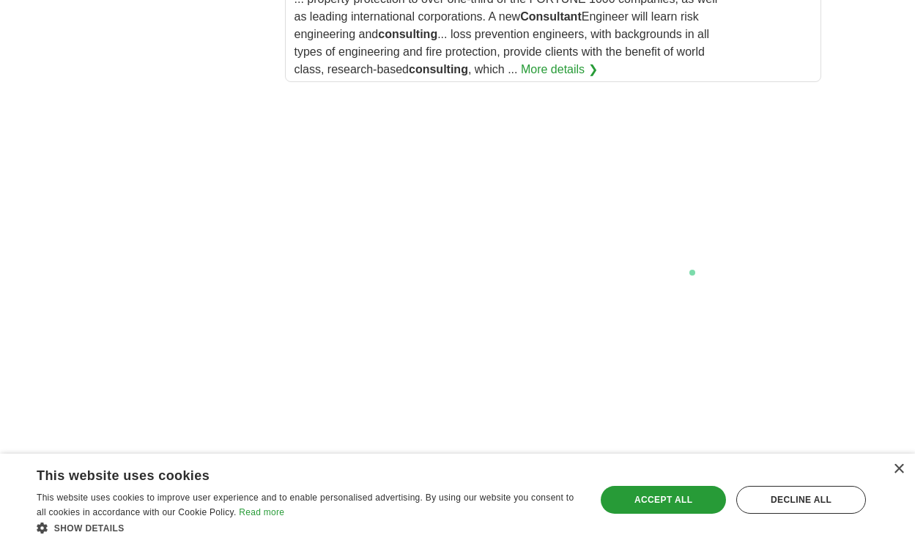
scroll to position [3083, 0]
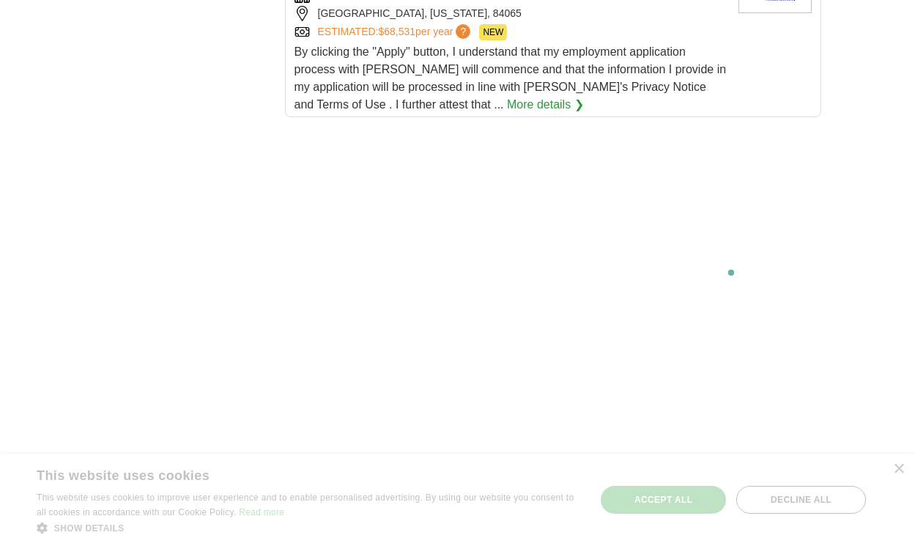
scroll to position [2987, 0]
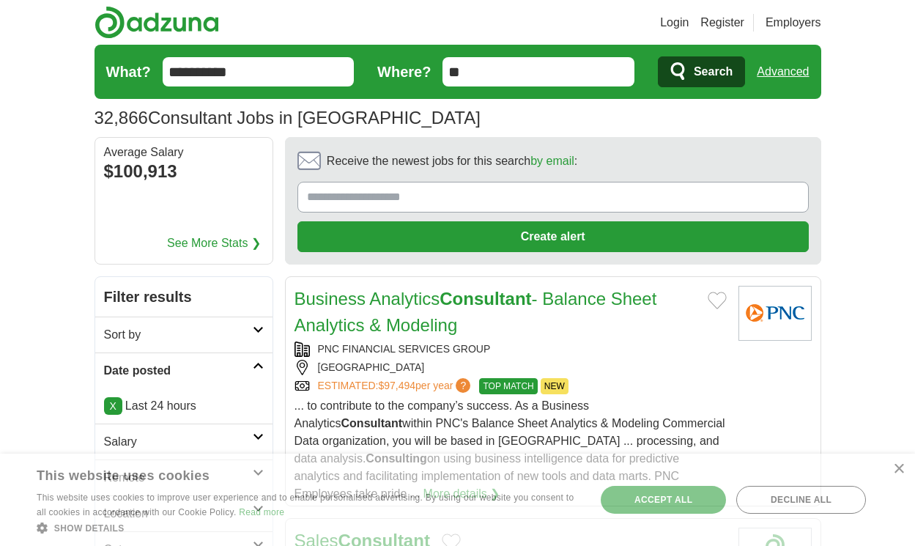
scroll to position [2303, 0]
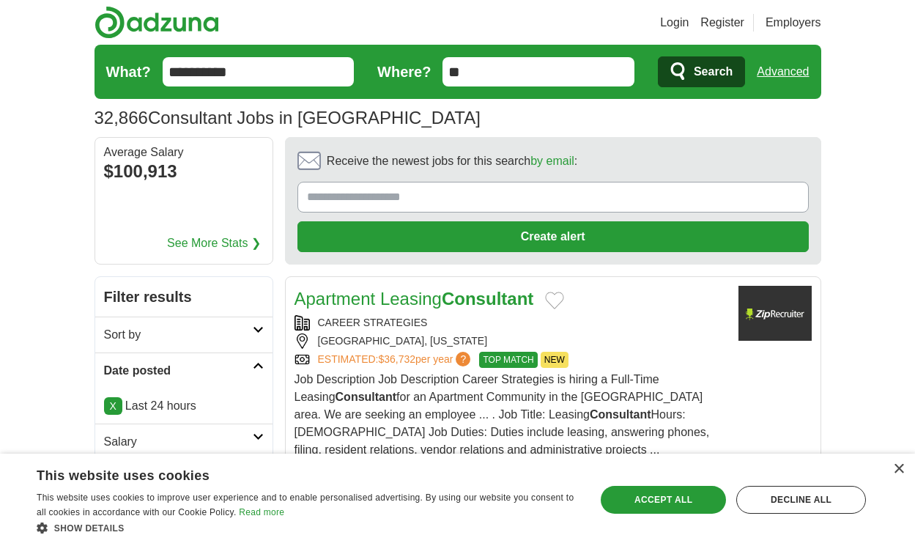
scroll to position [2329, 0]
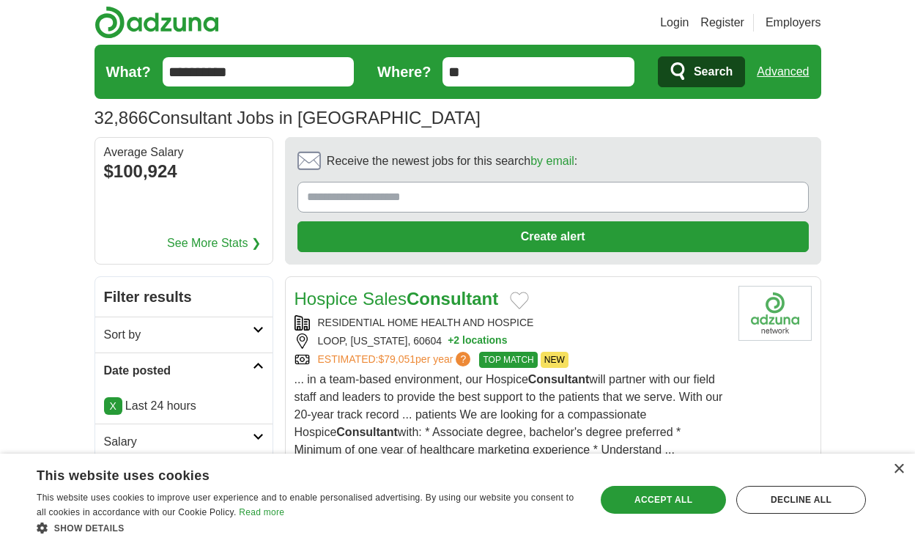
scroll to position [2276, 0]
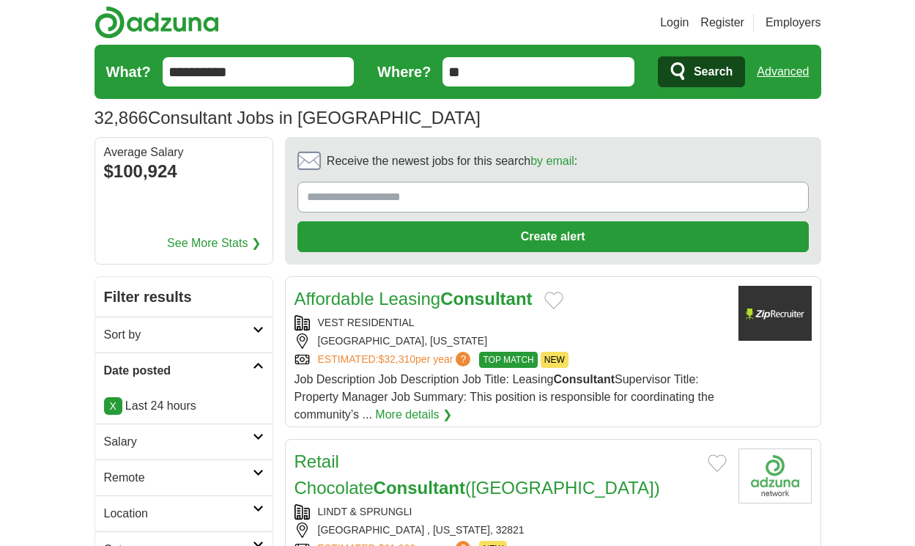
scroll to position [2215, 0]
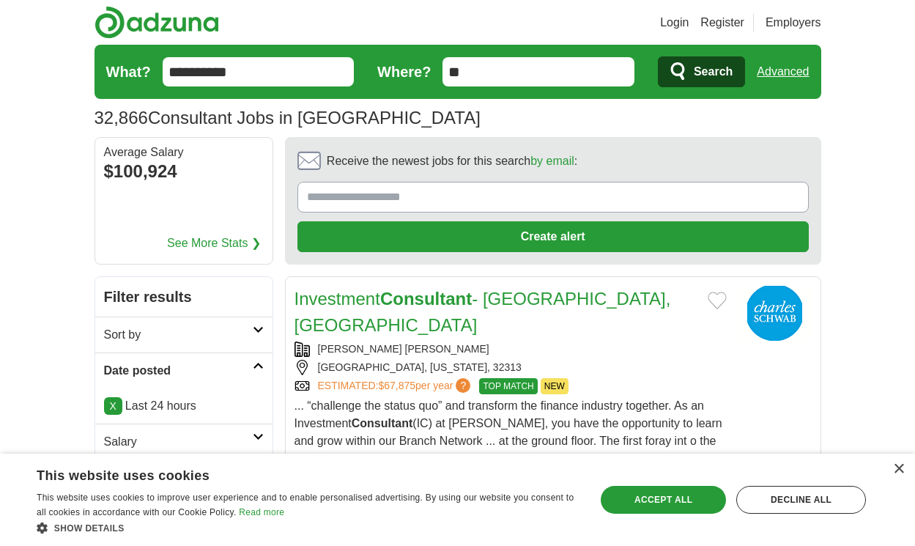
scroll to position [2057, 0]
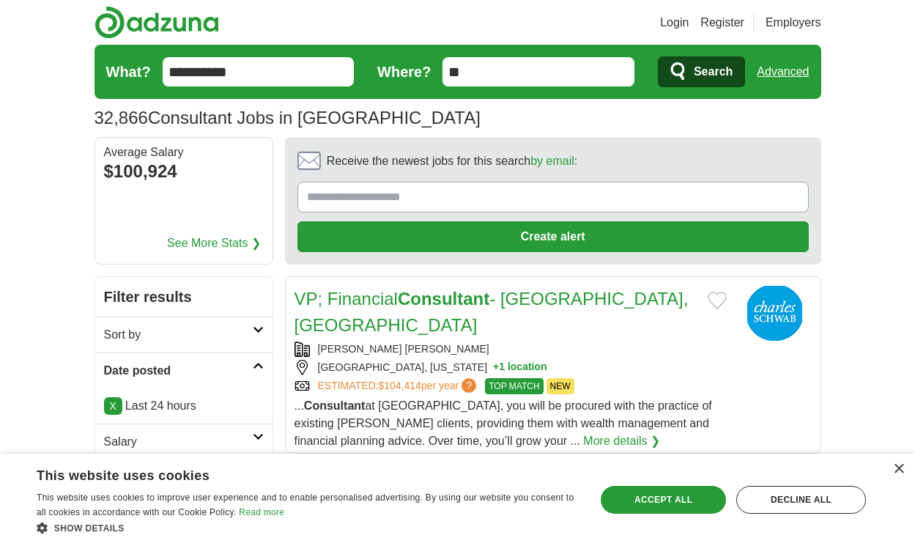
scroll to position [2057, 0]
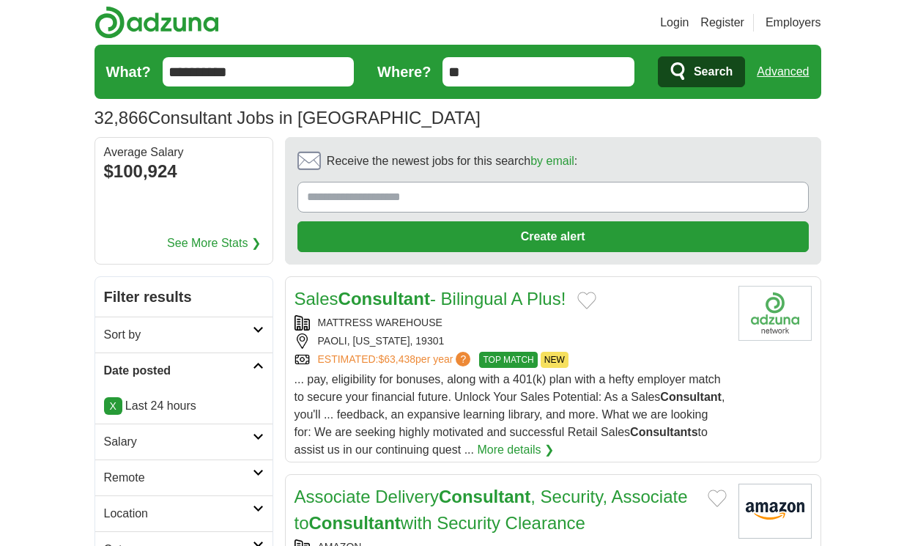
scroll to position [2338, 0]
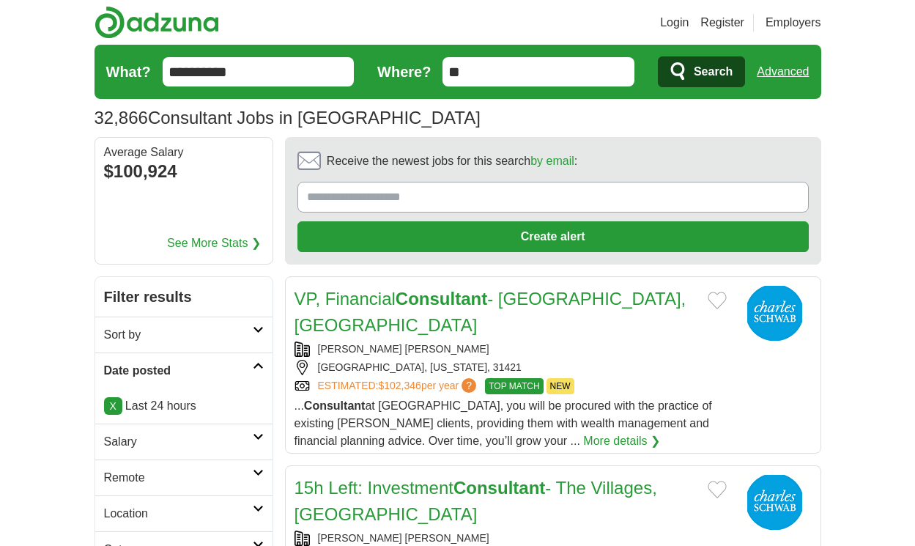
scroll to position [2347, 0]
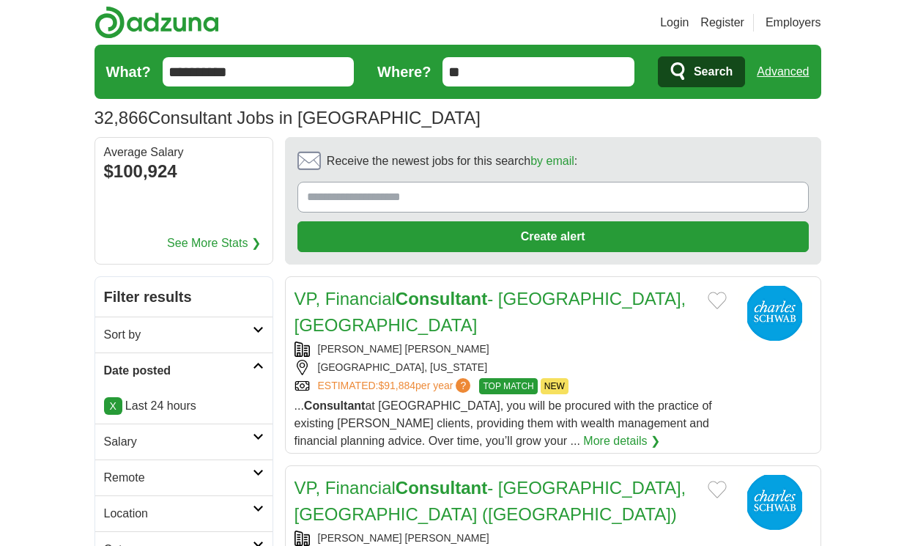
scroll to position [1977, 0]
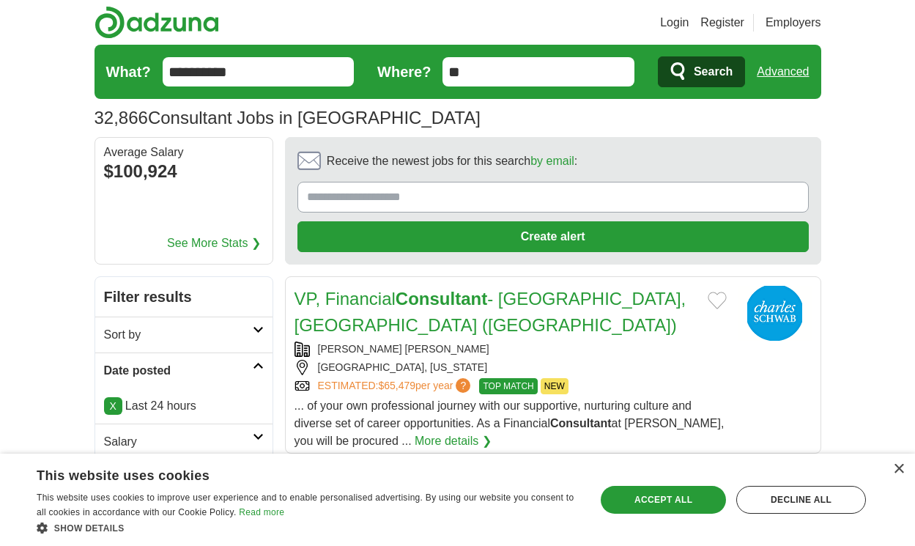
scroll to position [2021, 0]
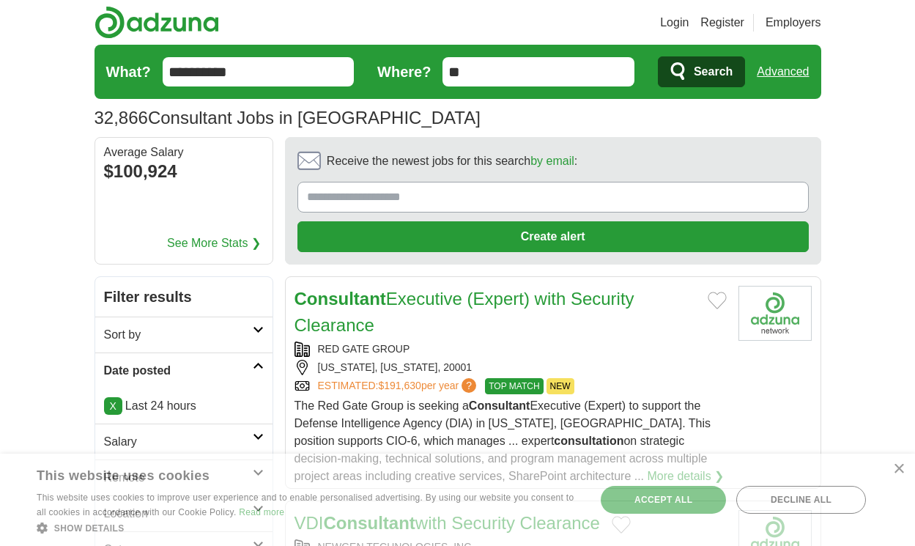
scroll to position [2413, 0]
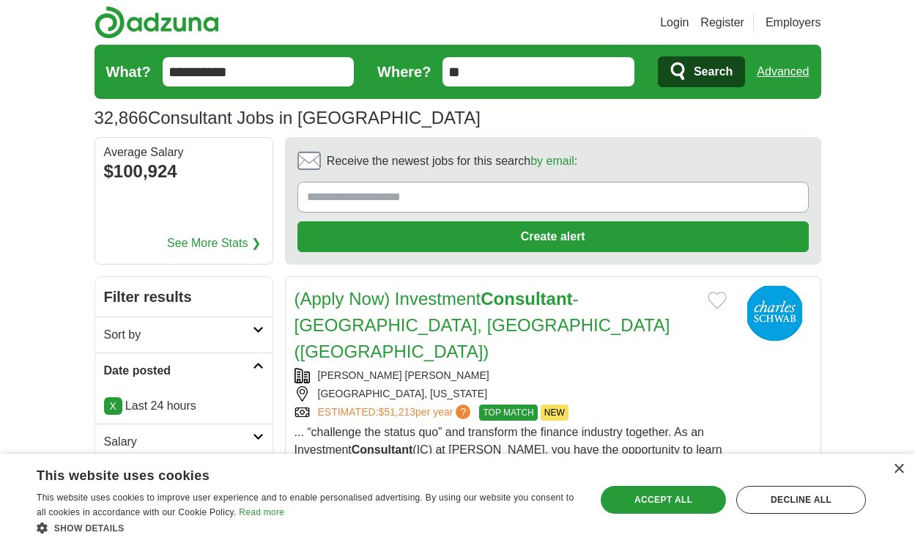
scroll to position [2298, 0]
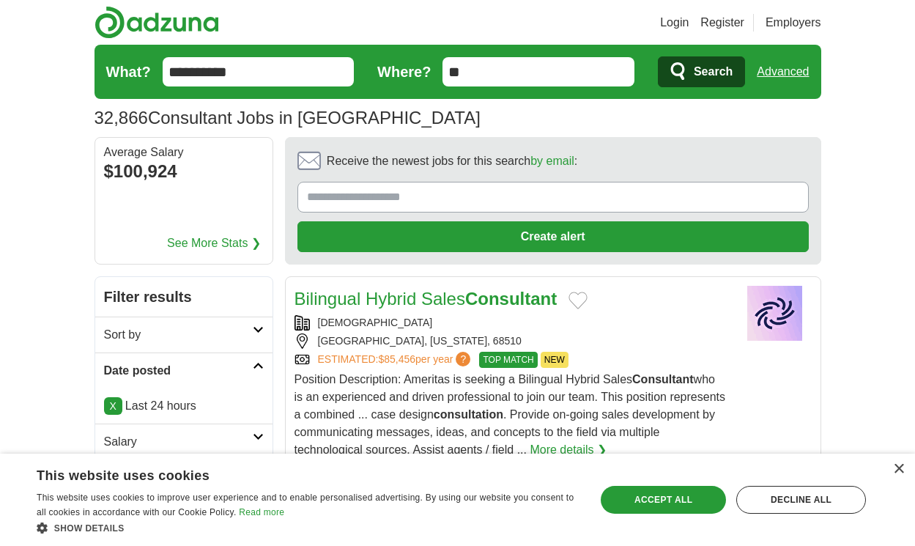
scroll to position [2456, 0]
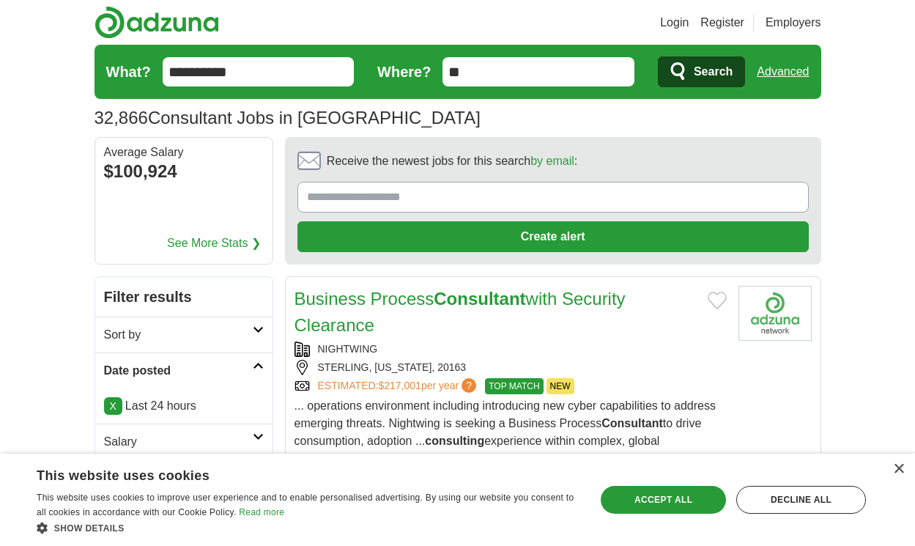
scroll to position [2465, 0]
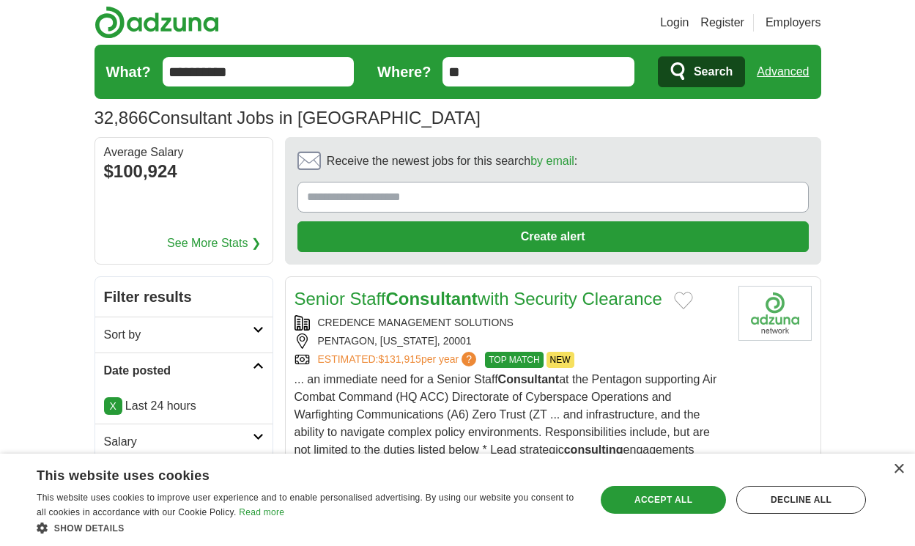
scroll to position [2289, 0]
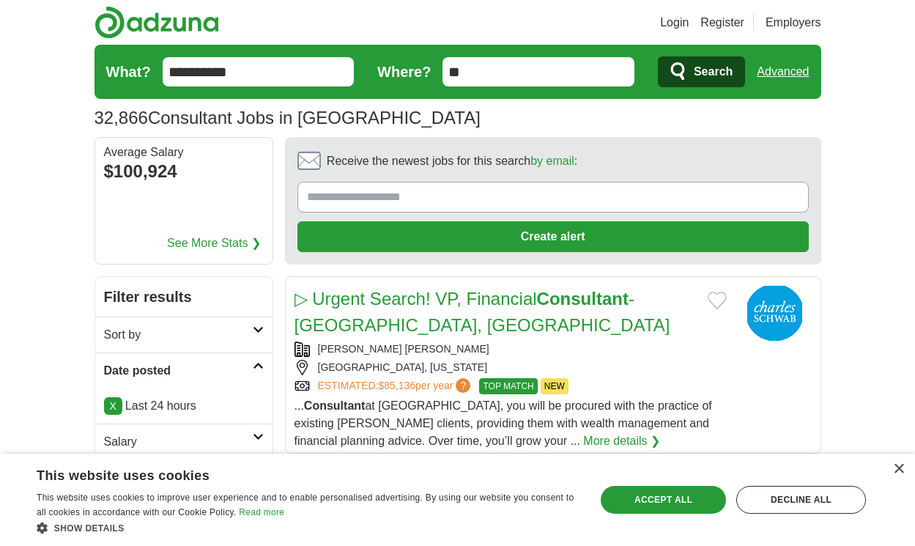
scroll to position [2215, 0]
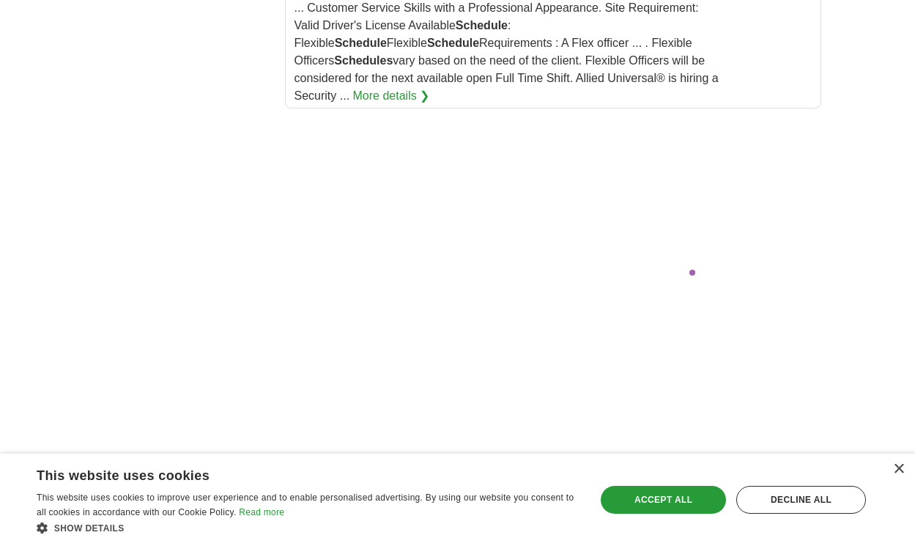
scroll to position [3087, 0]
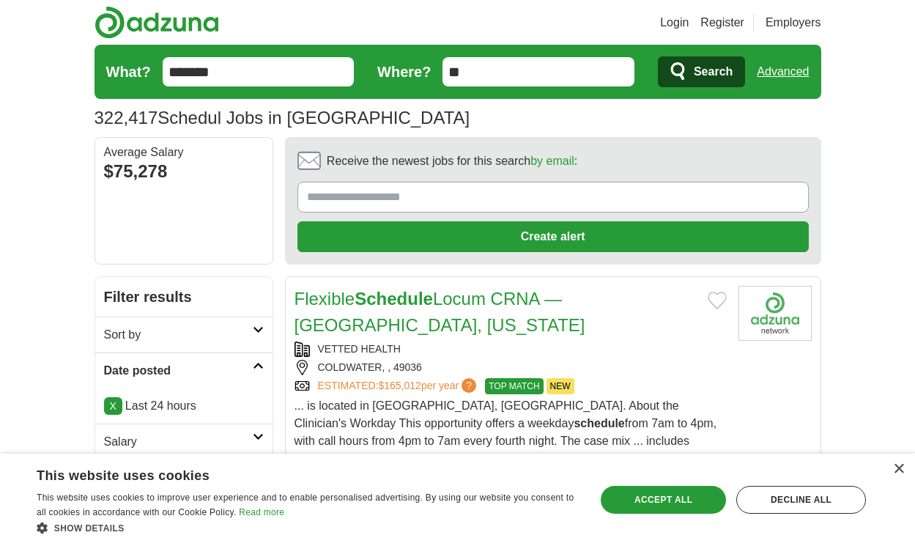
scroll to position [2241, 0]
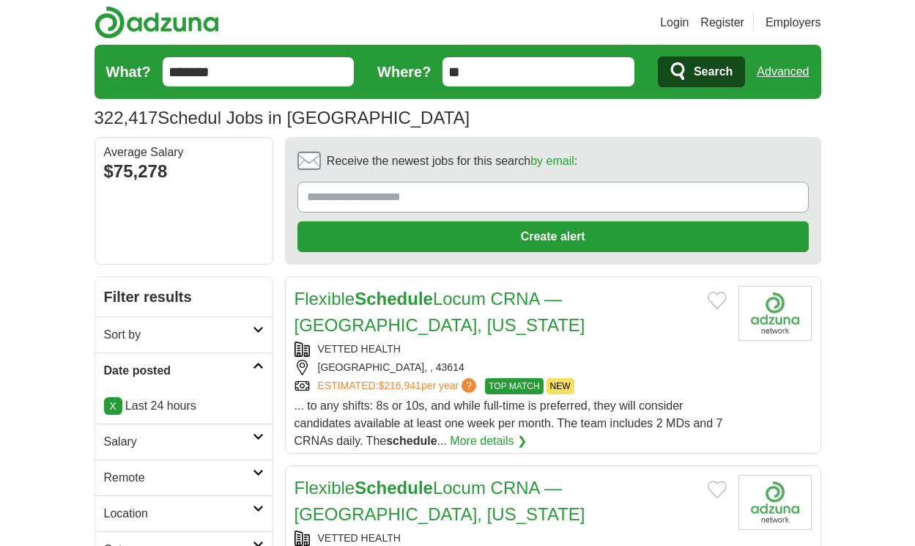
scroll to position [2188, 0]
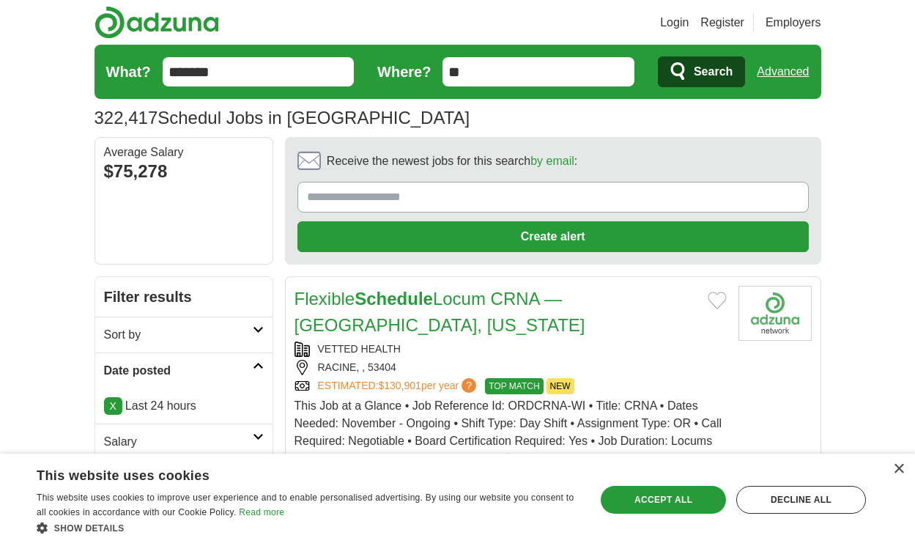
scroll to position [2338, 0]
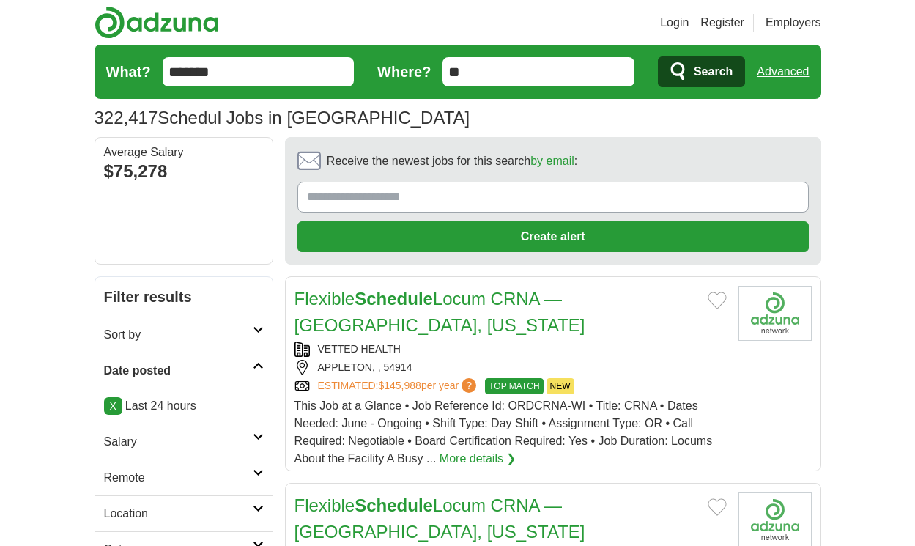
scroll to position [2276, 0]
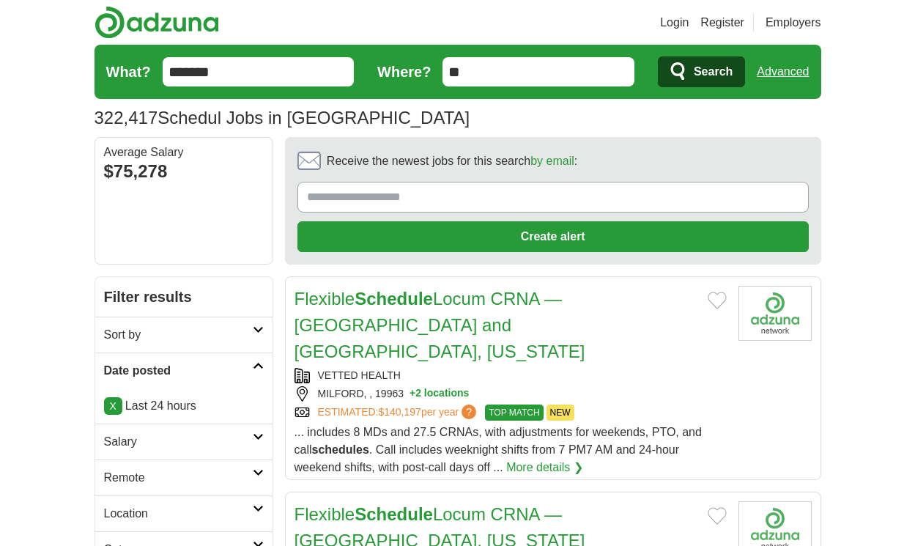
scroll to position [2303, 0]
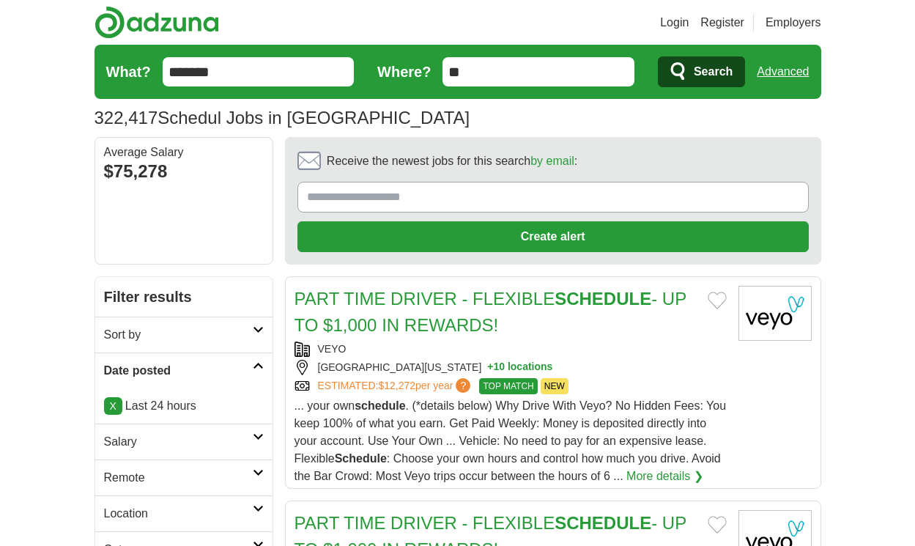
scroll to position [2294, 0]
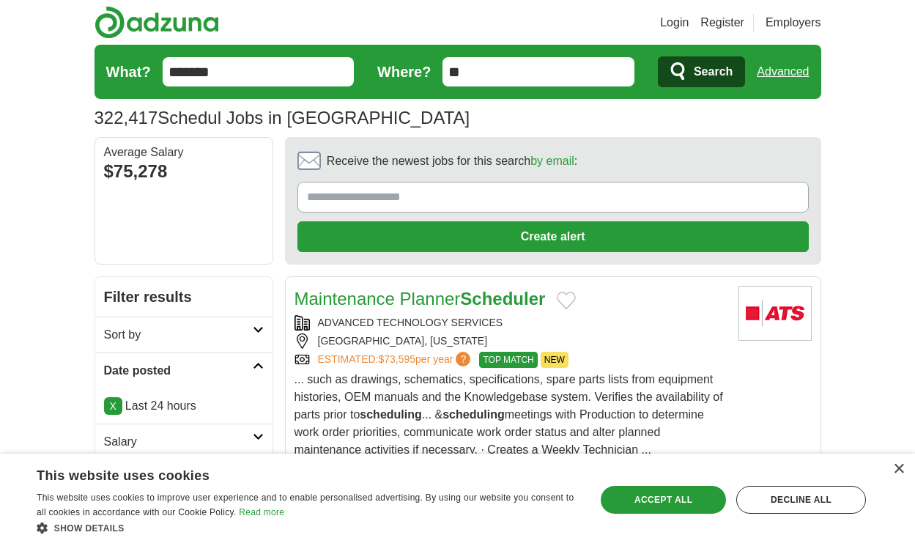
scroll to position [2443, 0]
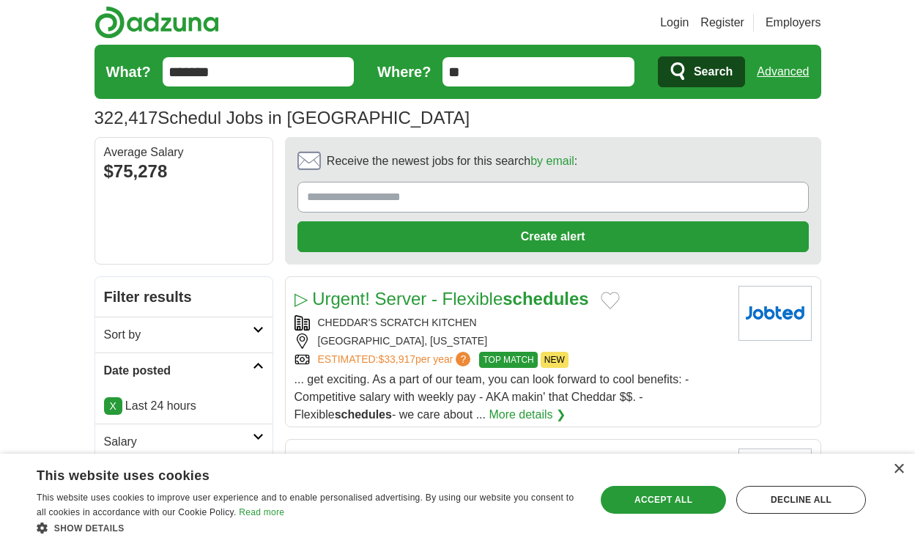
scroll to position [2294, 0]
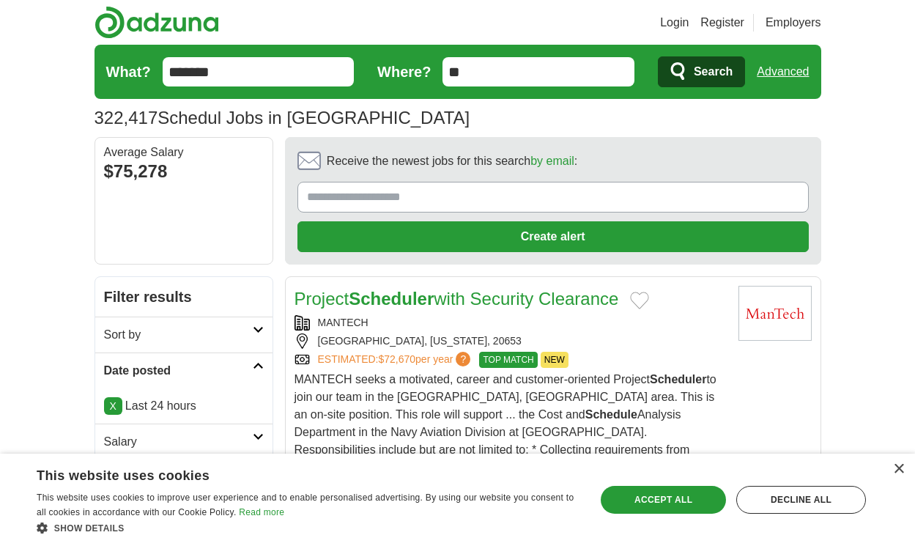
scroll to position [2355, 0]
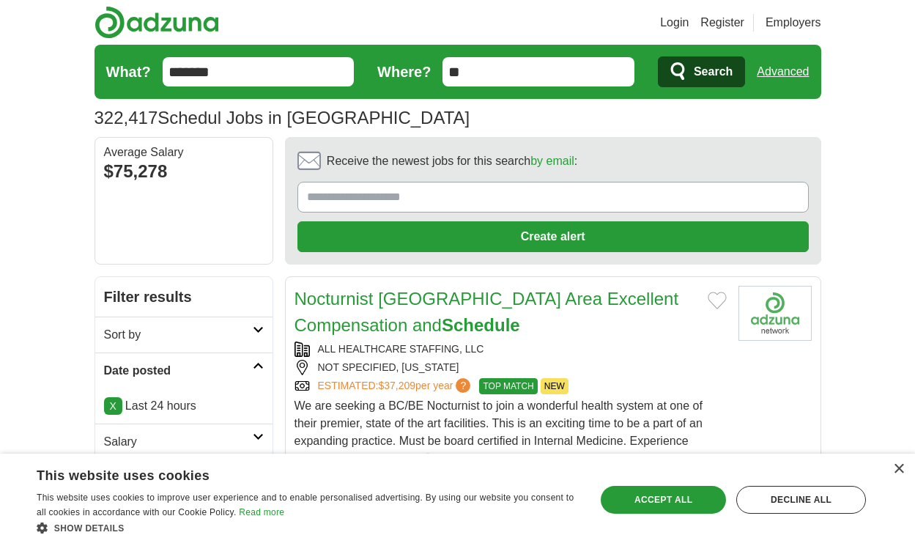
scroll to position [2435, 0]
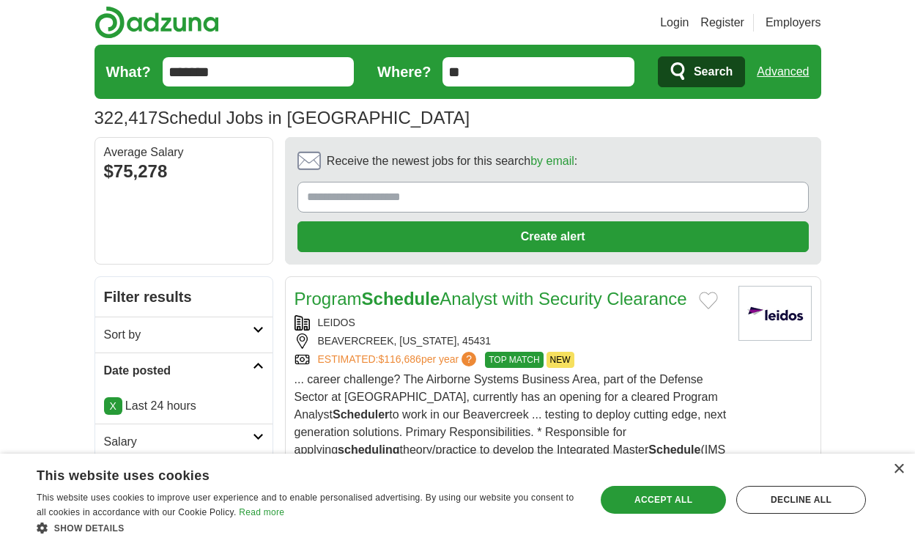
scroll to position [2522, 0]
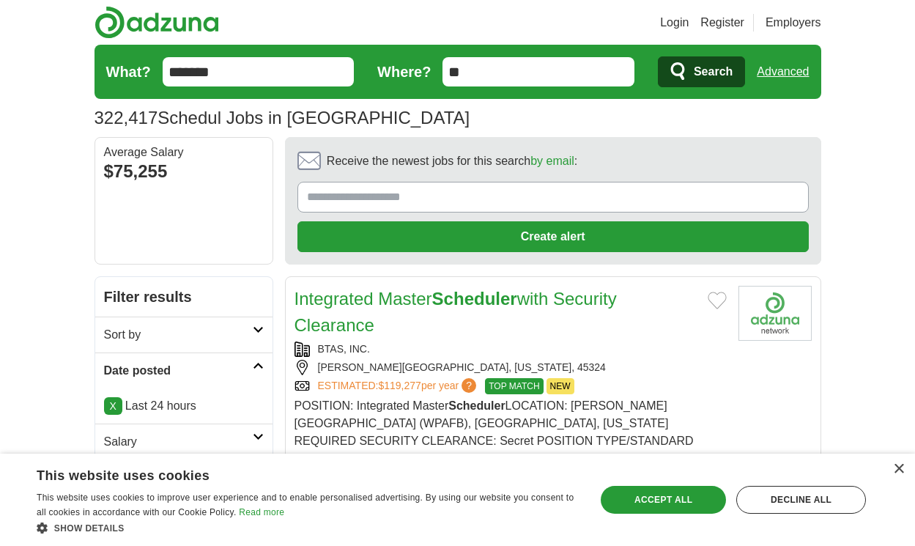
scroll to position [2492, 0]
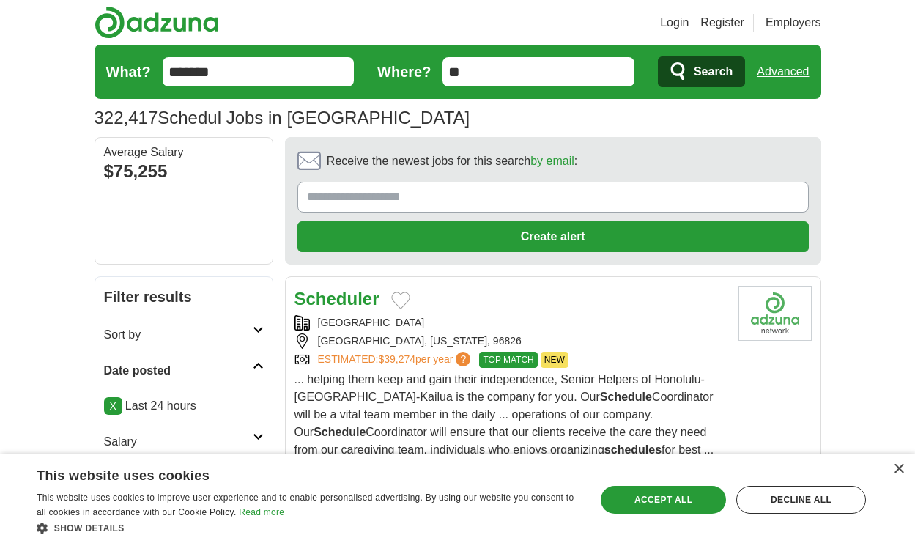
scroll to position [2386, 0]
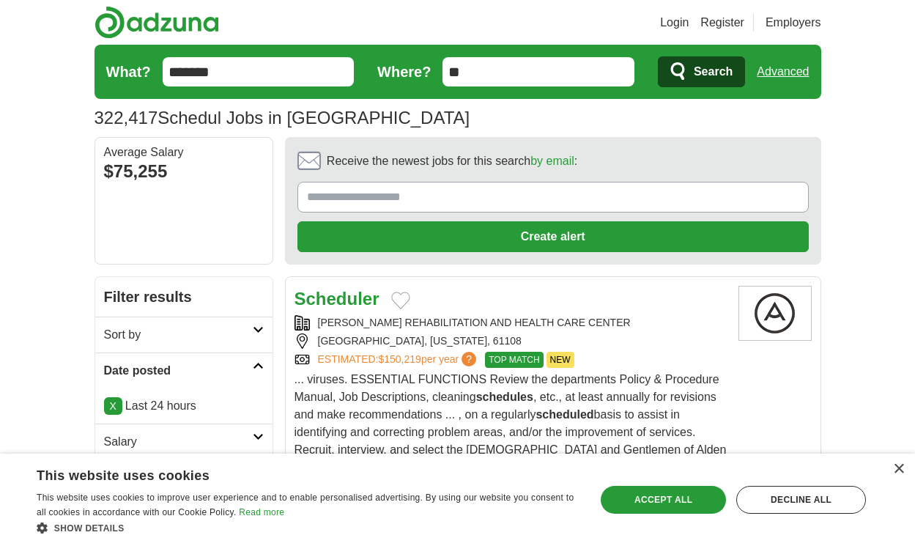
scroll to position [2430, 0]
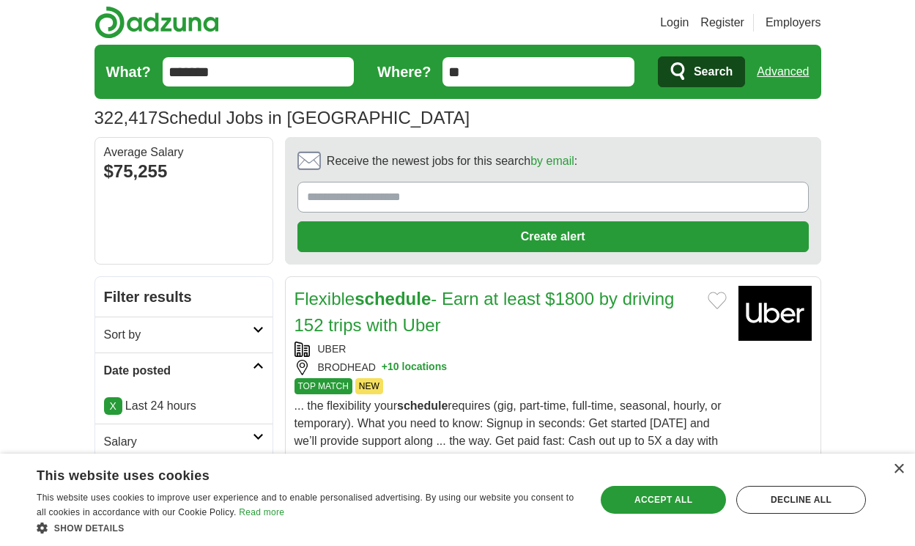
scroll to position [2597, 0]
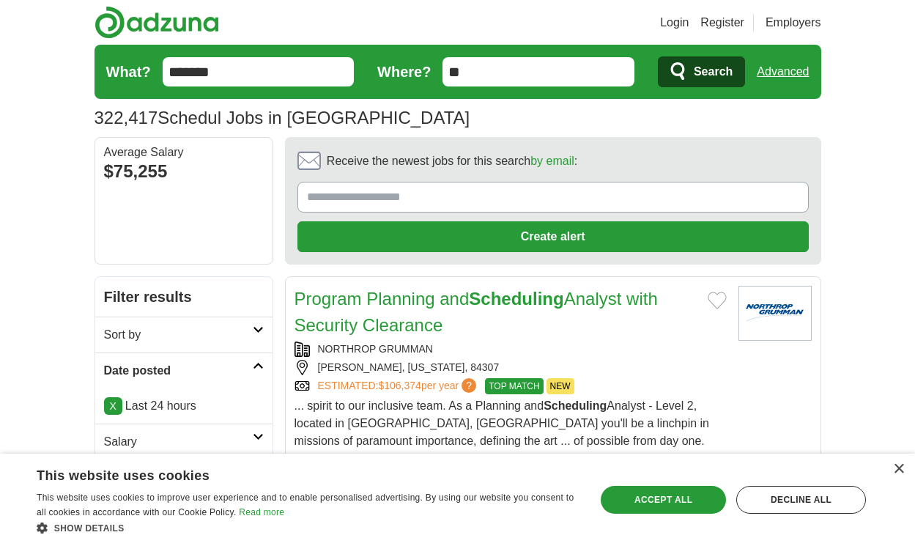
scroll to position [2637, 0]
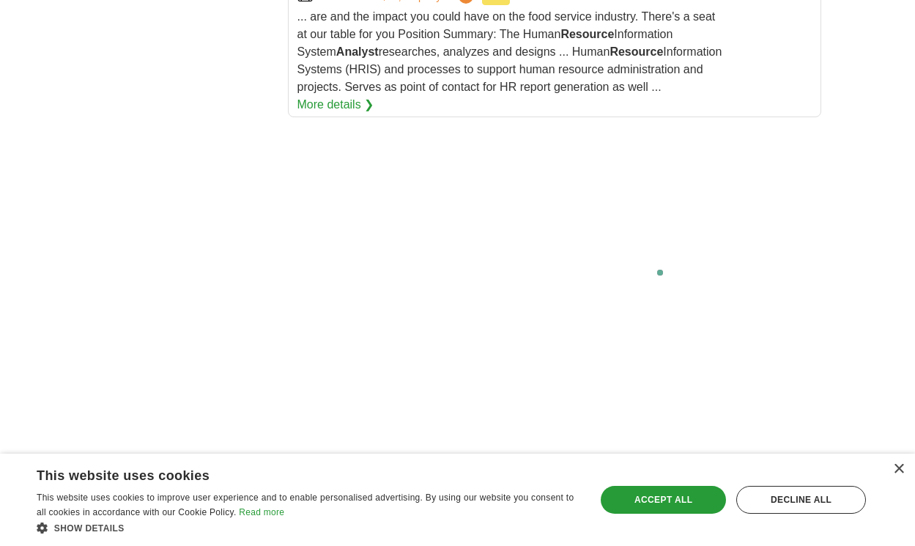
scroll to position [3021, 0]
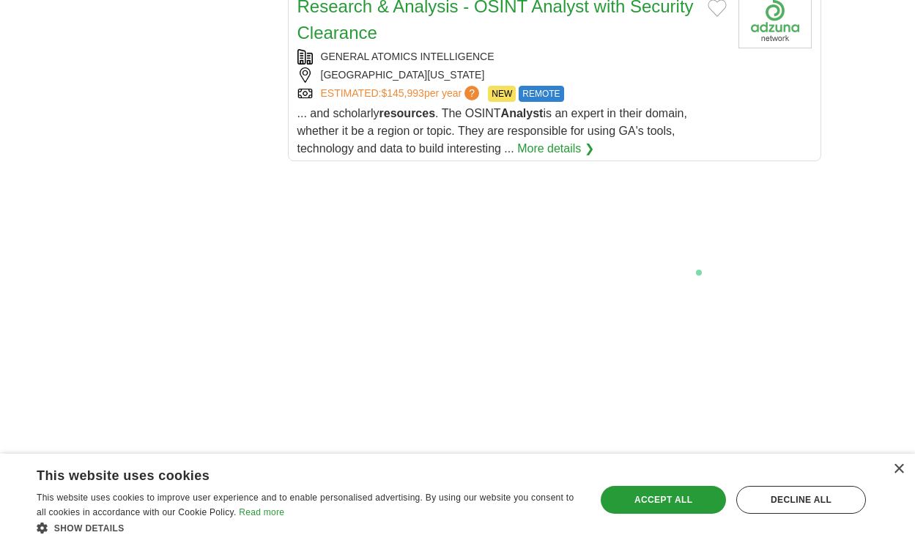
scroll to position [2951, 0]
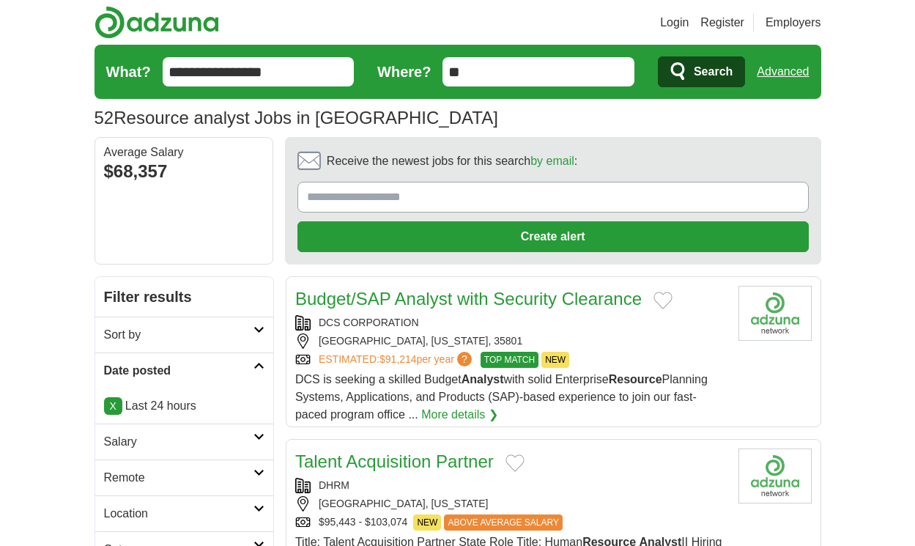
scroll to position [2153, 0]
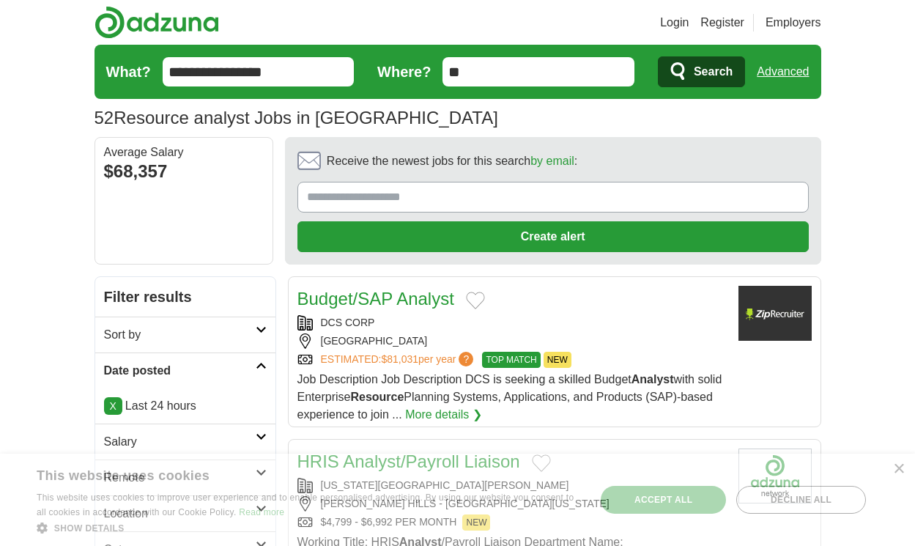
scroll to position [2118, 0]
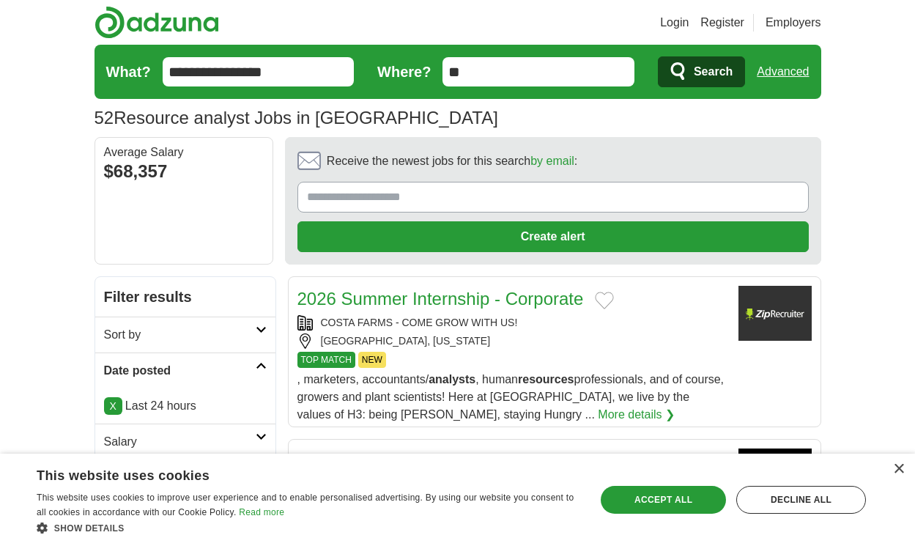
scroll to position [2144, 0]
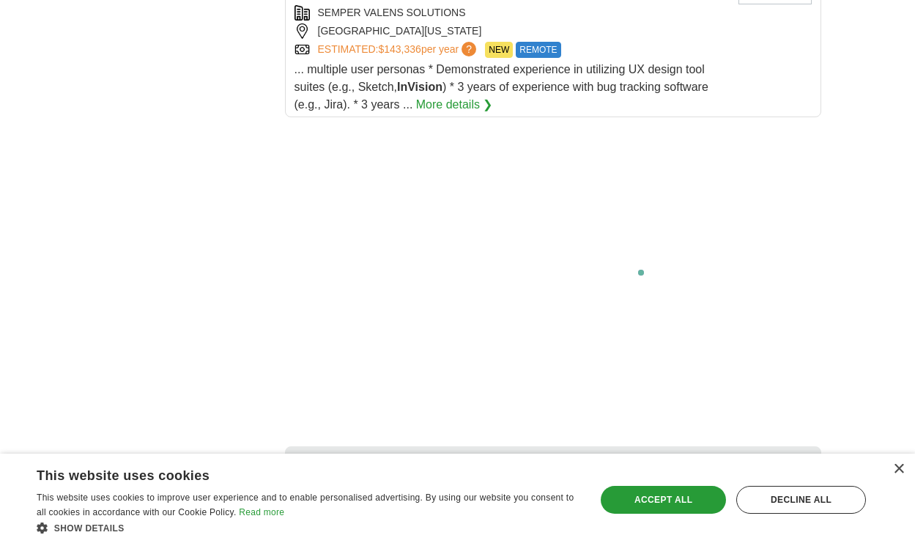
scroll to position [2538, 0]
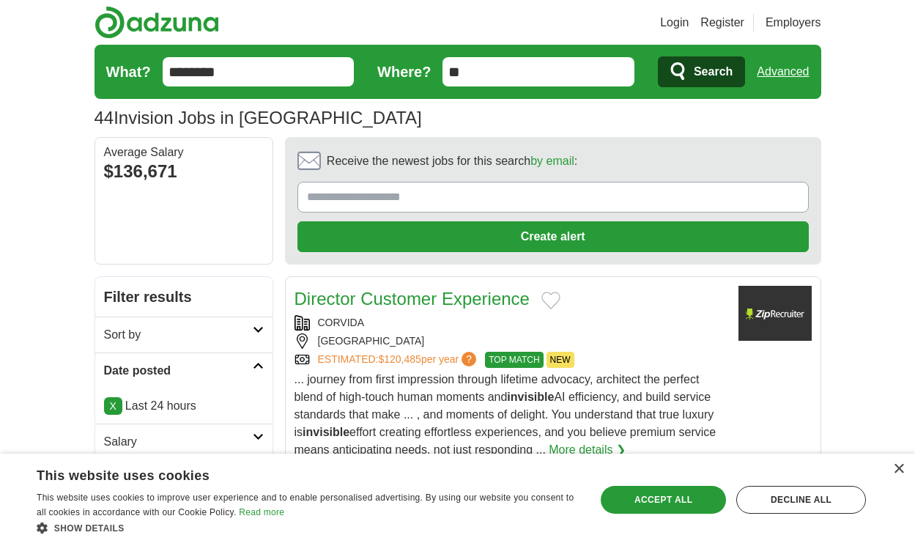
scroll to position [2092, 0]
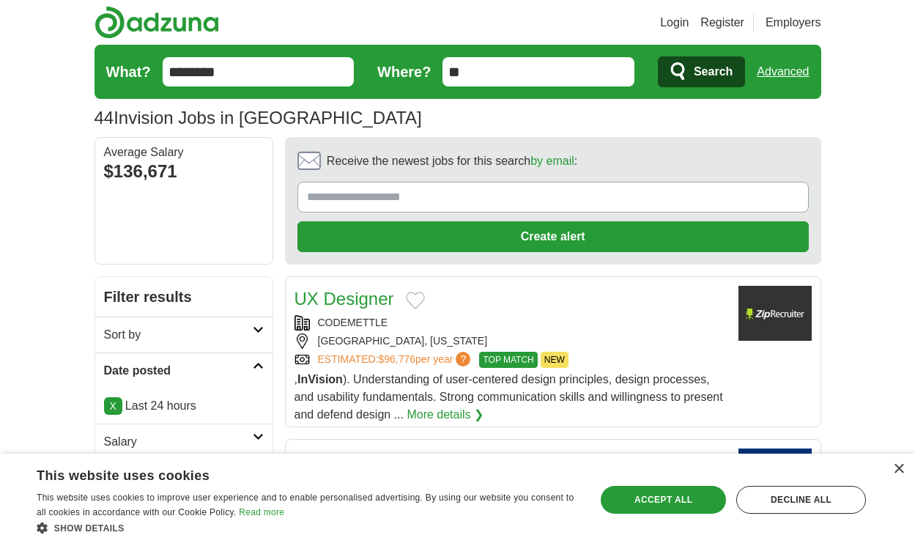
scroll to position [1977, 0]
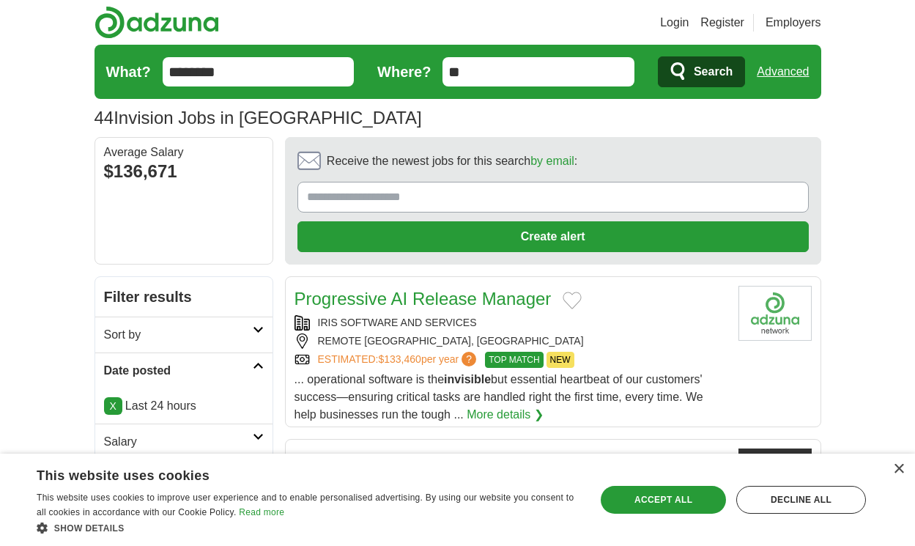
scroll to position [2065, 0]
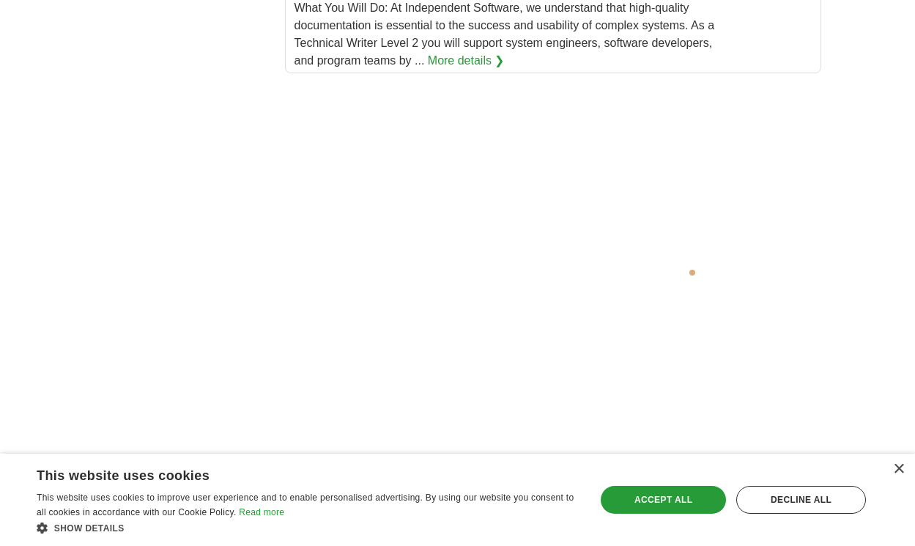
scroll to position [3093, 0]
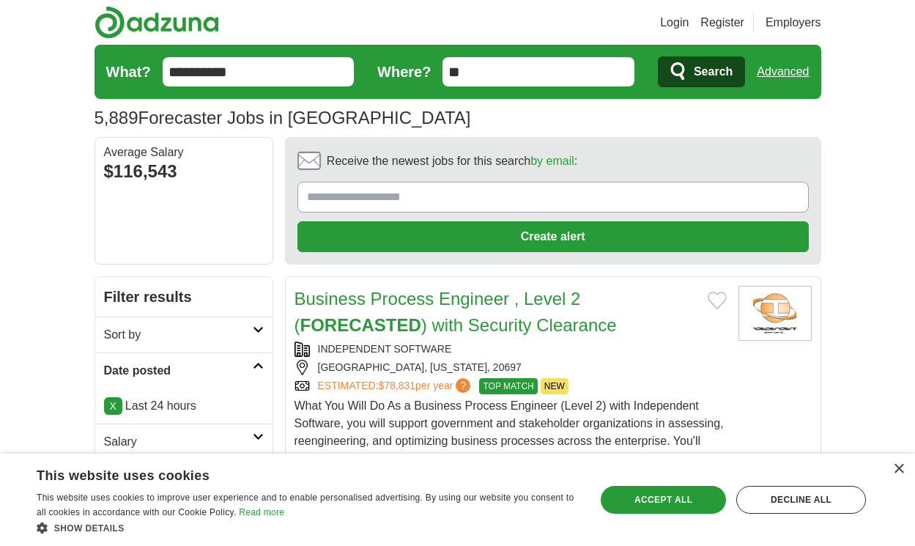
scroll to position [2399, 0]
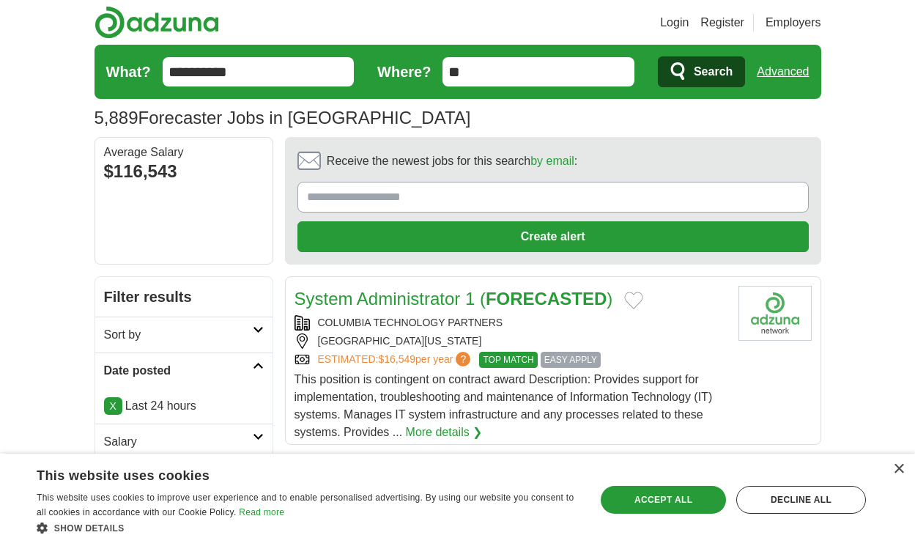
scroll to position [2232, 0]
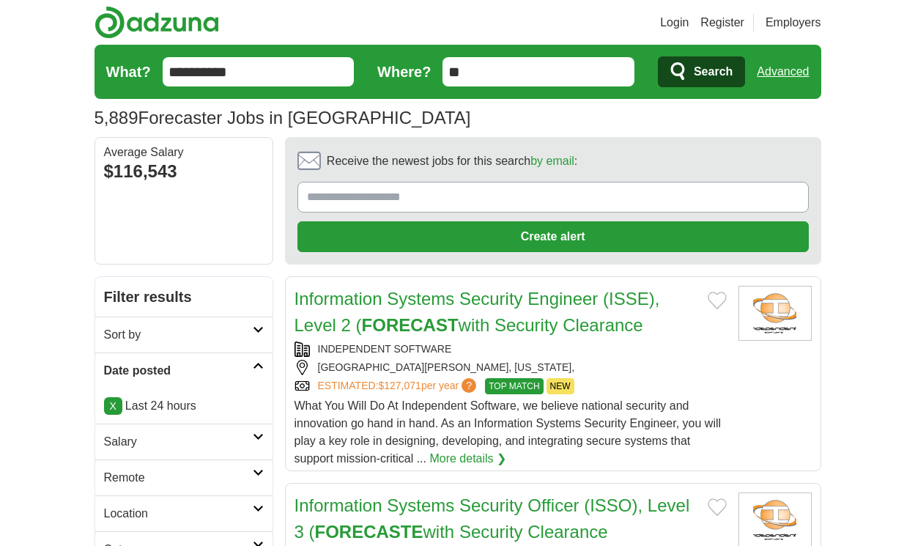
scroll to position [2355, 0]
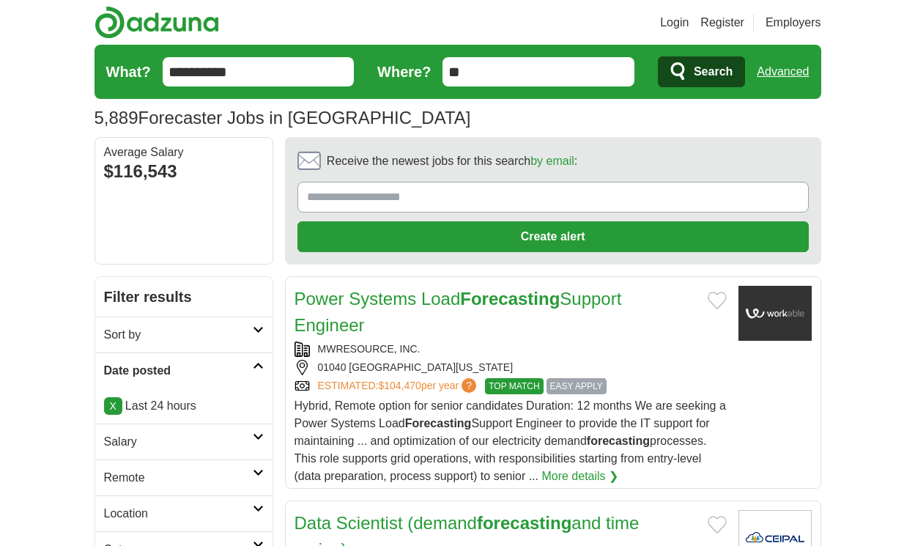
scroll to position [2329, 0]
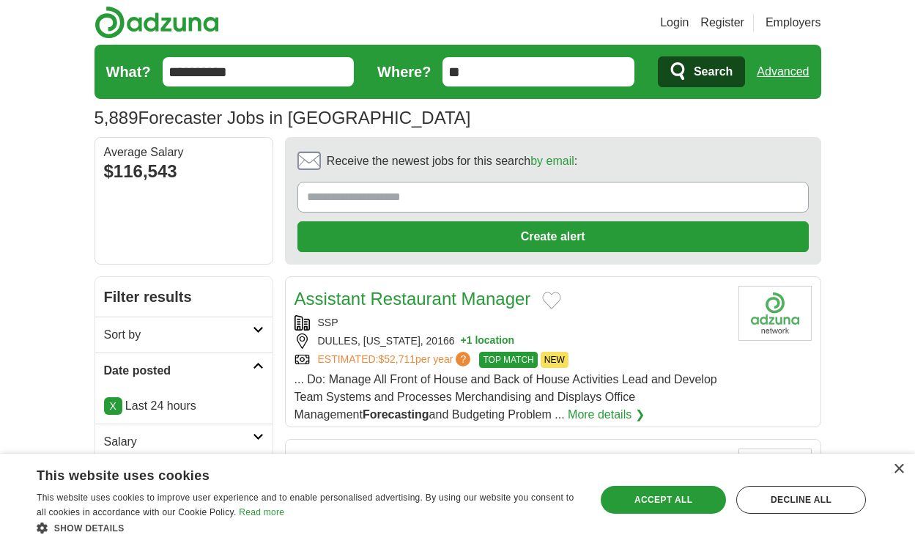
scroll to position [2364, 0]
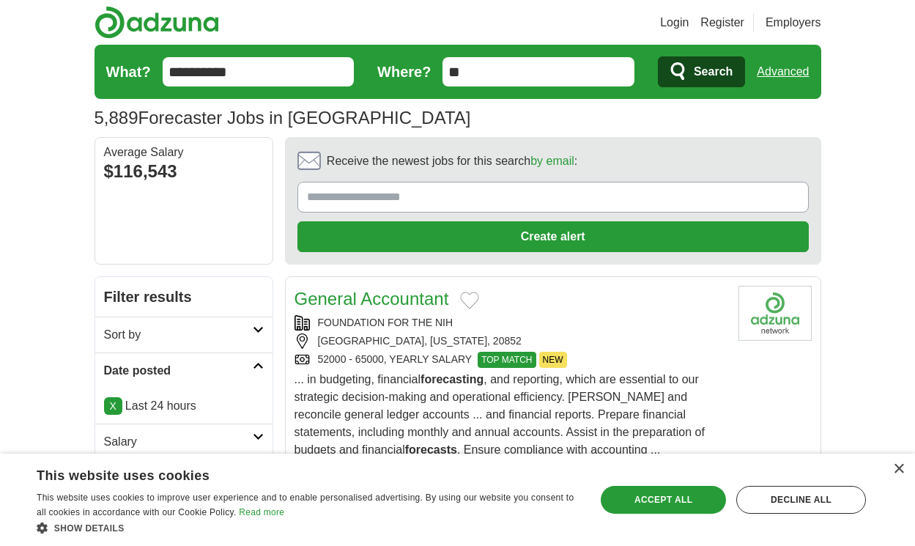
scroll to position [2443, 0]
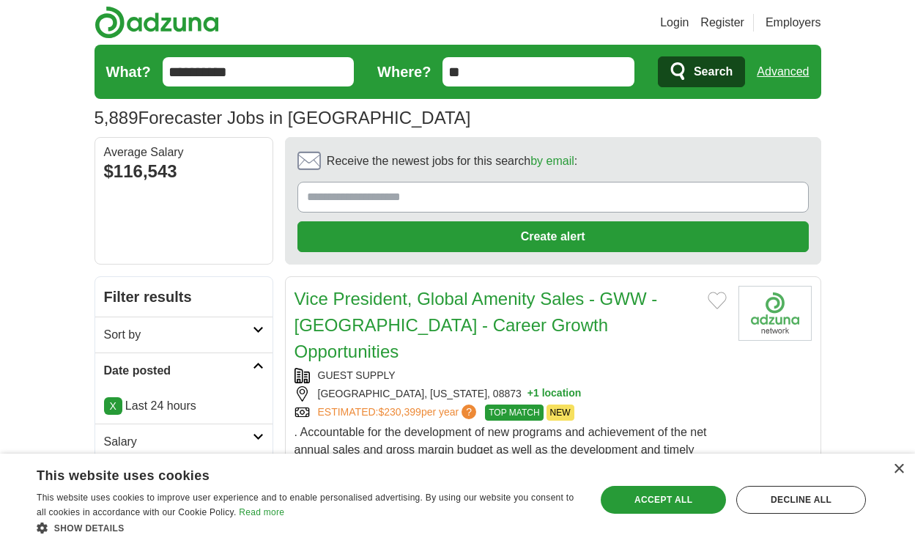
scroll to position [2399, 0]
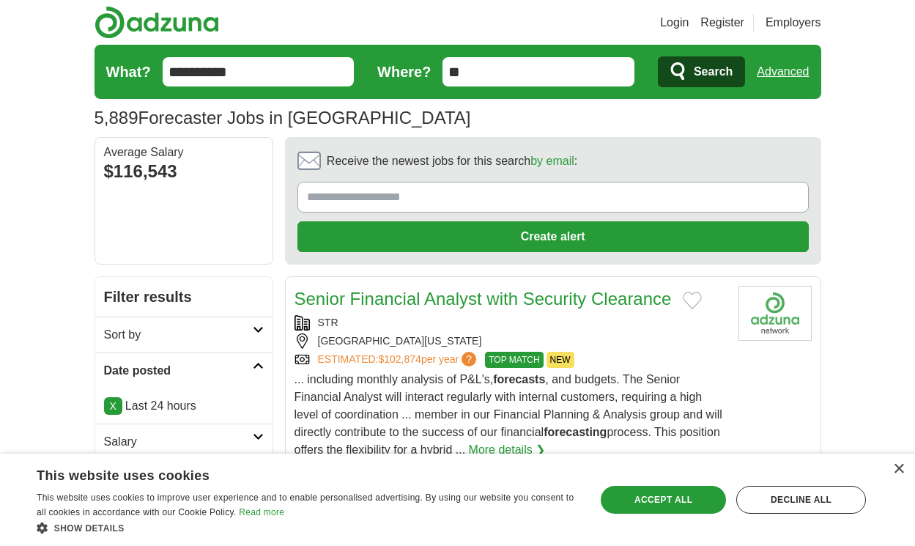
scroll to position [2311, 0]
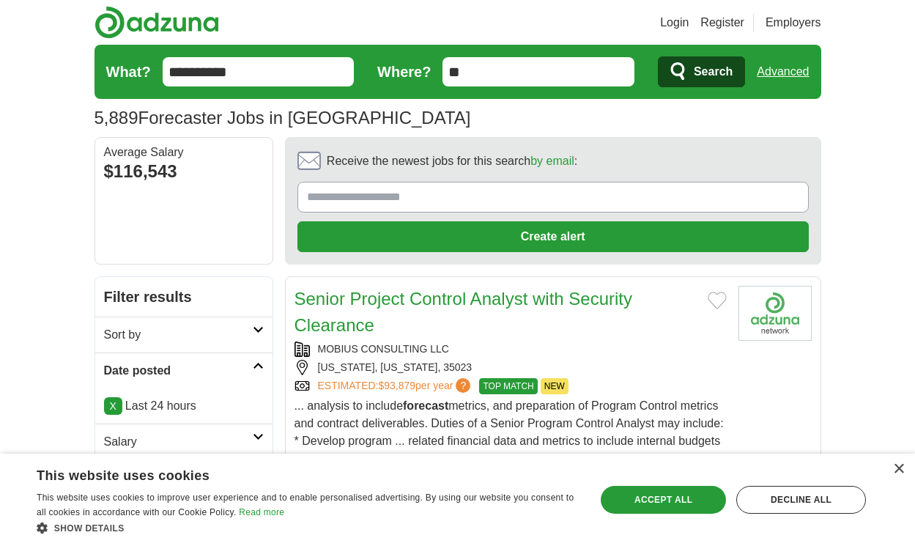
scroll to position [2373, 0]
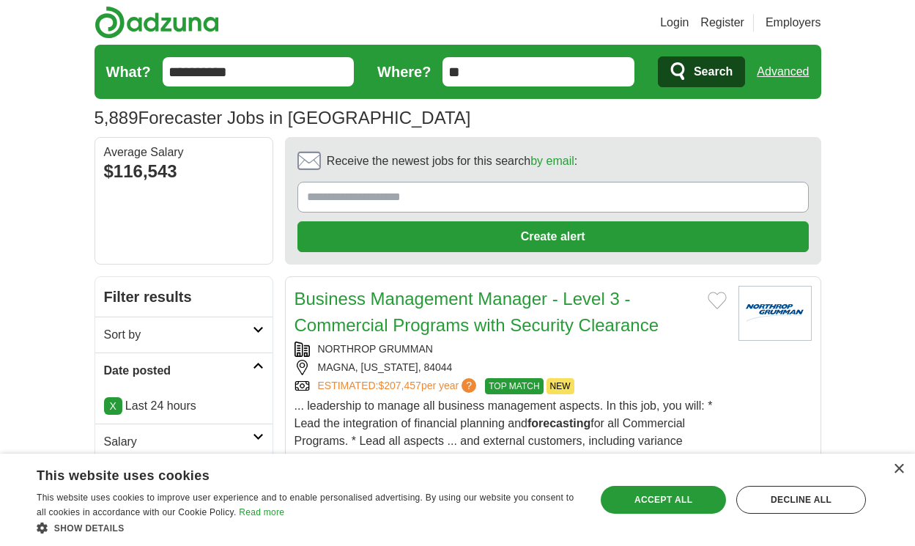
scroll to position [2514, 0]
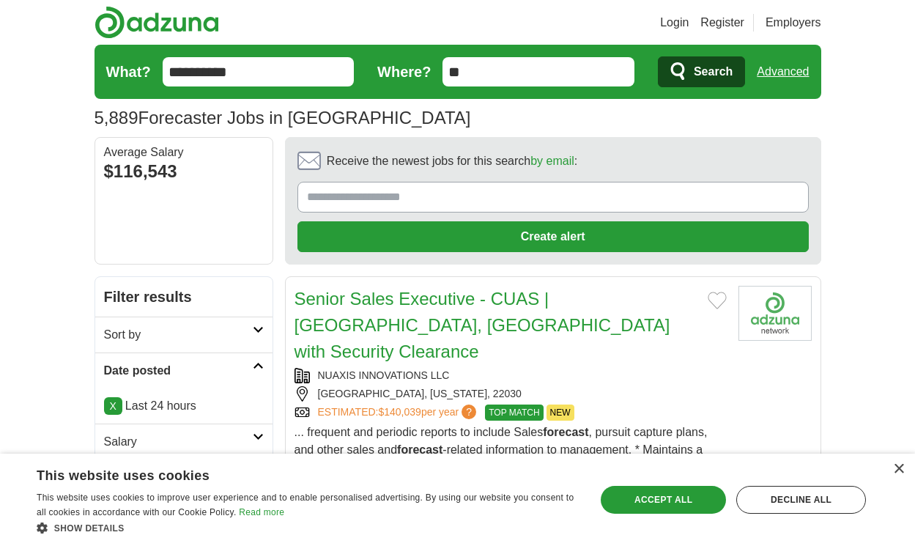
scroll to position [2144, 0]
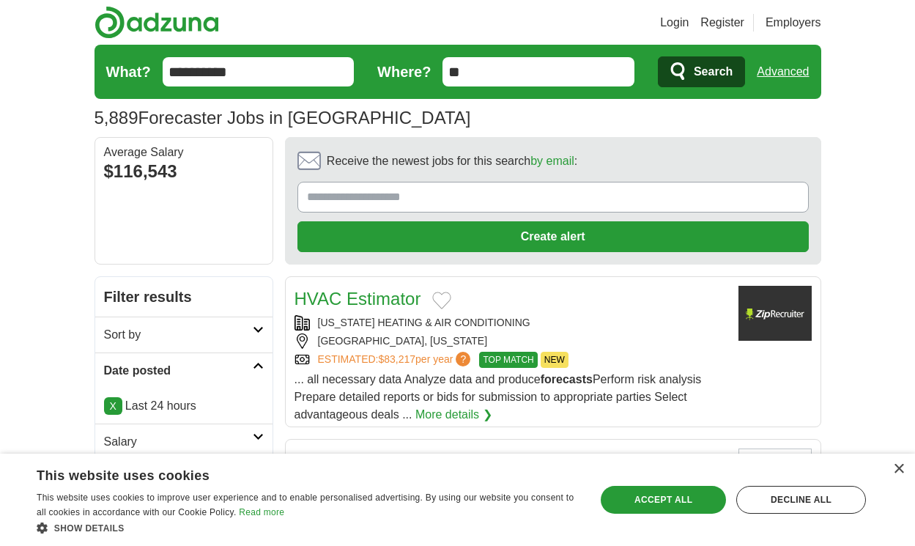
scroll to position [2500, 0]
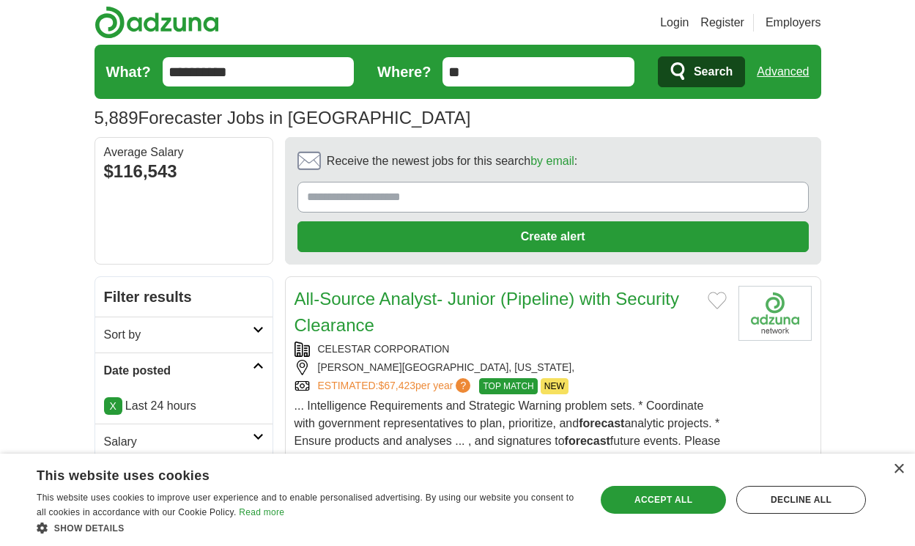
scroll to position [2404, 0]
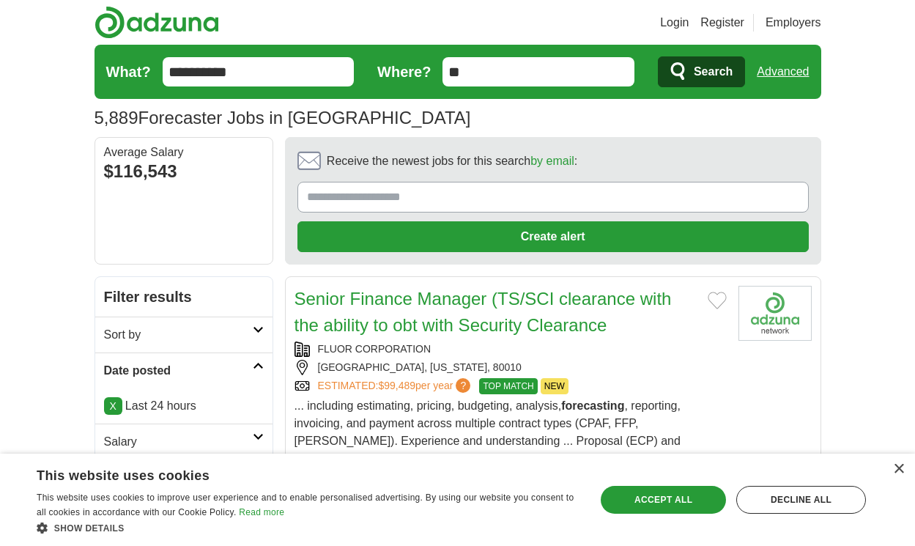
scroll to position [2413, 0]
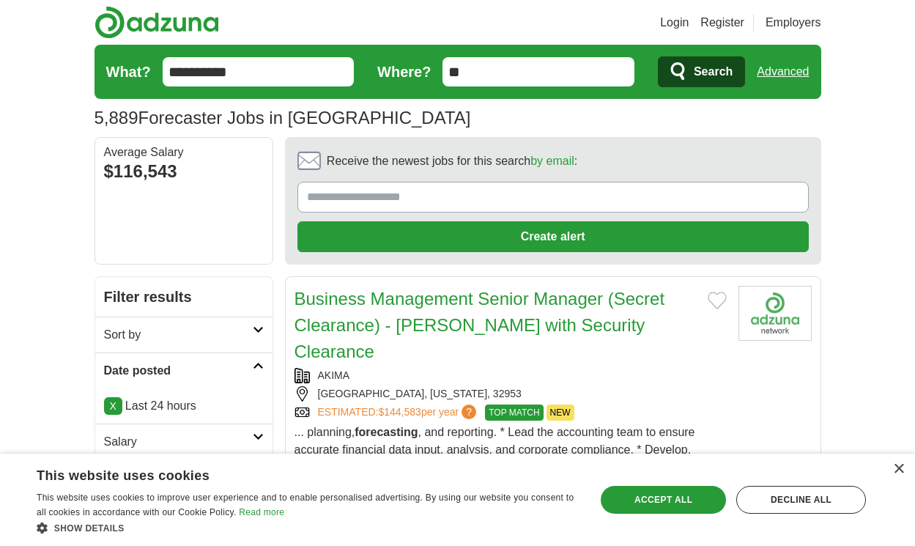
scroll to position [2456, 0]
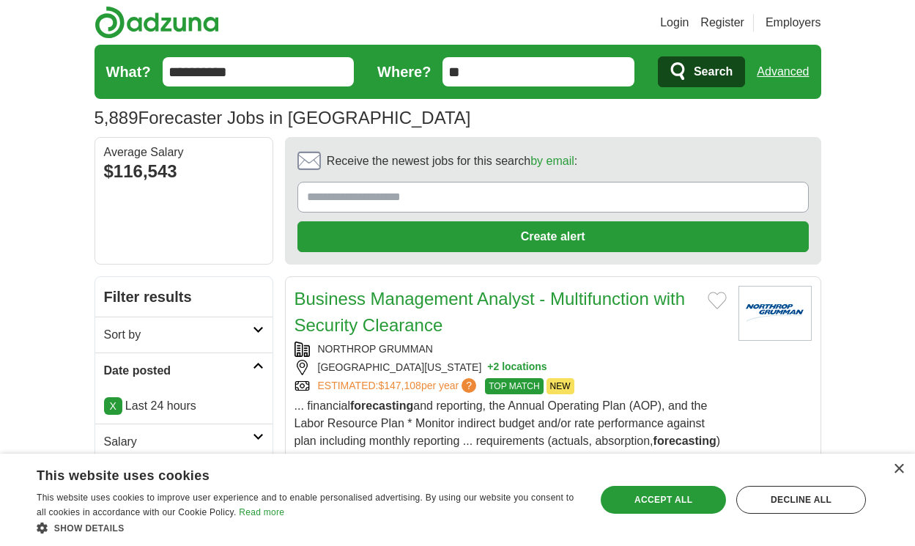
scroll to position [2606, 0]
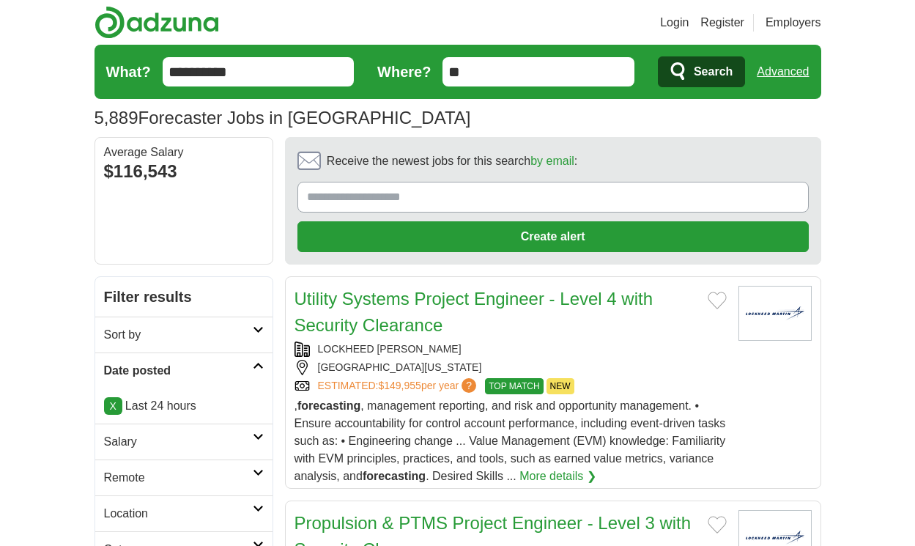
scroll to position [2514, 0]
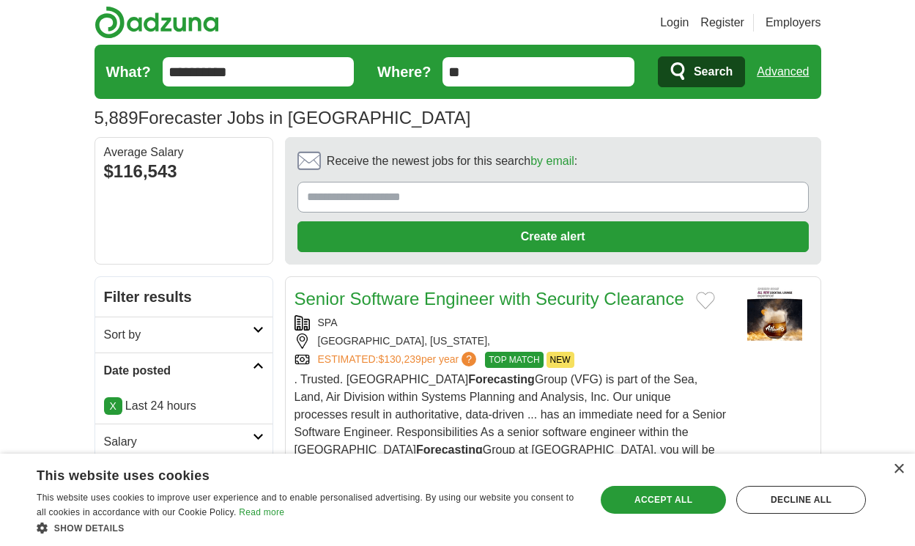
scroll to position [2408, 0]
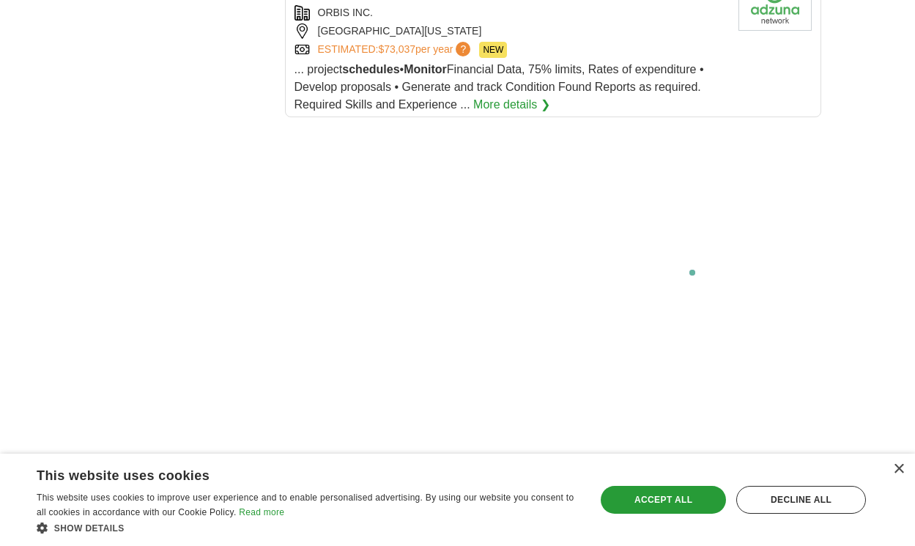
scroll to position [2612, 0]
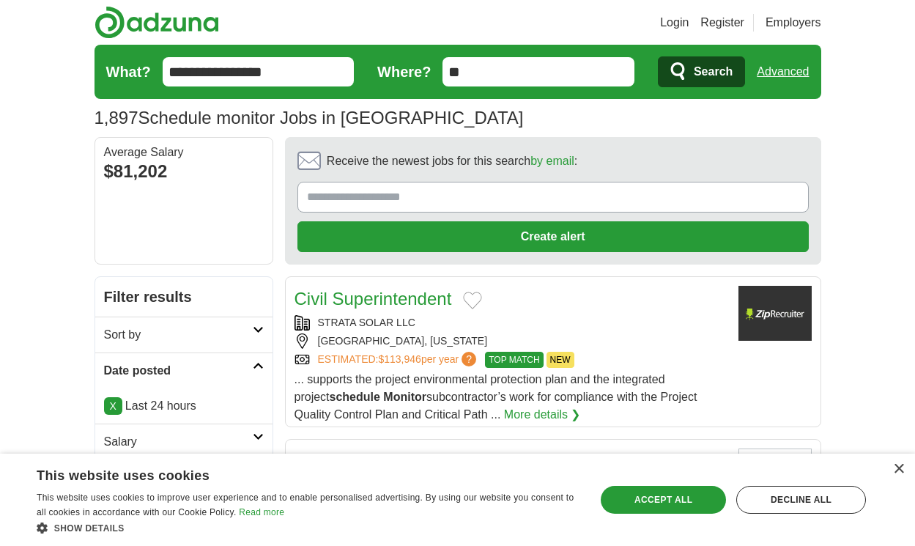
scroll to position [2101, 0]
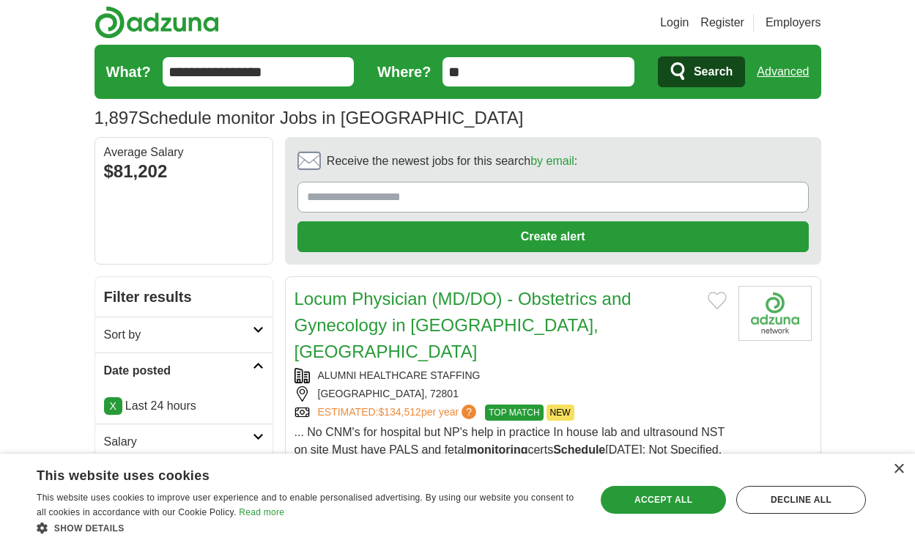
scroll to position [2118, 0]
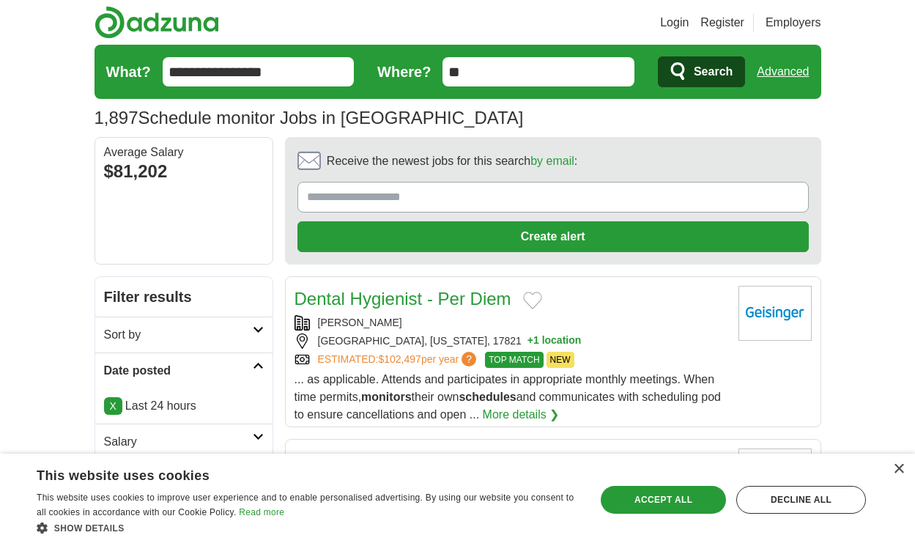
scroll to position [2118, 0]
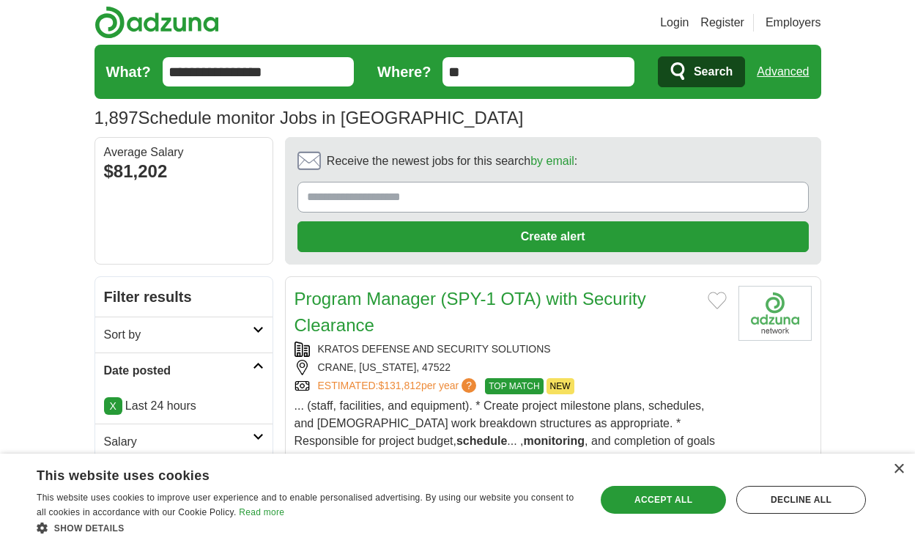
scroll to position [2065, 0]
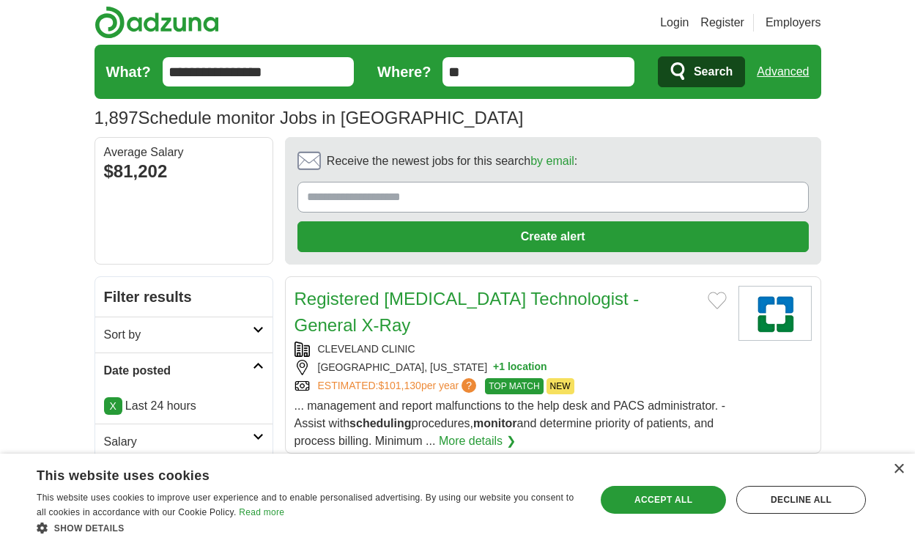
scroll to position [2188, 0]
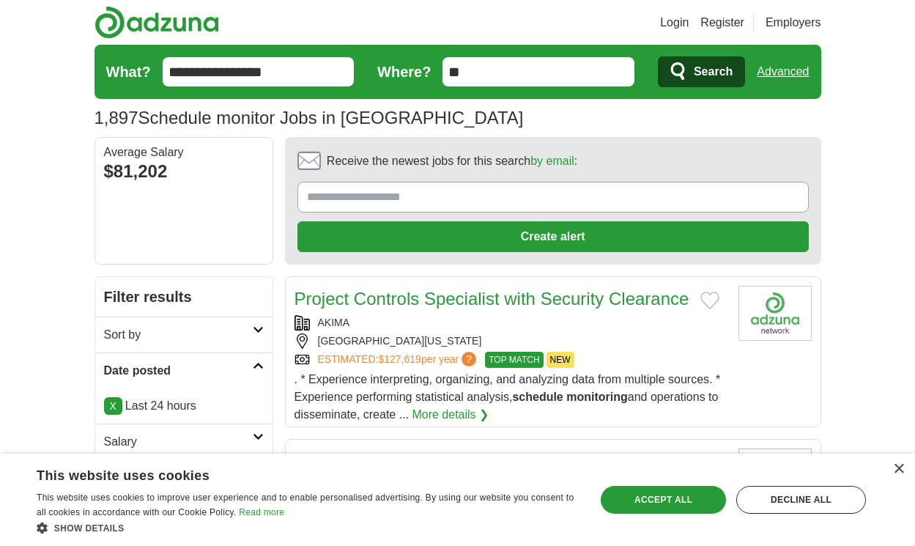
scroll to position [2136, 0]
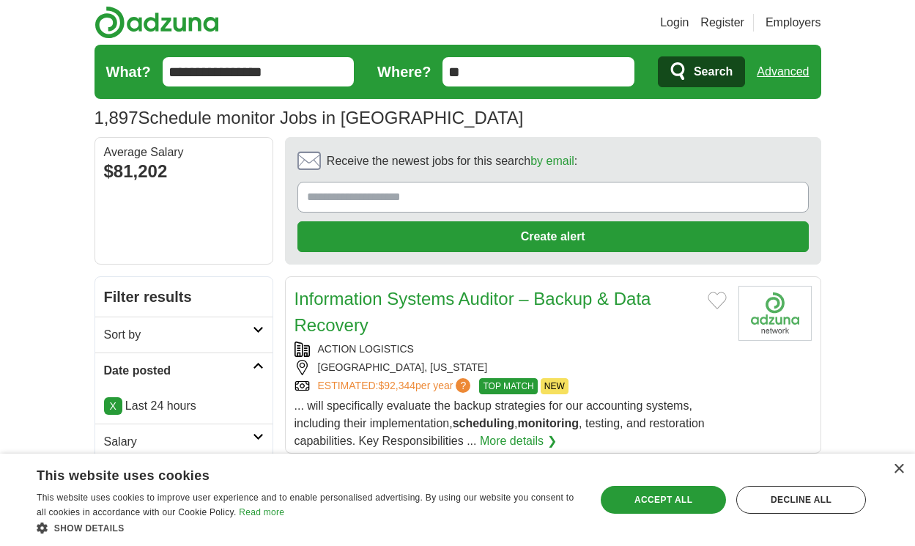
scroll to position [2162, 0]
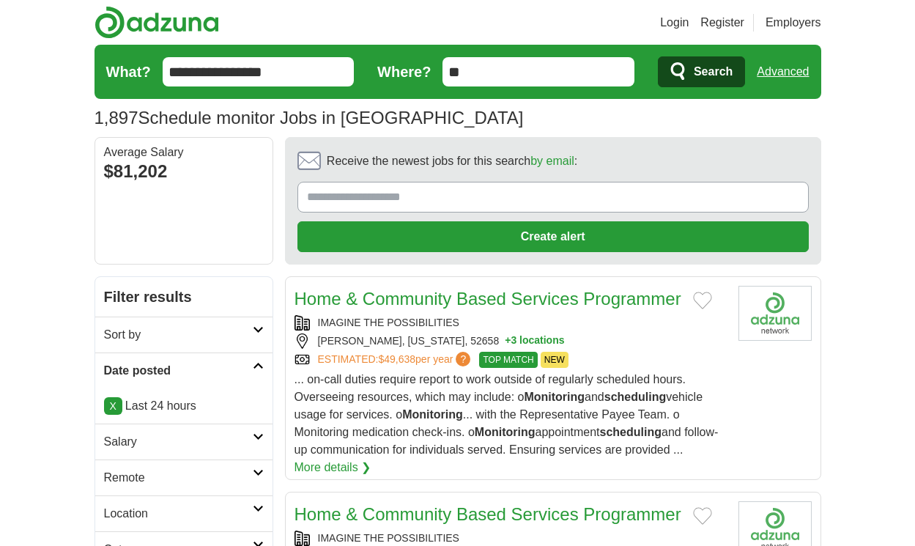
scroll to position [2188, 0]
